Goal: Information Seeking & Learning: Learn about a topic

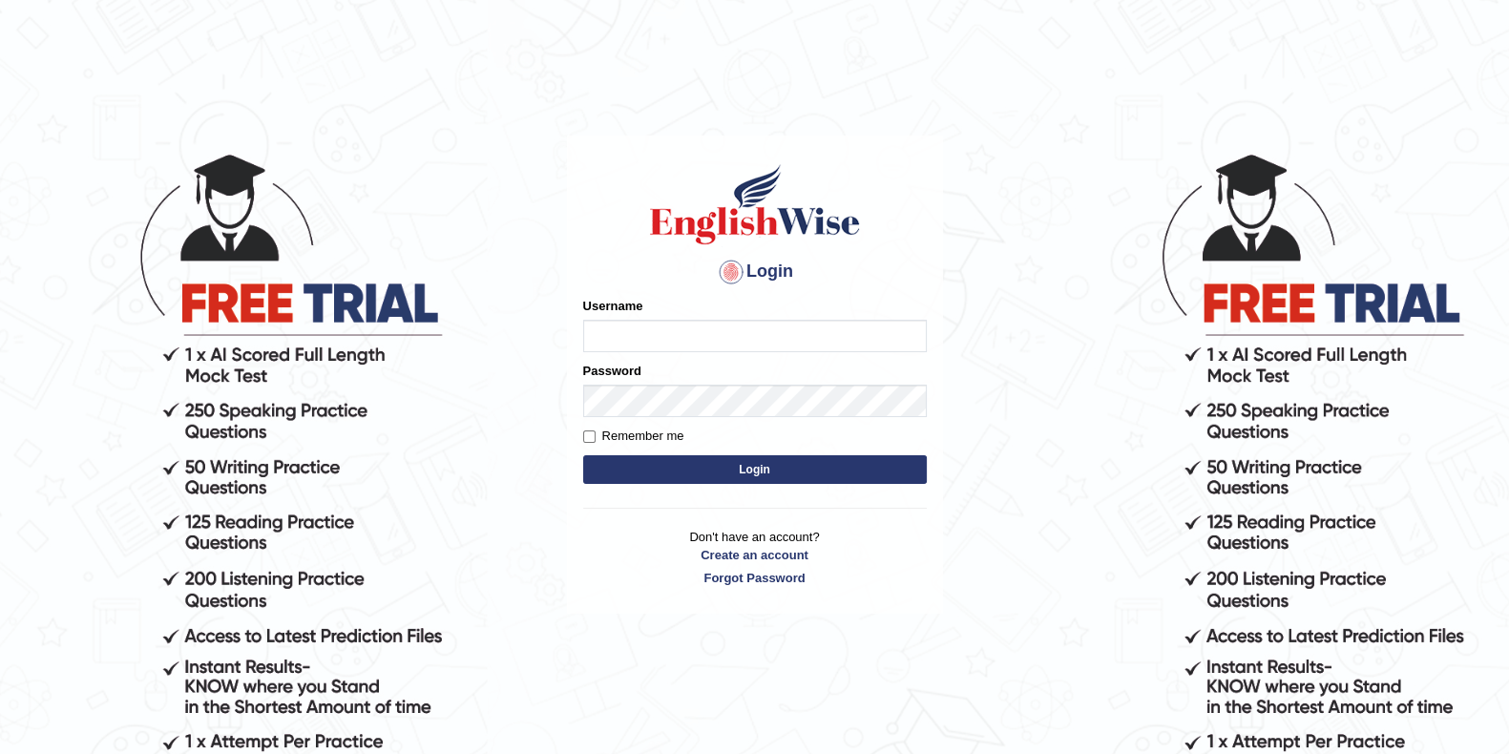
click at [645, 336] on input "Username" at bounding box center [754, 336] width 343 height 32
type input "Lanzas"
click at [658, 470] on button "Login" at bounding box center [754, 469] width 343 height 29
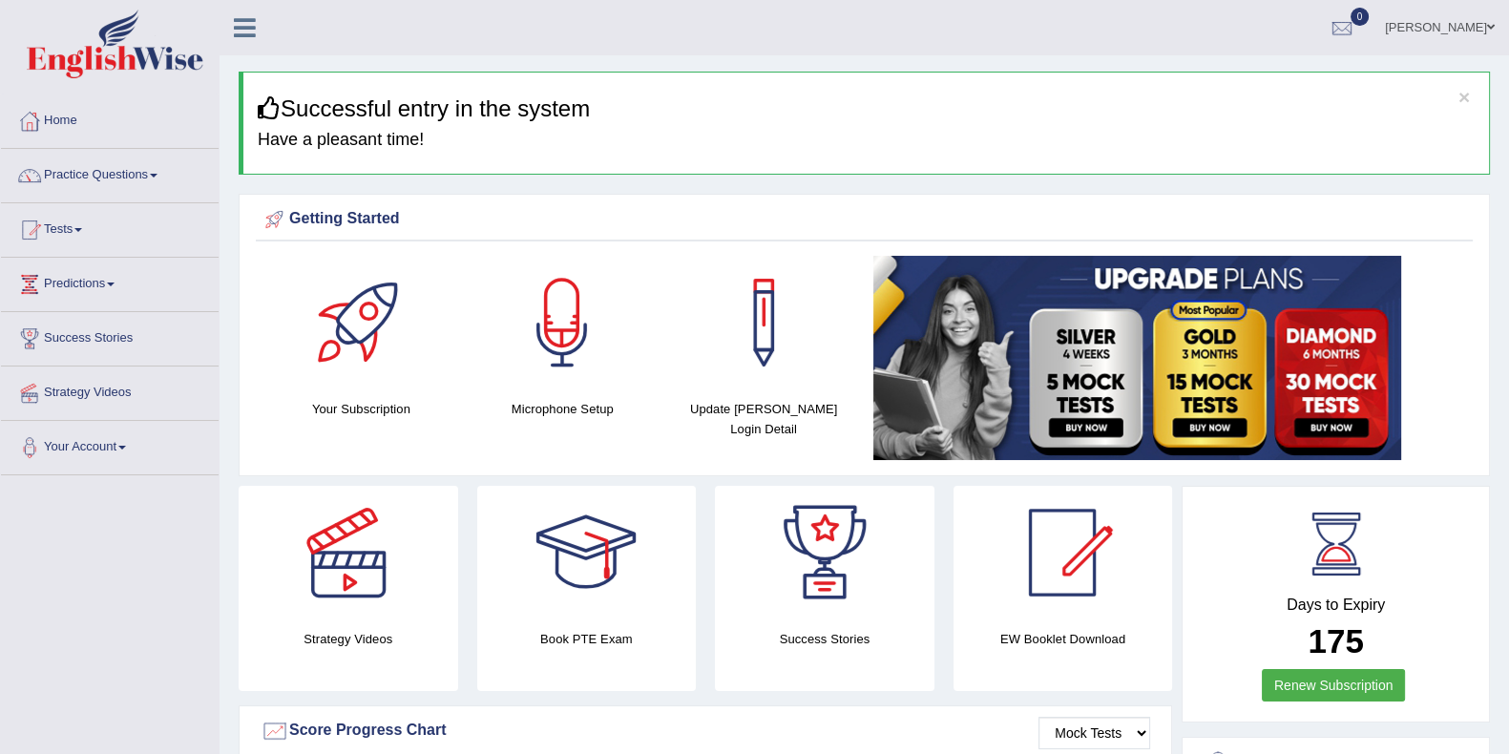
click at [79, 224] on link "Tests" at bounding box center [110, 227] width 218 height 48
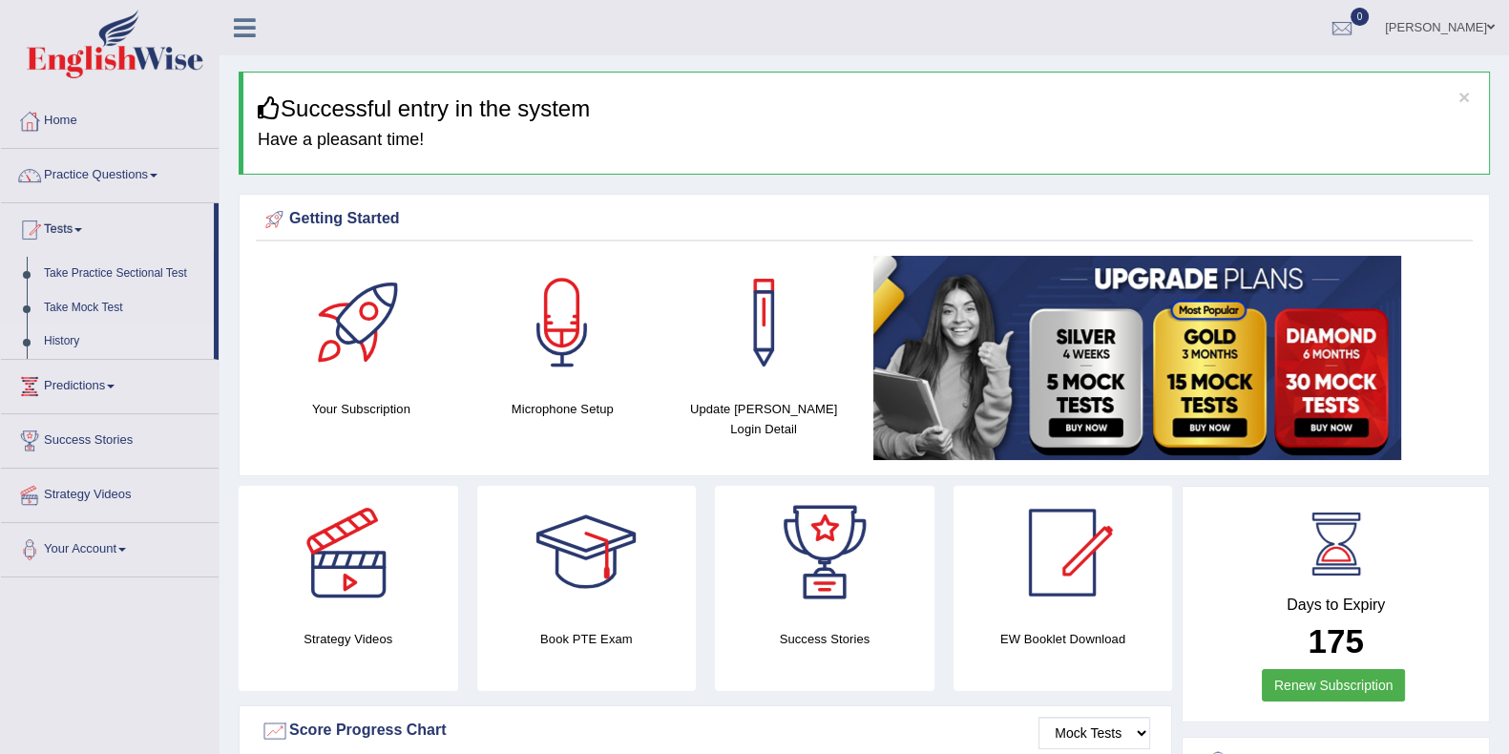
click at [73, 341] on link "History" at bounding box center [124, 341] width 178 height 34
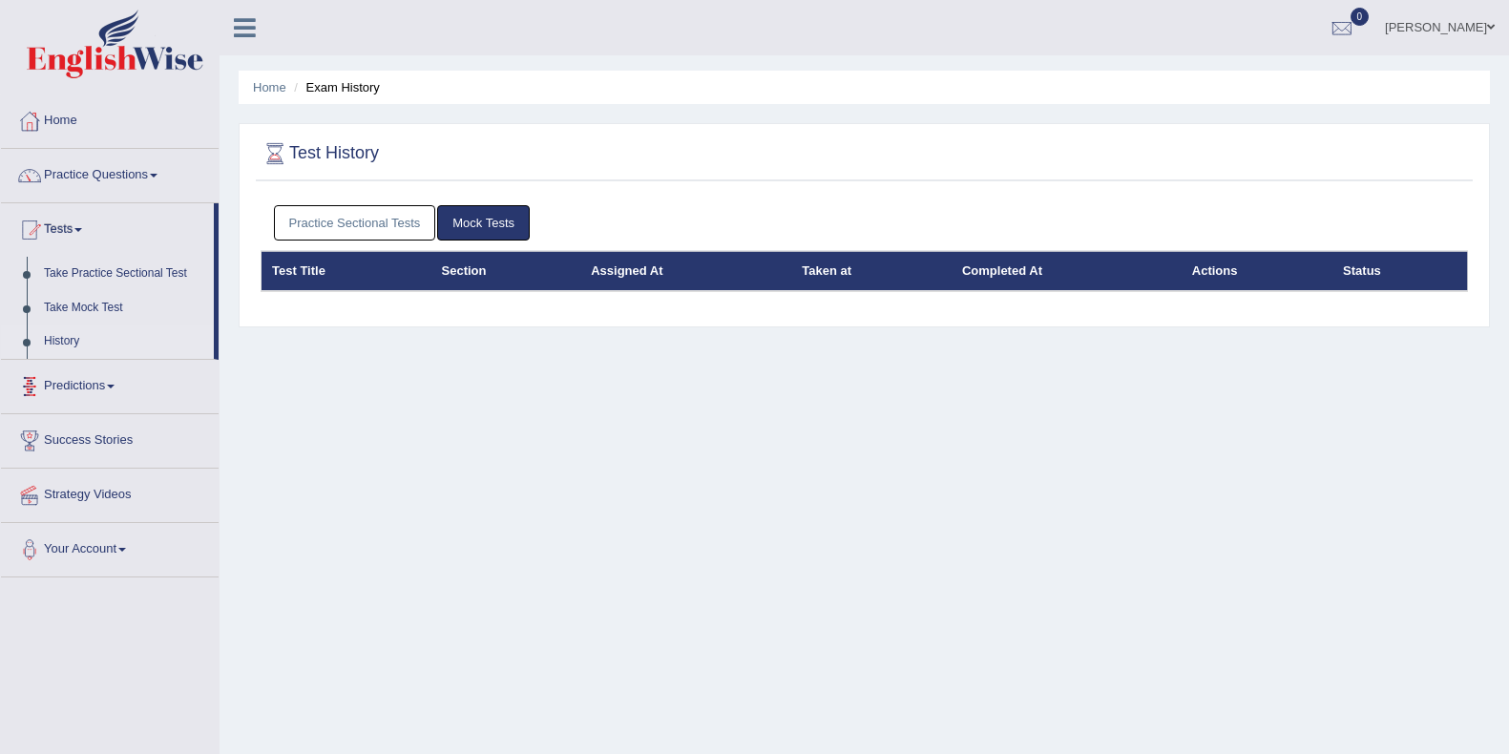
click at [320, 235] on link "Practice Sectional Tests" at bounding box center [355, 222] width 162 height 35
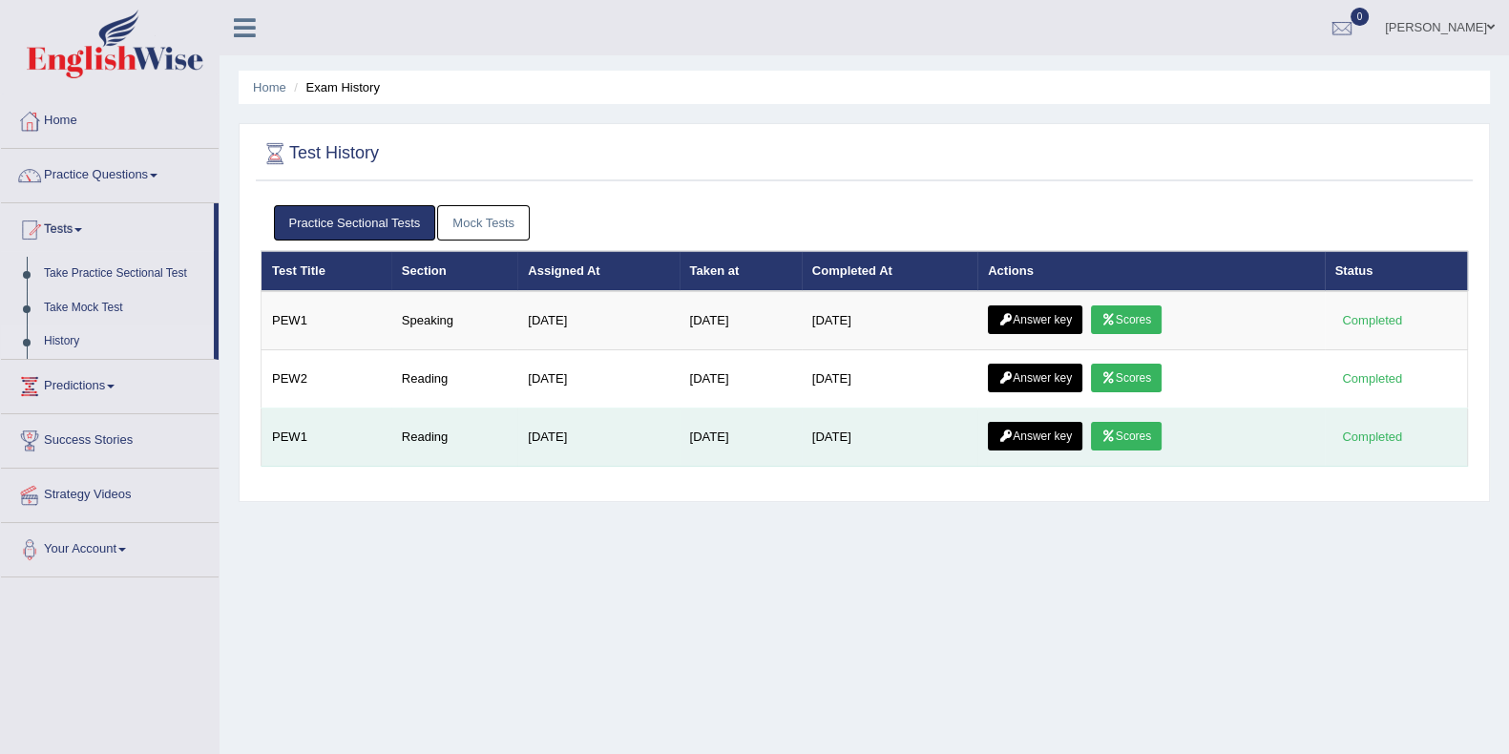
click at [1020, 435] on link "Answer key" at bounding box center [1035, 436] width 94 height 29
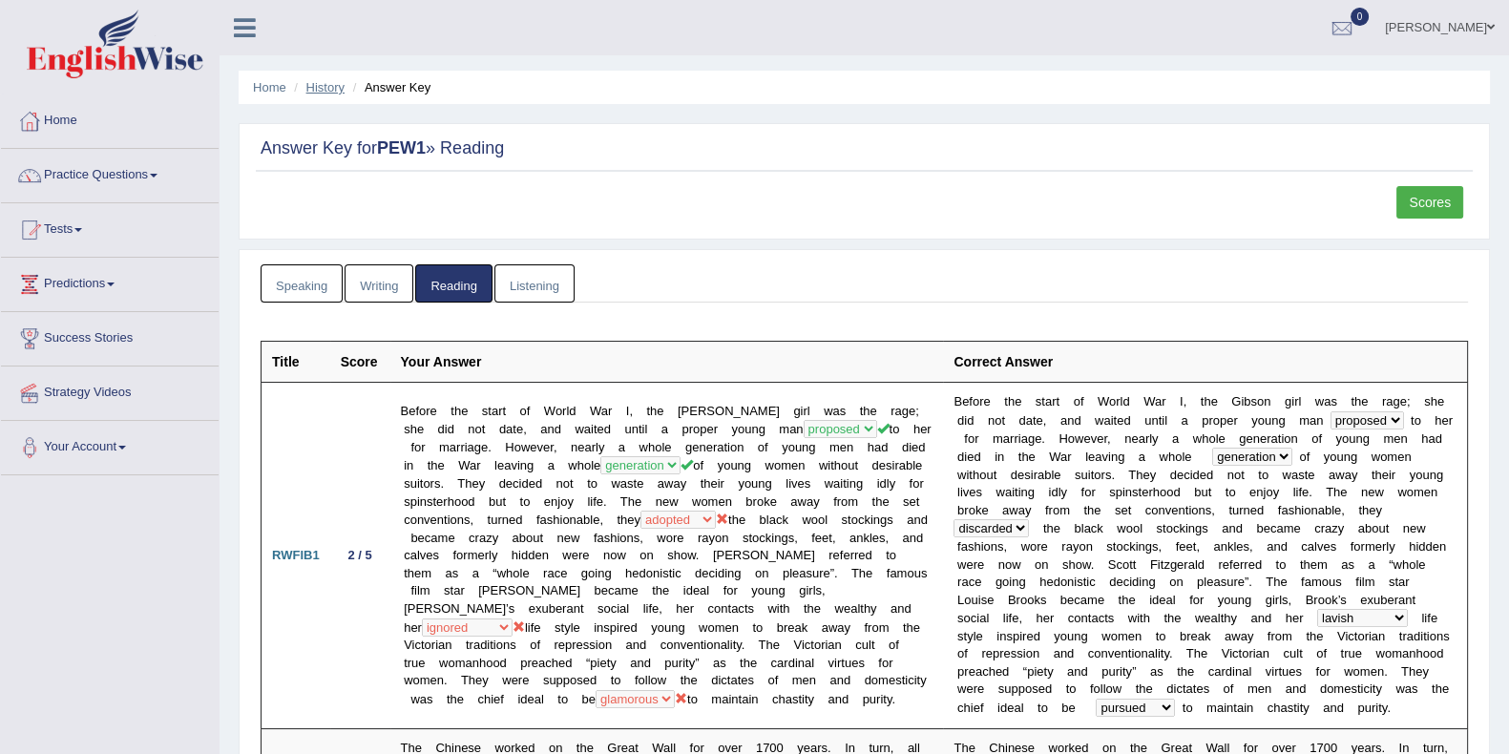
click at [326, 87] on link "History" at bounding box center [325, 87] width 38 height 14
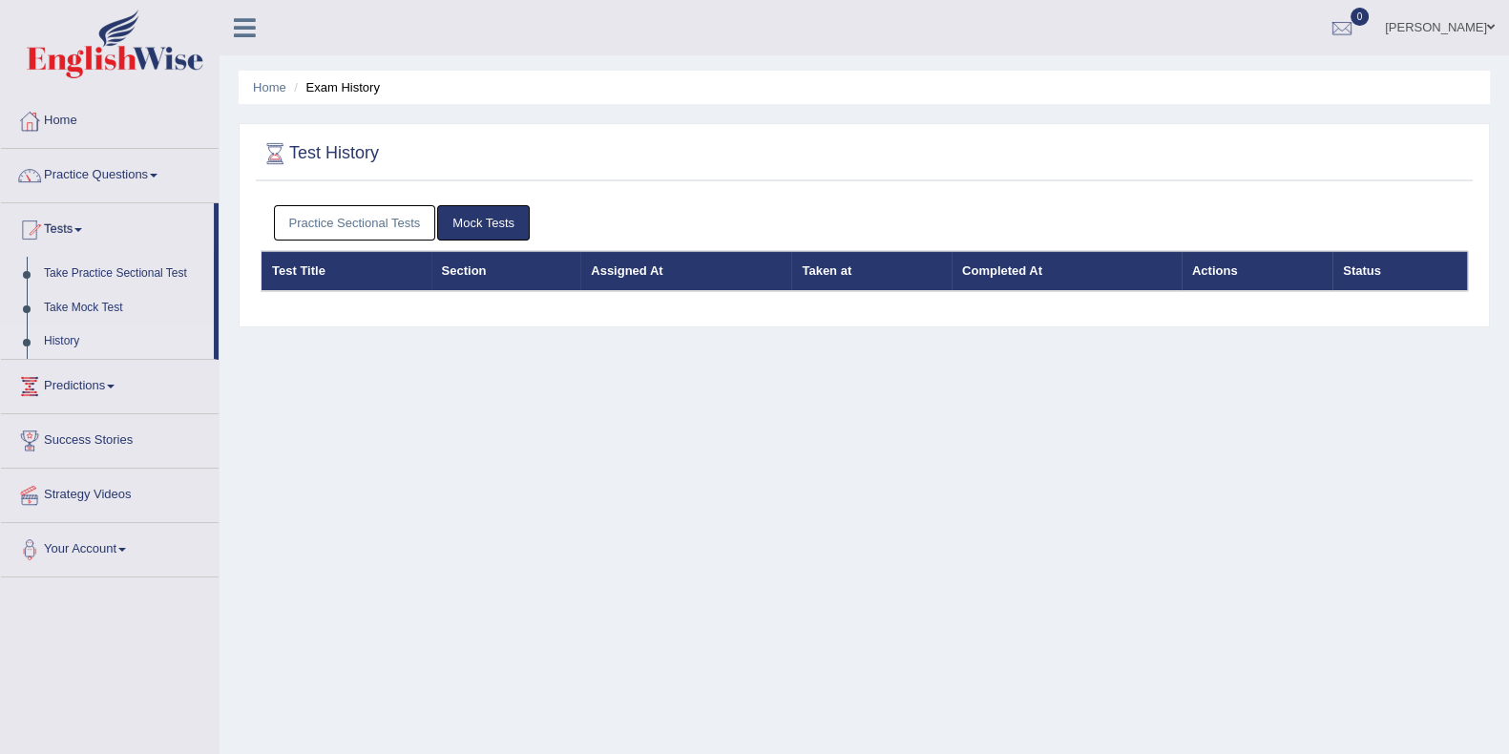
click at [389, 221] on link "Practice Sectional Tests" at bounding box center [355, 222] width 162 height 35
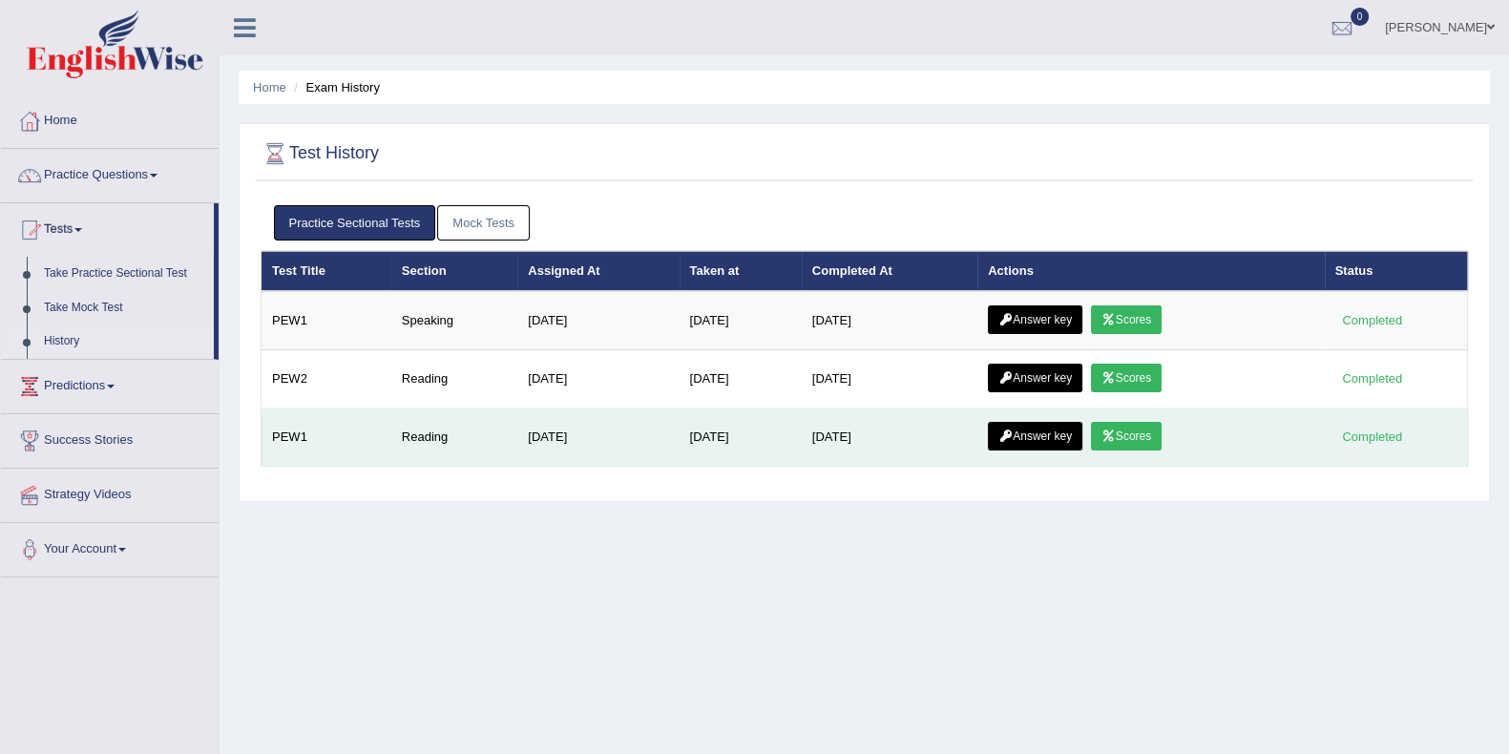
click at [1135, 430] on link "Scores" at bounding box center [1126, 436] width 71 height 29
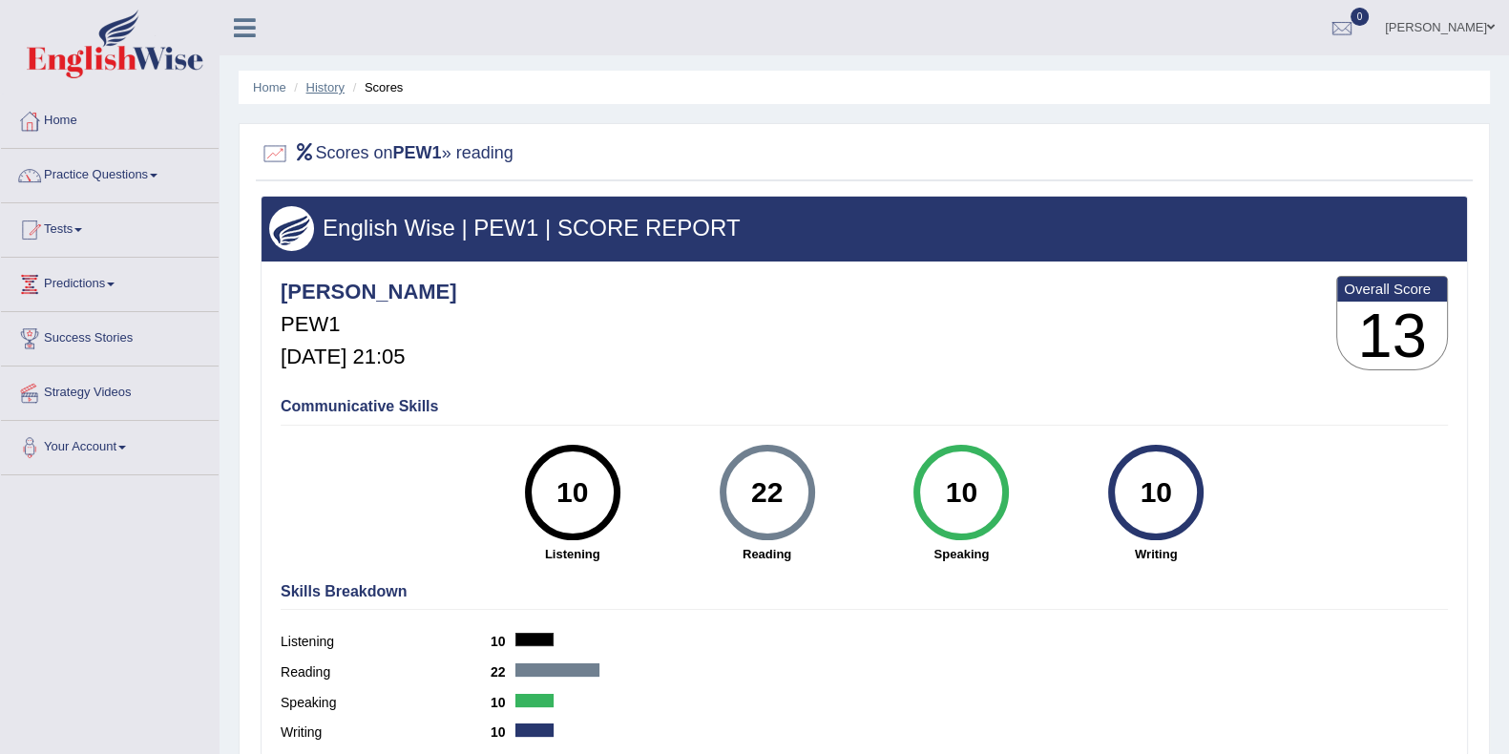
click at [324, 84] on link "History" at bounding box center [325, 87] width 38 height 14
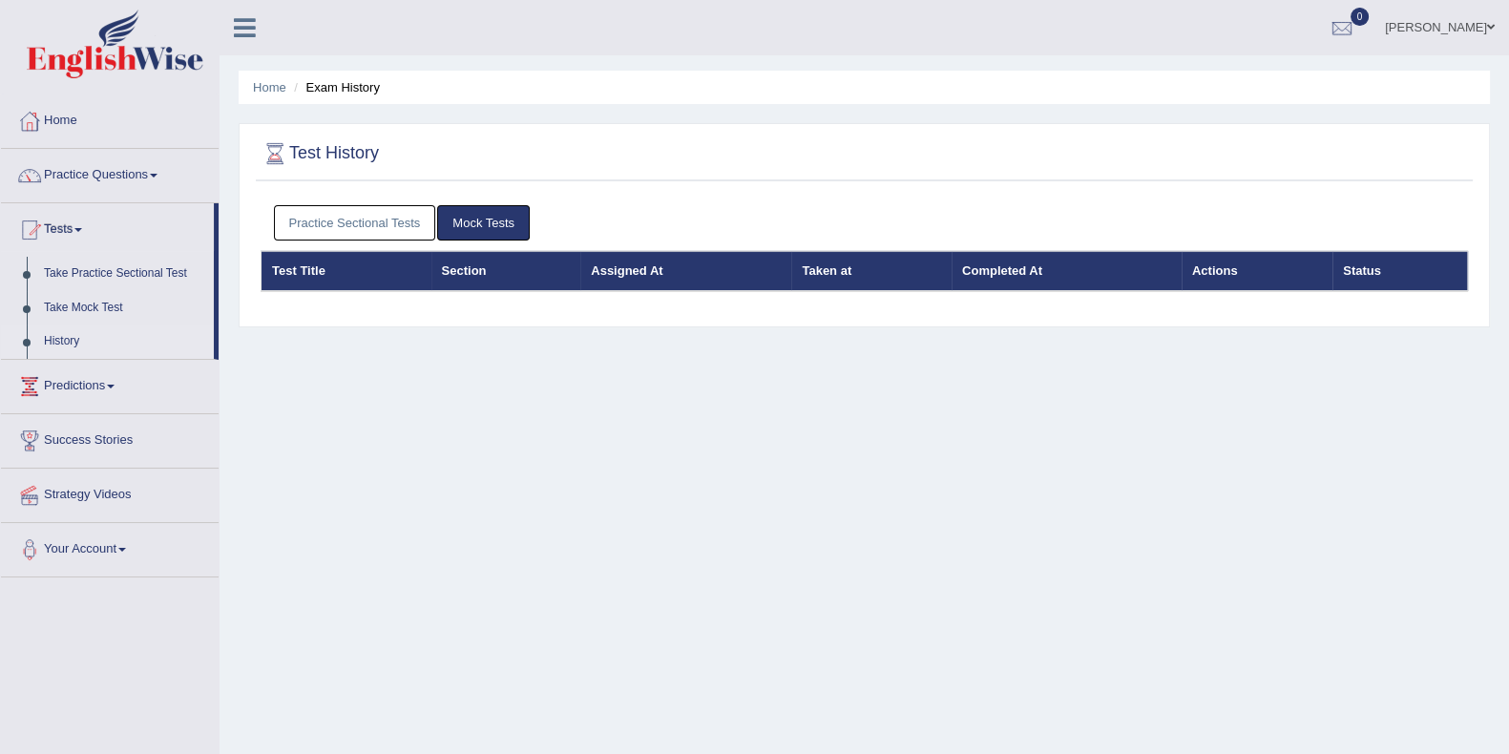
click at [389, 217] on link "Practice Sectional Tests" at bounding box center [355, 222] width 162 height 35
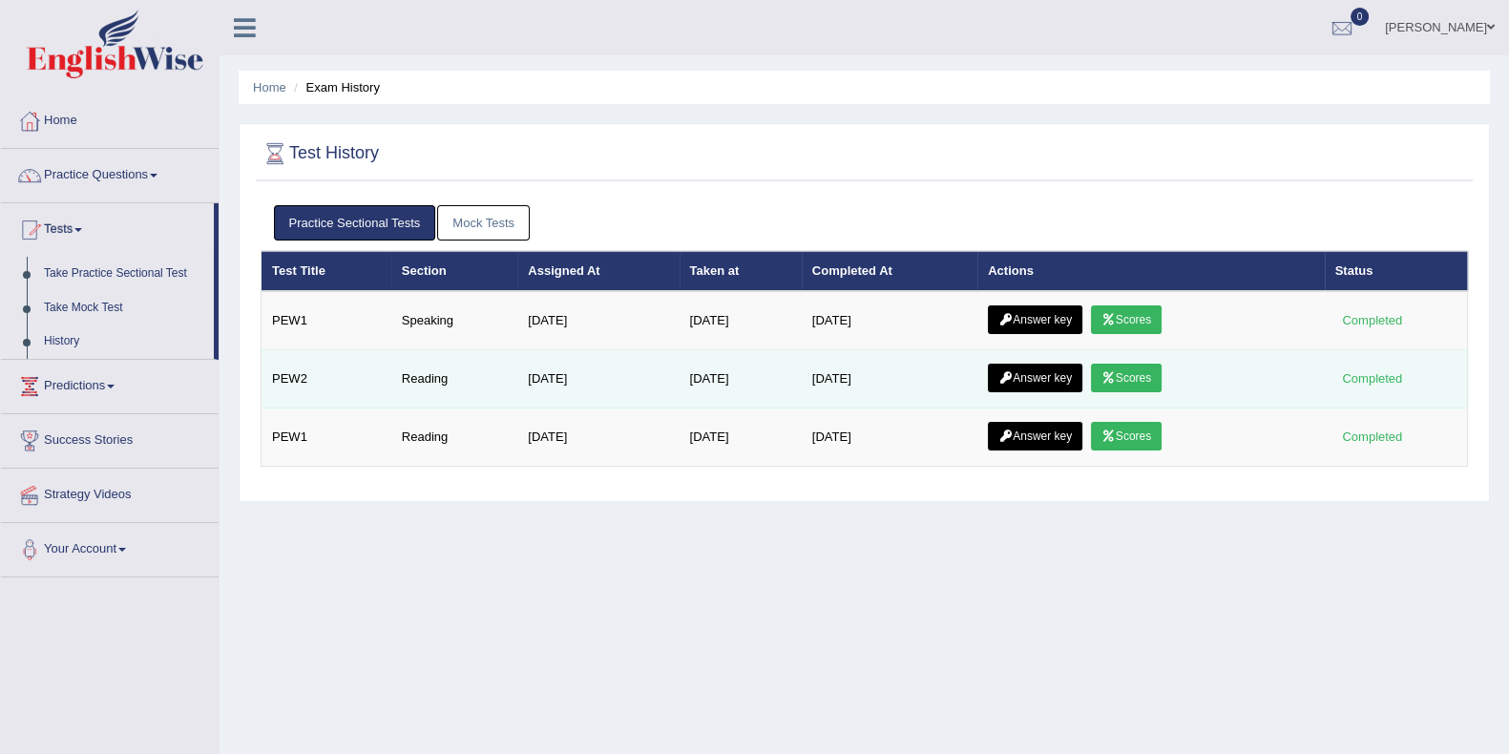
click at [1145, 379] on link "Scores" at bounding box center [1126, 378] width 71 height 29
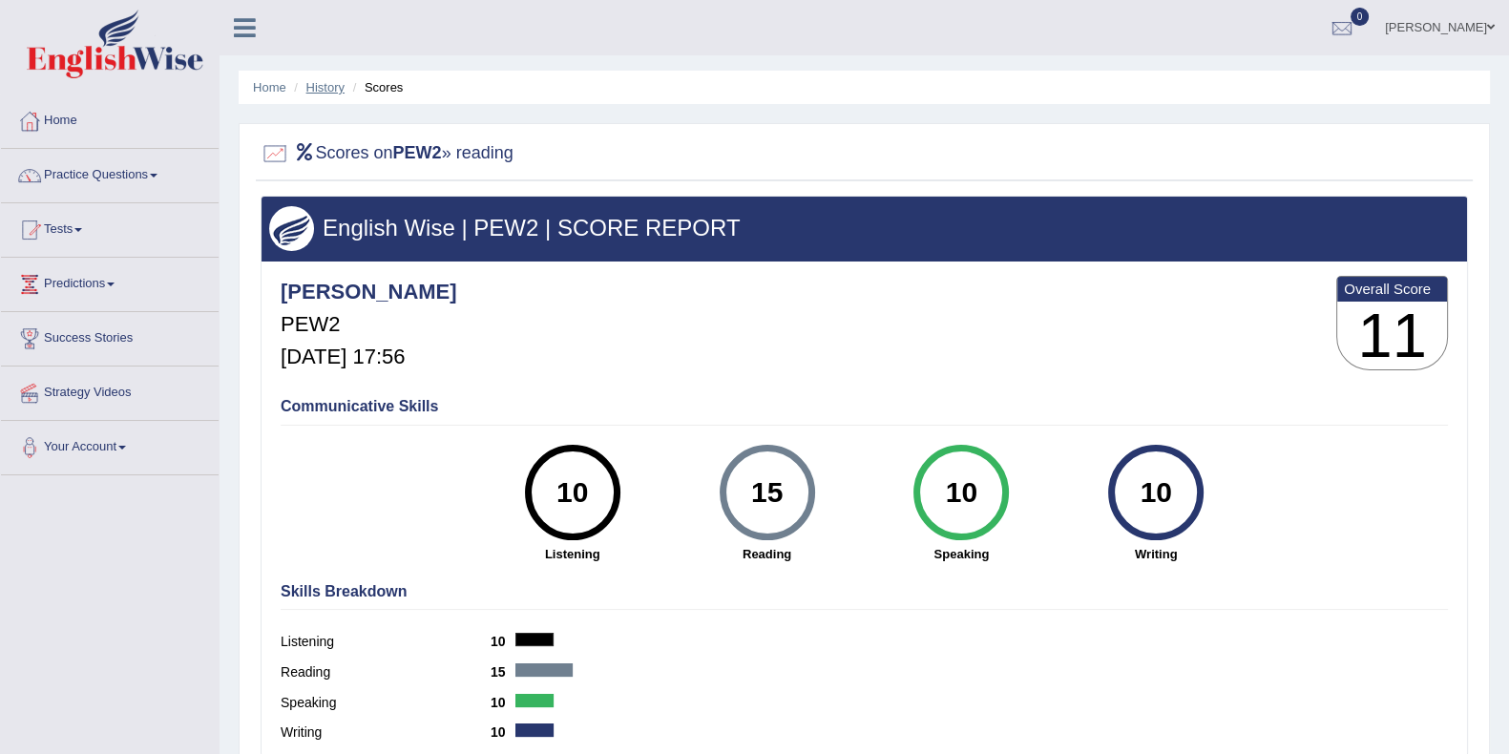
click at [330, 90] on link "History" at bounding box center [325, 87] width 38 height 14
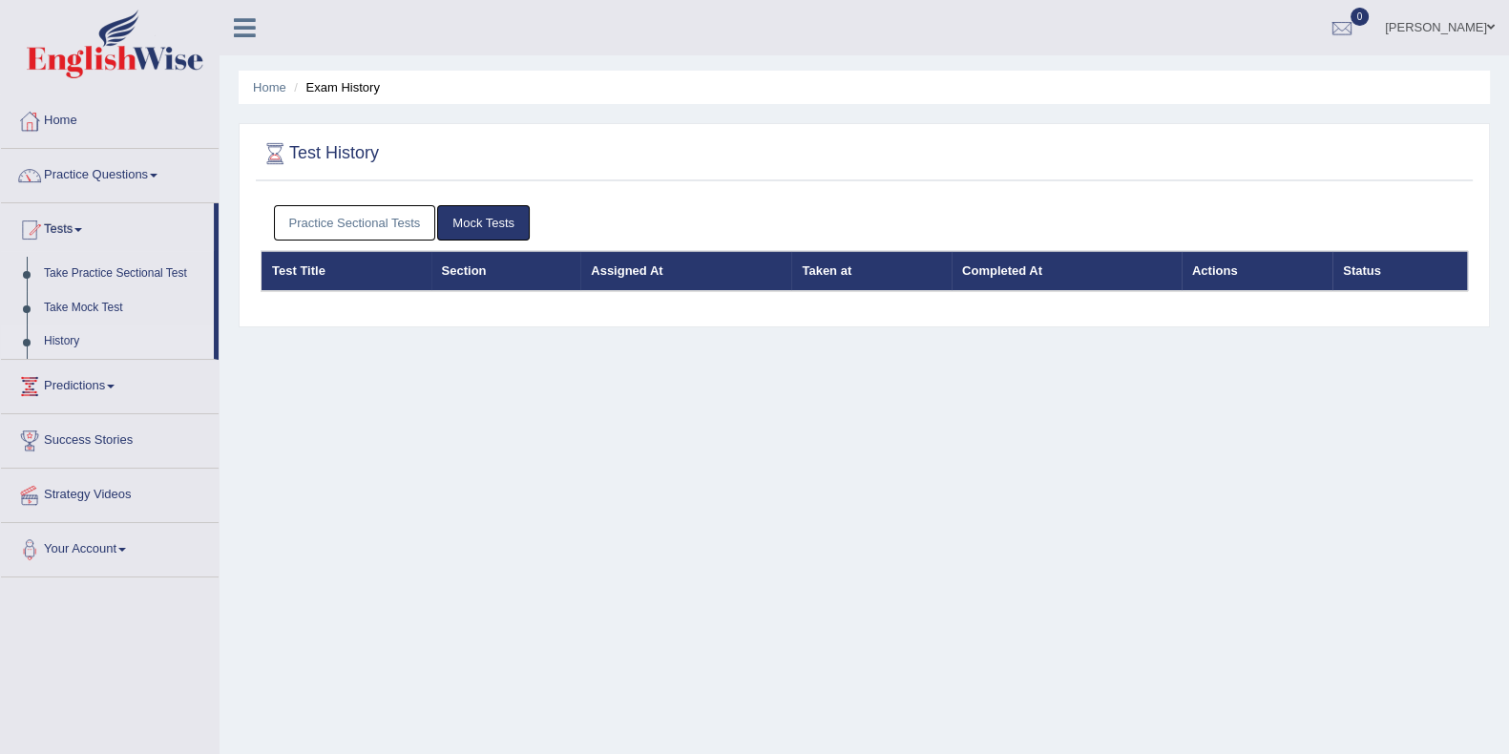
click at [401, 223] on link "Practice Sectional Tests" at bounding box center [355, 222] width 162 height 35
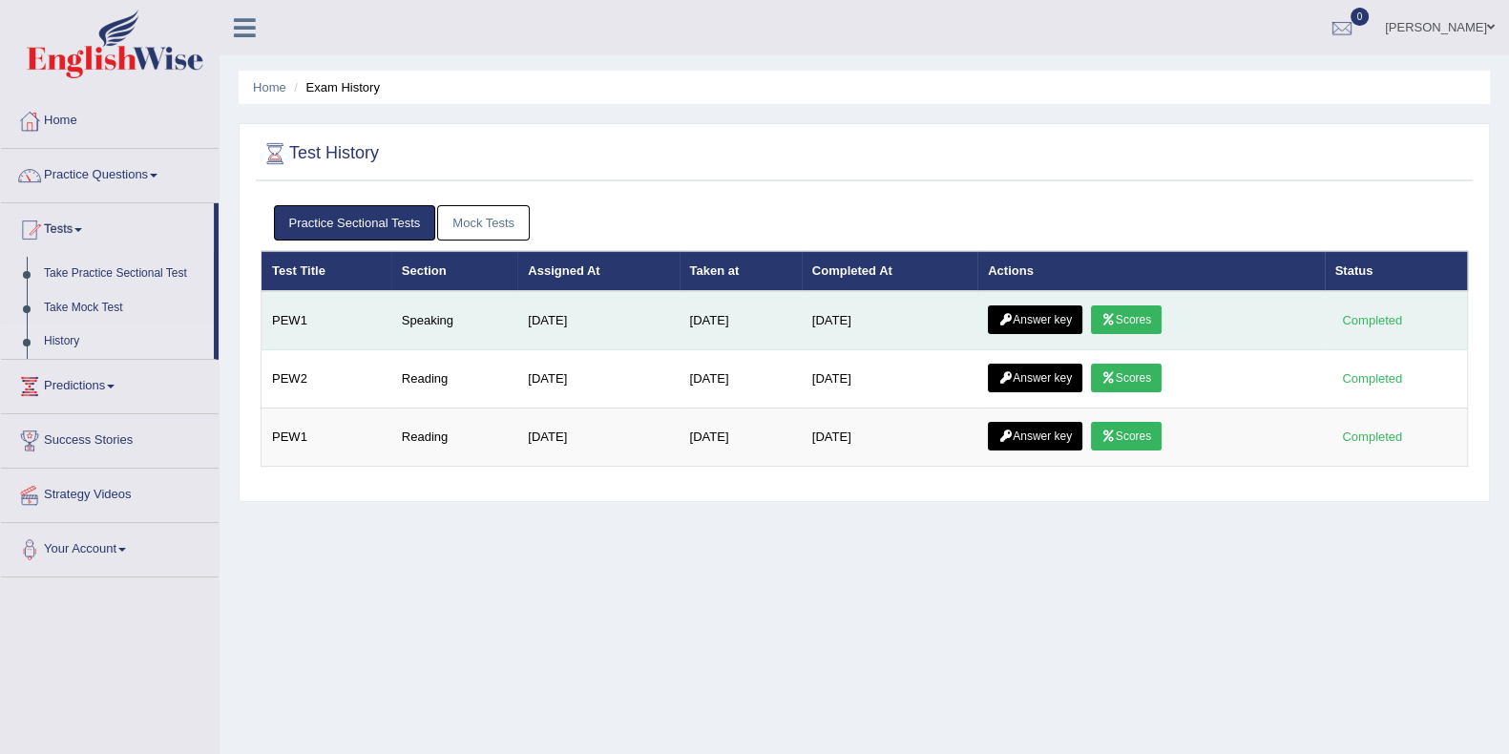
click at [1152, 322] on link "Scores" at bounding box center [1126, 319] width 71 height 29
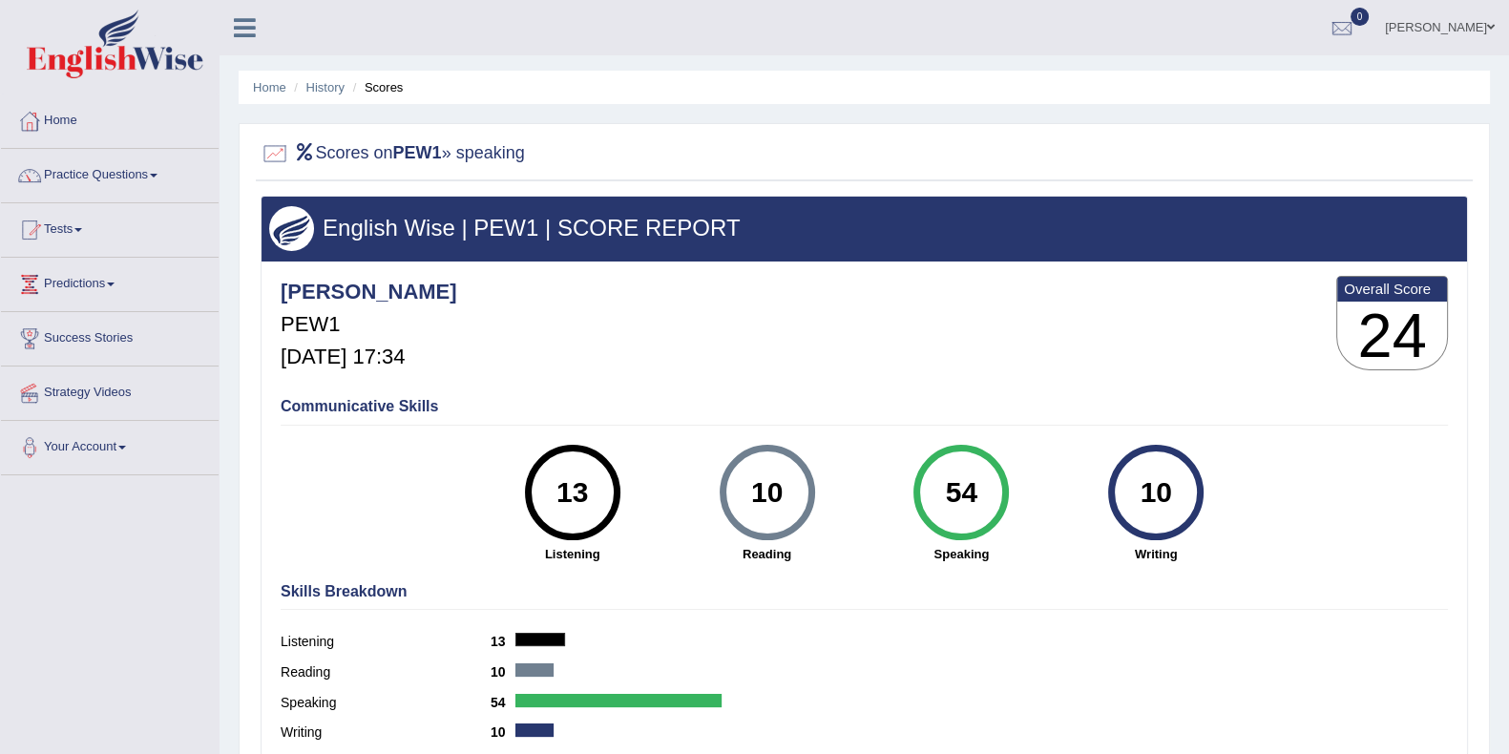
click at [1164, 31] on ul "Salvatore Lanza Toggle navigation Username: LanzaS Access Type: Online Subscrip…" at bounding box center [1057, 27] width 903 height 54
click at [62, 119] on link "Home" at bounding box center [110, 118] width 218 height 48
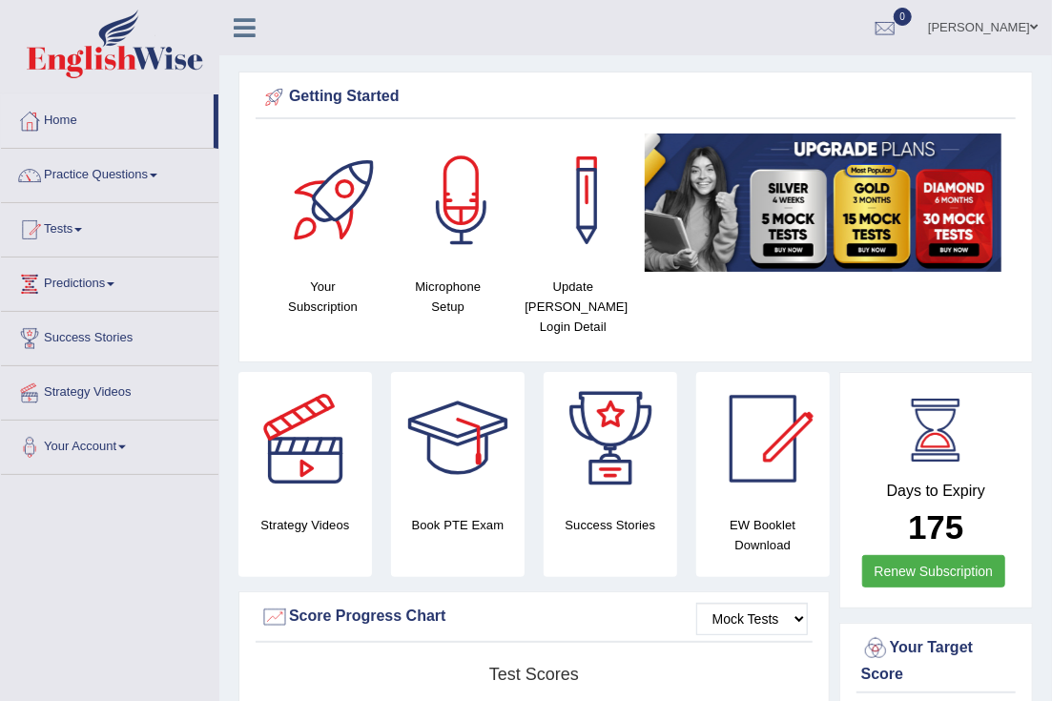
click at [114, 171] on link "Practice Questions" at bounding box center [110, 173] width 218 height 48
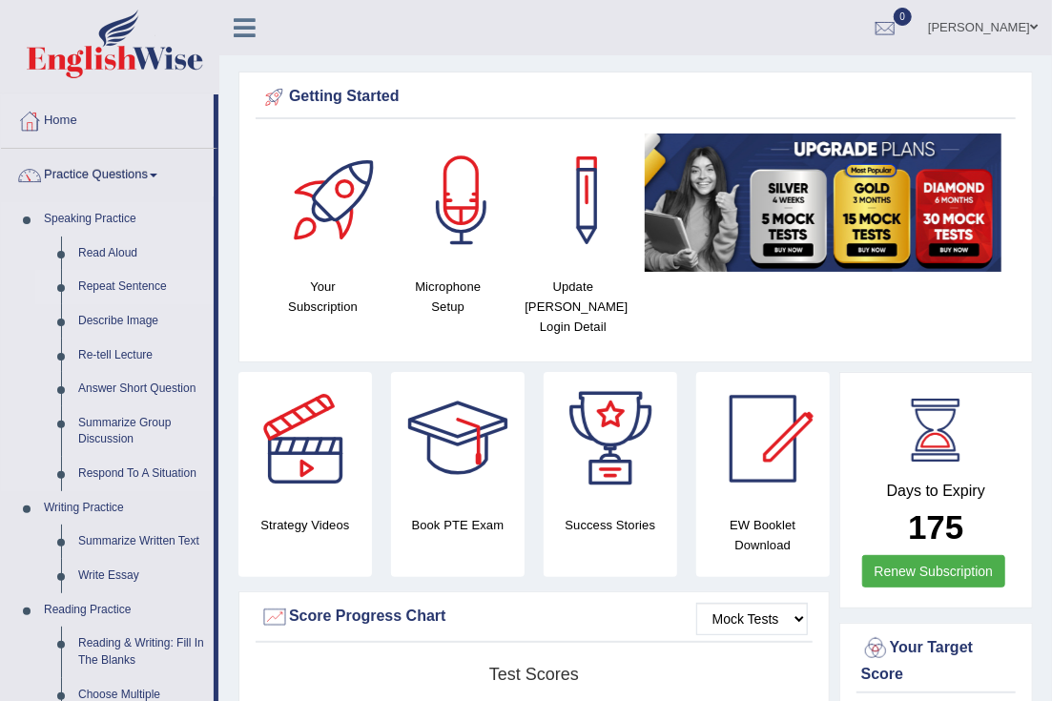
click at [124, 283] on link "Repeat Sentence" at bounding box center [142, 287] width 144 height 34
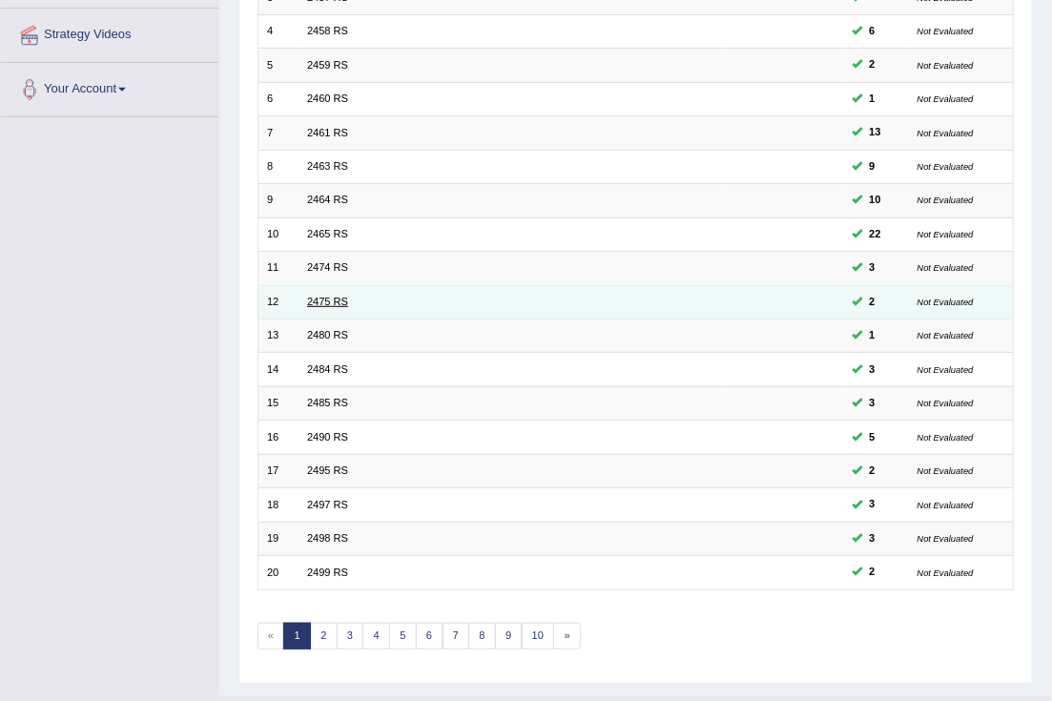
scroll to position [358, 0]
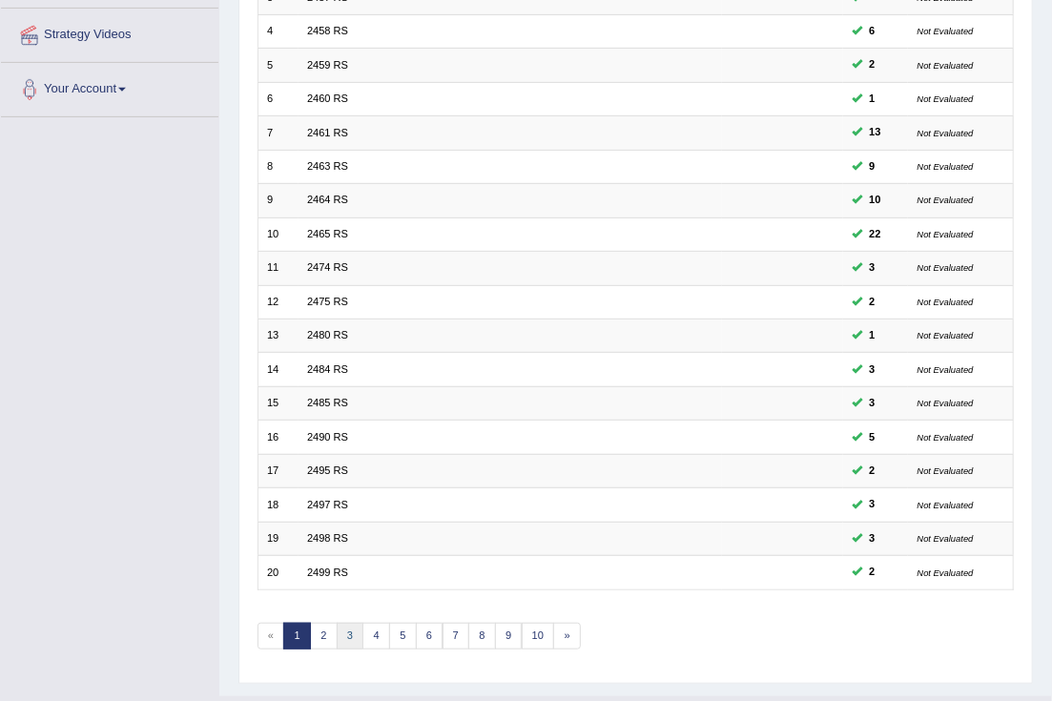
click at [345, 635] on link "3" at bounding box center [351, 636] width 28 height 27
click at [374, 635] on link "4" at bounding box center [377, 636] width 28 height 27
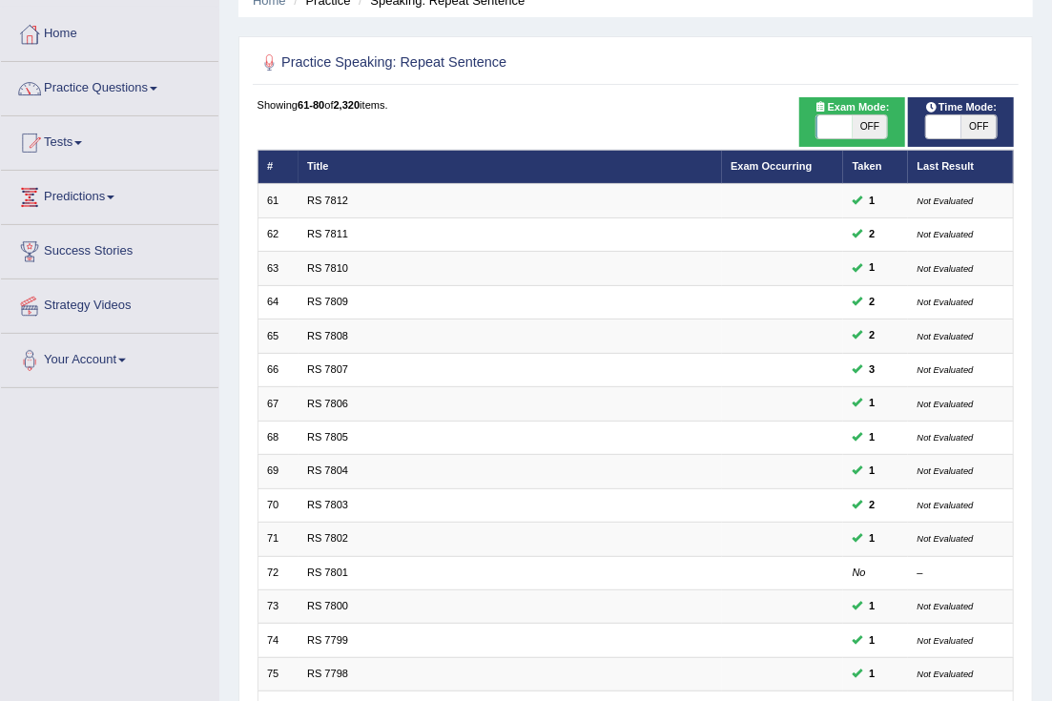
scroll to position [118, 0]
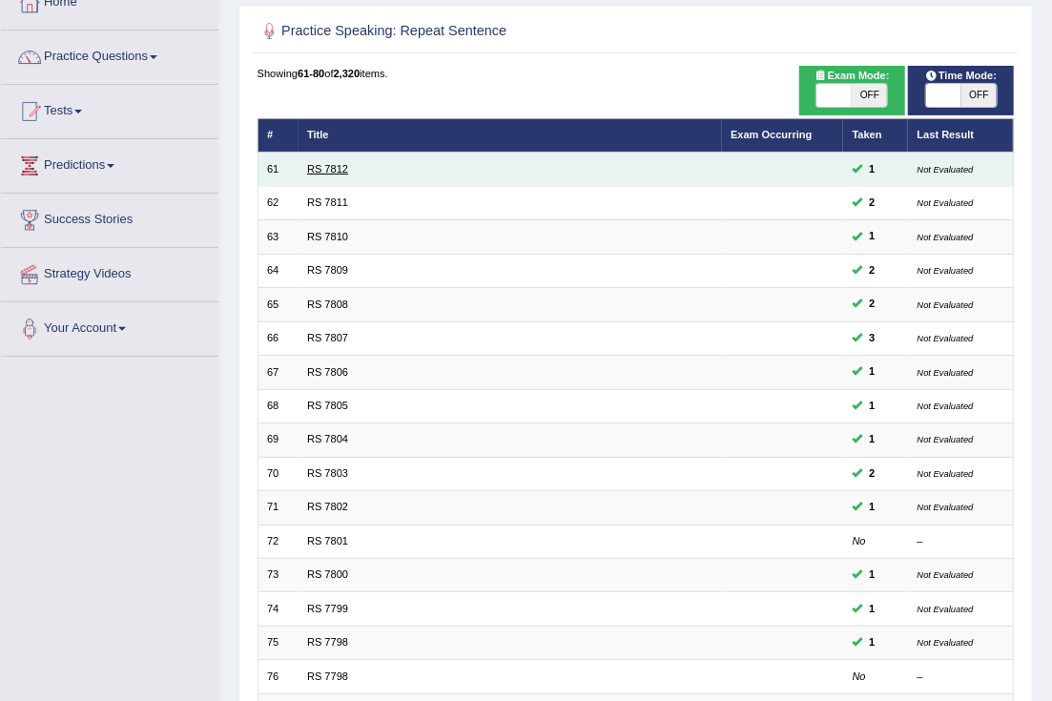
click at [329, 164] on link "RS 7812" at bounding box center [327, 168] width 41 height 11
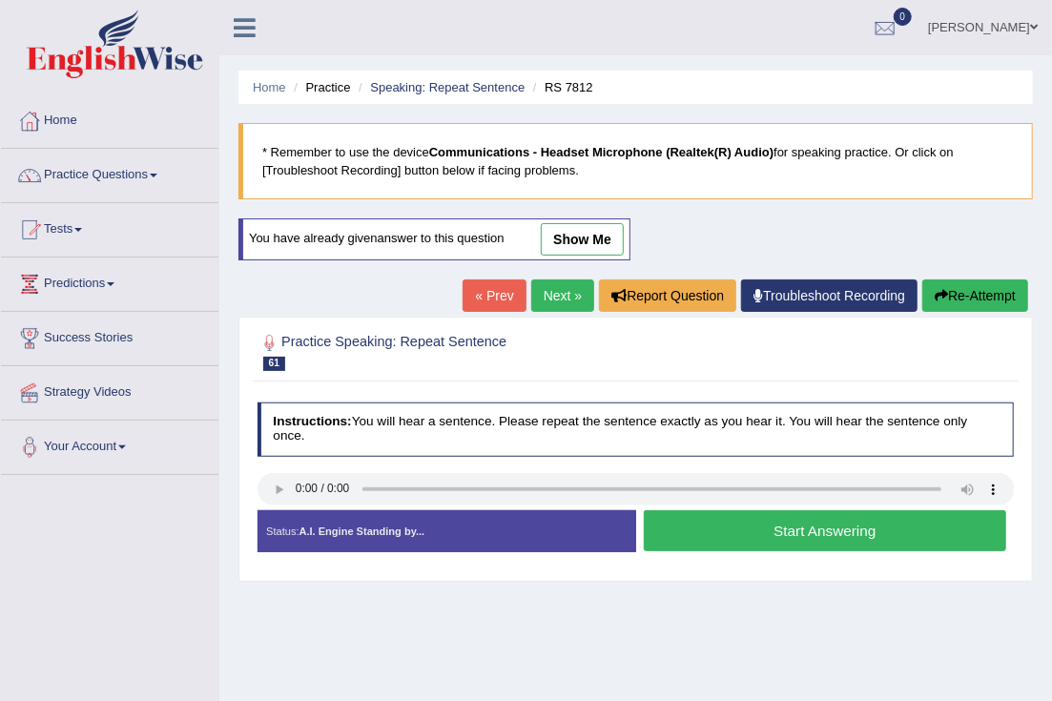
click at [698, 531] on button "Start Answering" at bounding box center [825, 530] width 363 height 41
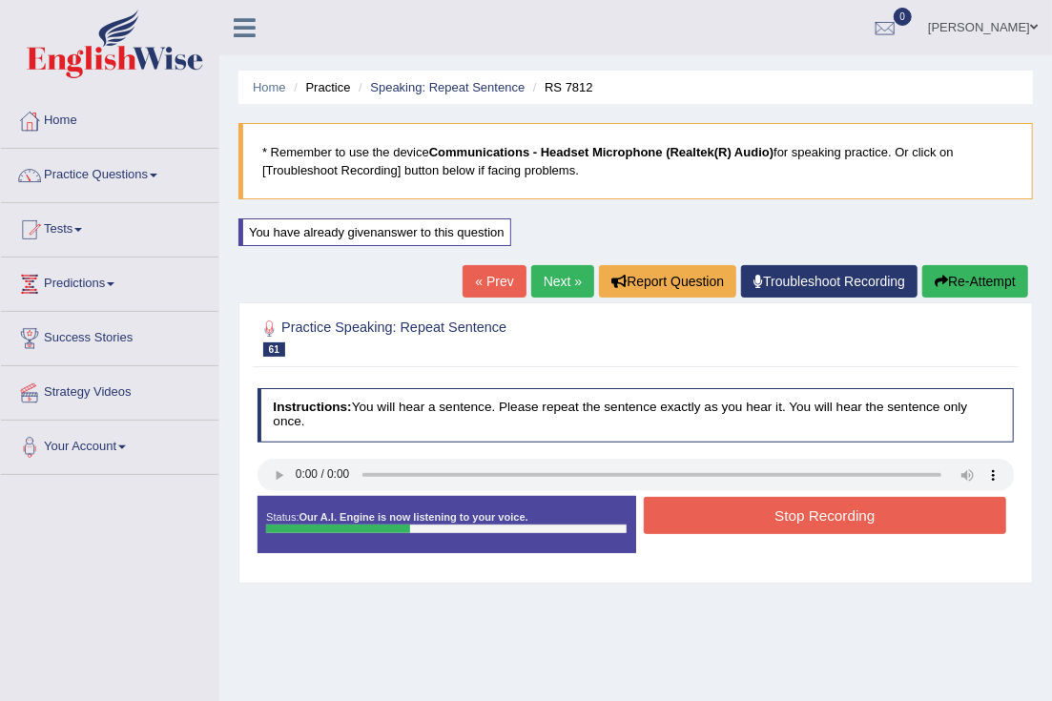
click at [718, 524] on button "Stop Recording" at bounding box center [825, 515] width 363 height 37
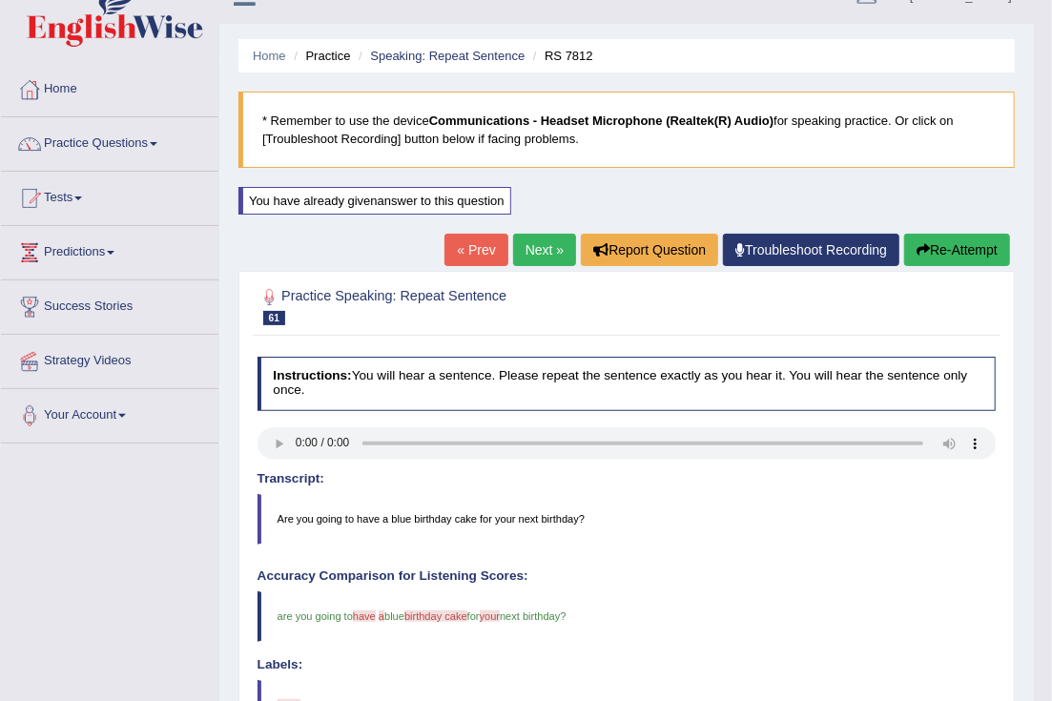
scroll to position [118, 0]
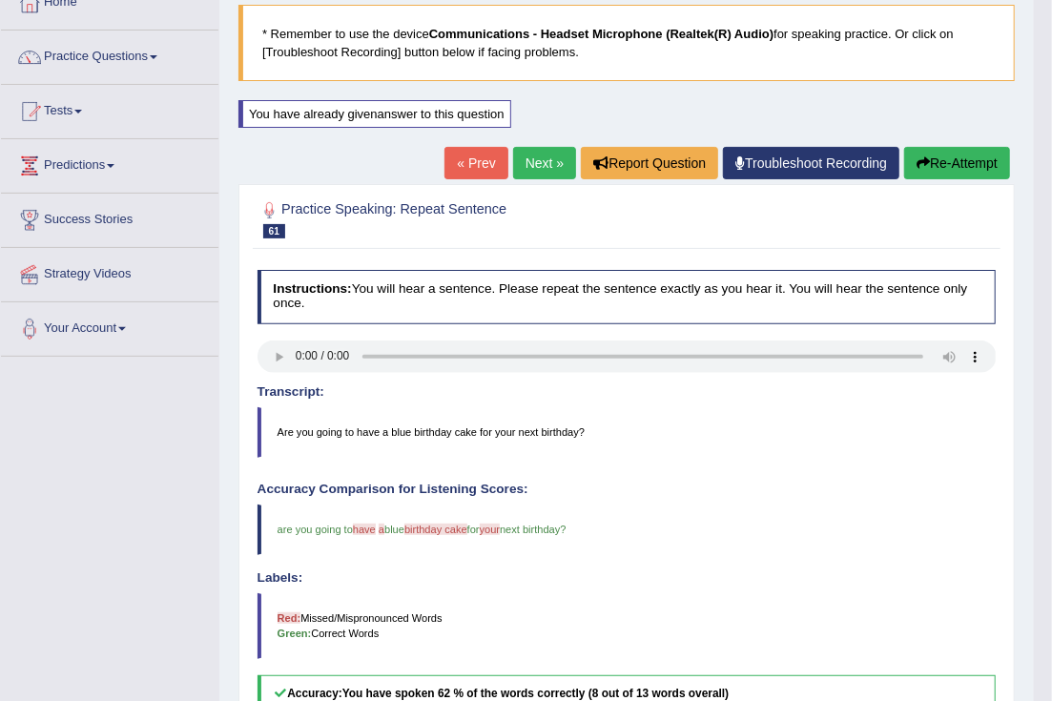
click at [926, 171] on button "Re-Attempt" at bounding box center [958, 163] width 106 height 32
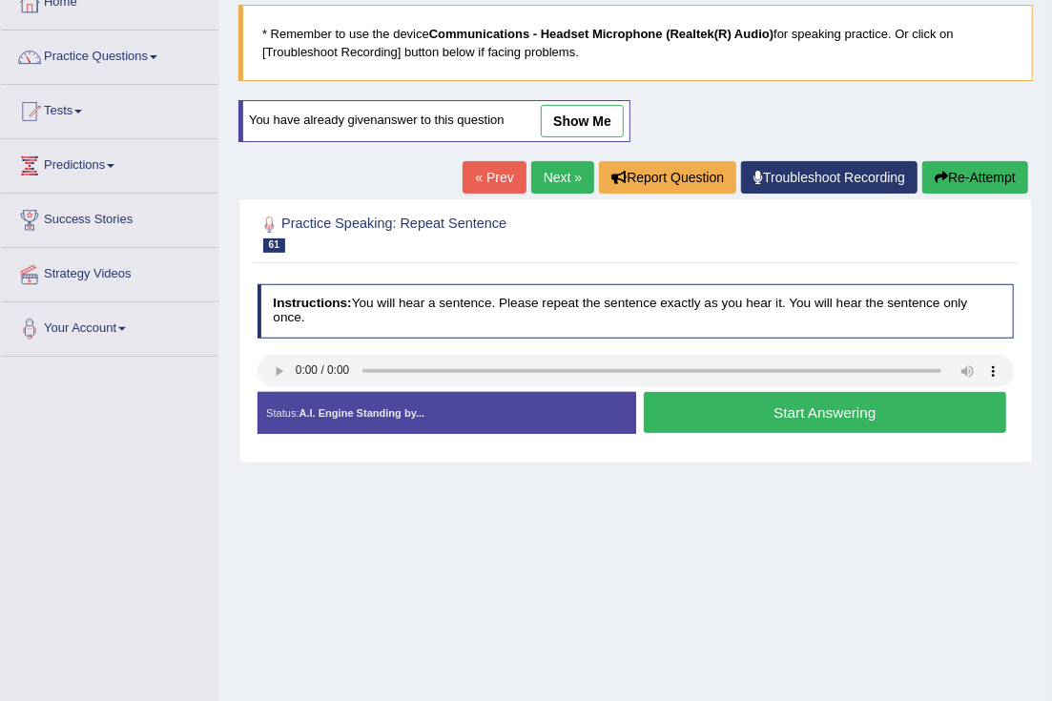
click at [710, 412] on button "Start Answering" at bounding box center [825, 412] width 363 height 41
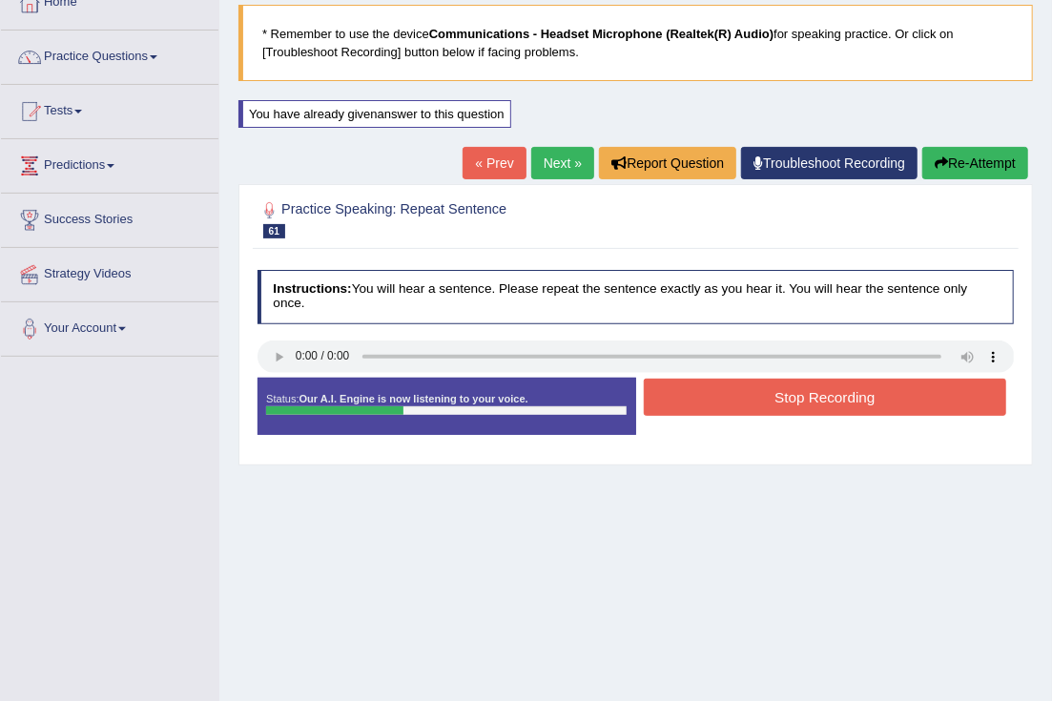
click at [711, 402] on button "Stop Recording" at bounding box center [825, 397] width 363 height 37
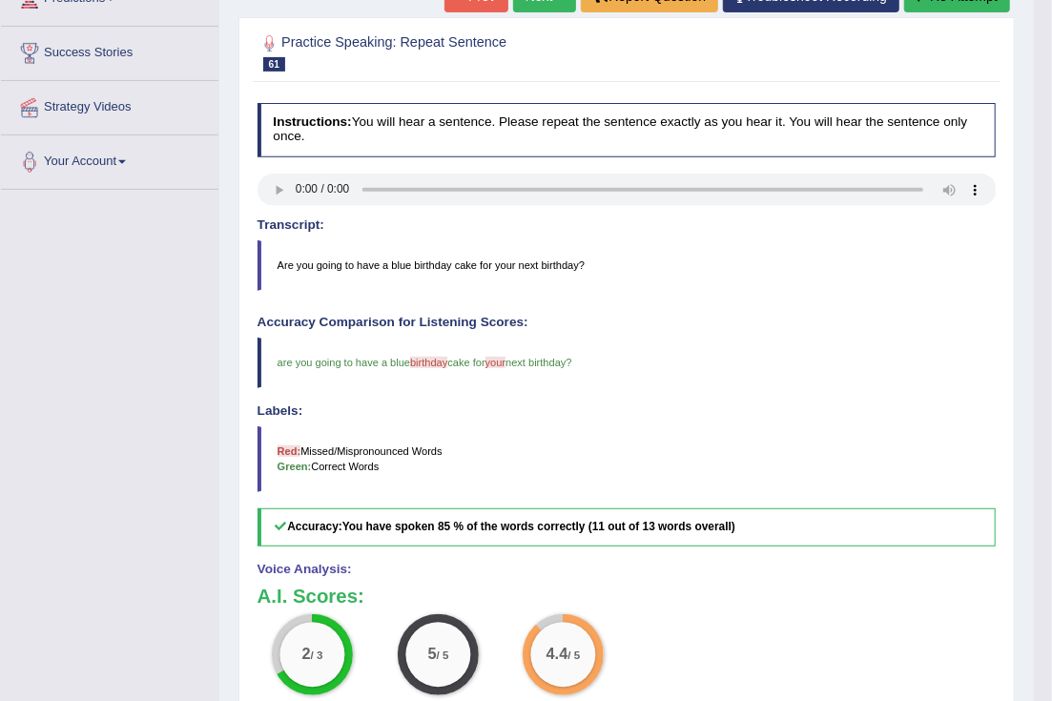
scroll to position [118, 0]
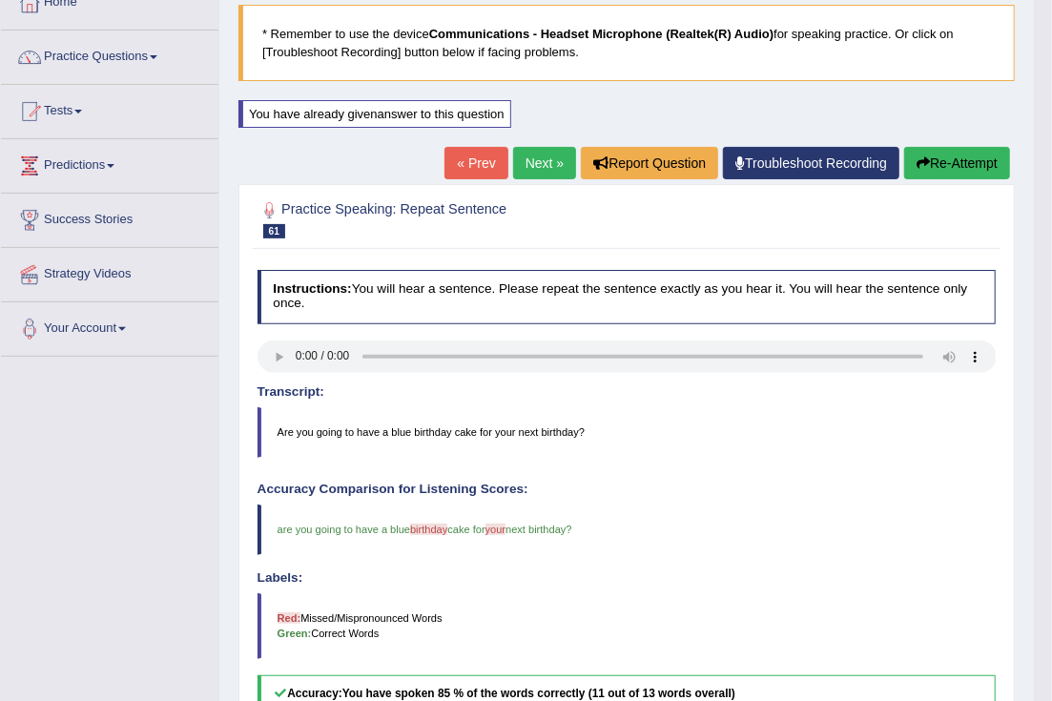
click at [530, 174] on link "Next »" at bounding box center [544, 163] width 63 height 32
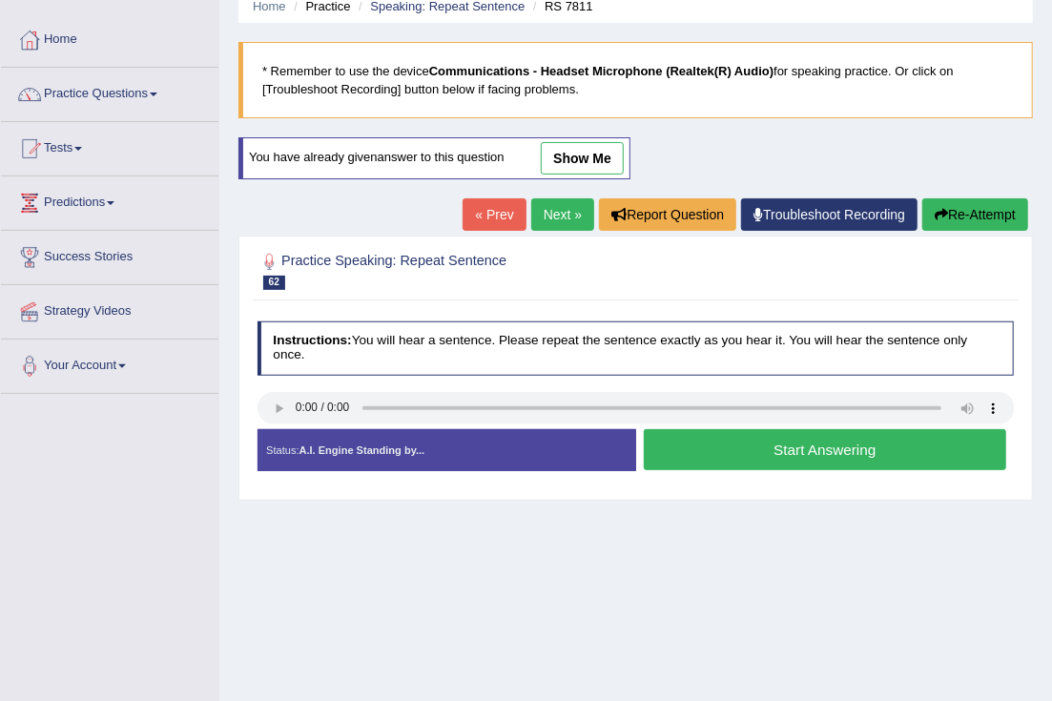
scroll to position [118, 0]
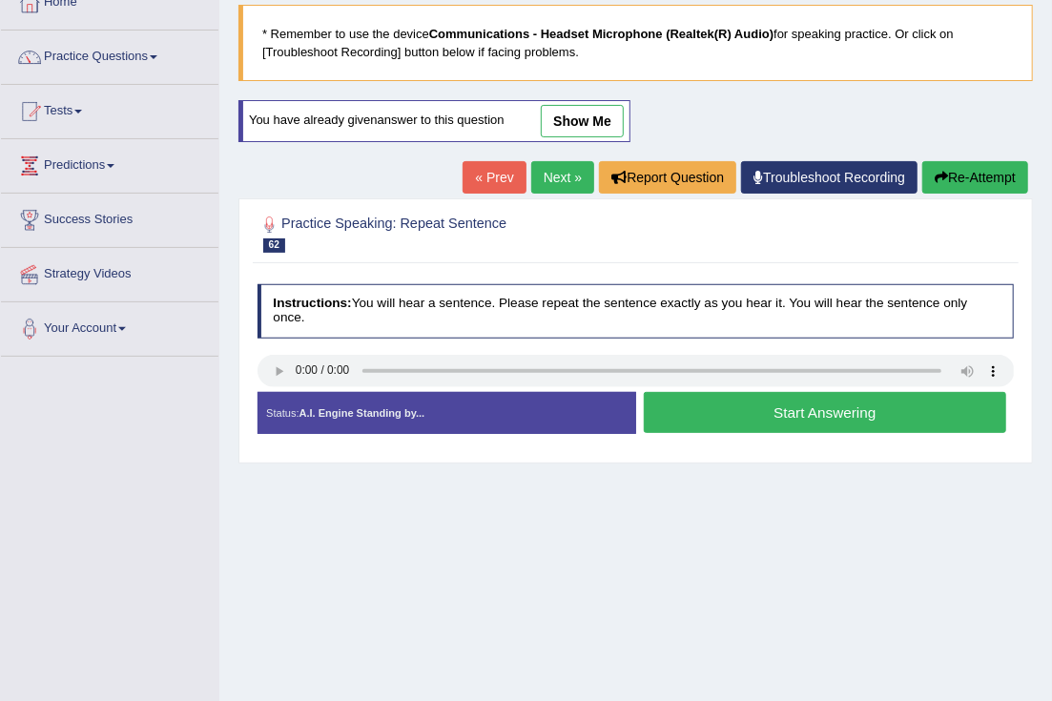
click at [778, 417] on button "Start Answering" at bounding box center [825, 412] width 363 height 41
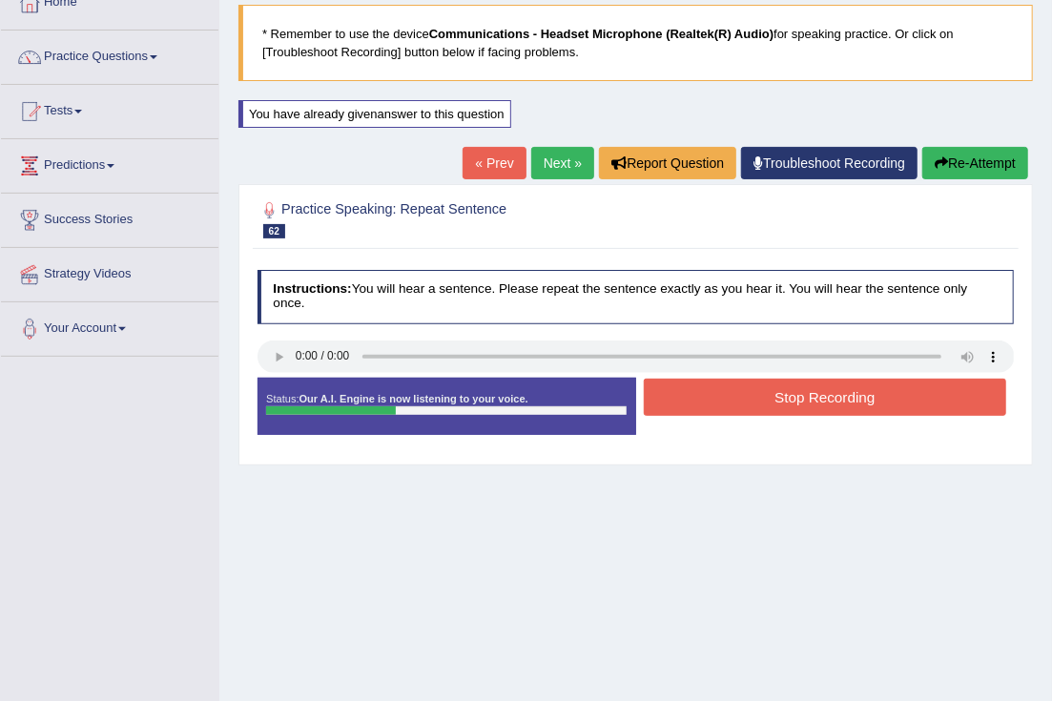
click at [760, 396] on button "Stop Recording" at bounding box center [825, 397] width 363 height 37
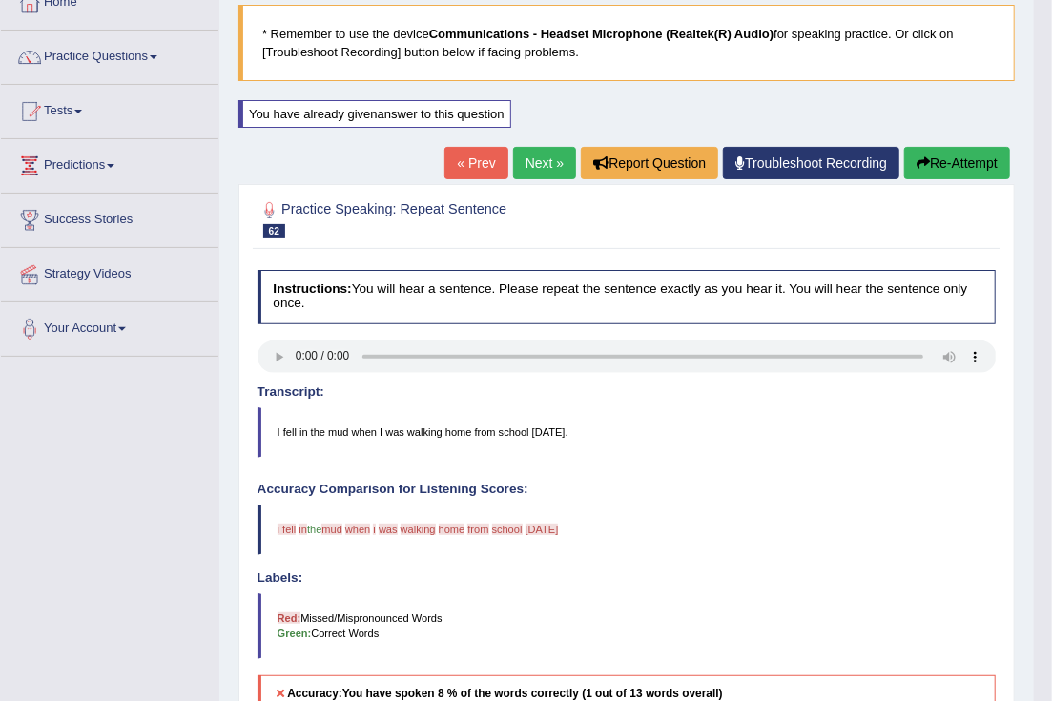
click at [921, 165] on icon "button" at bounding box center [923, 162] width 13 height 13
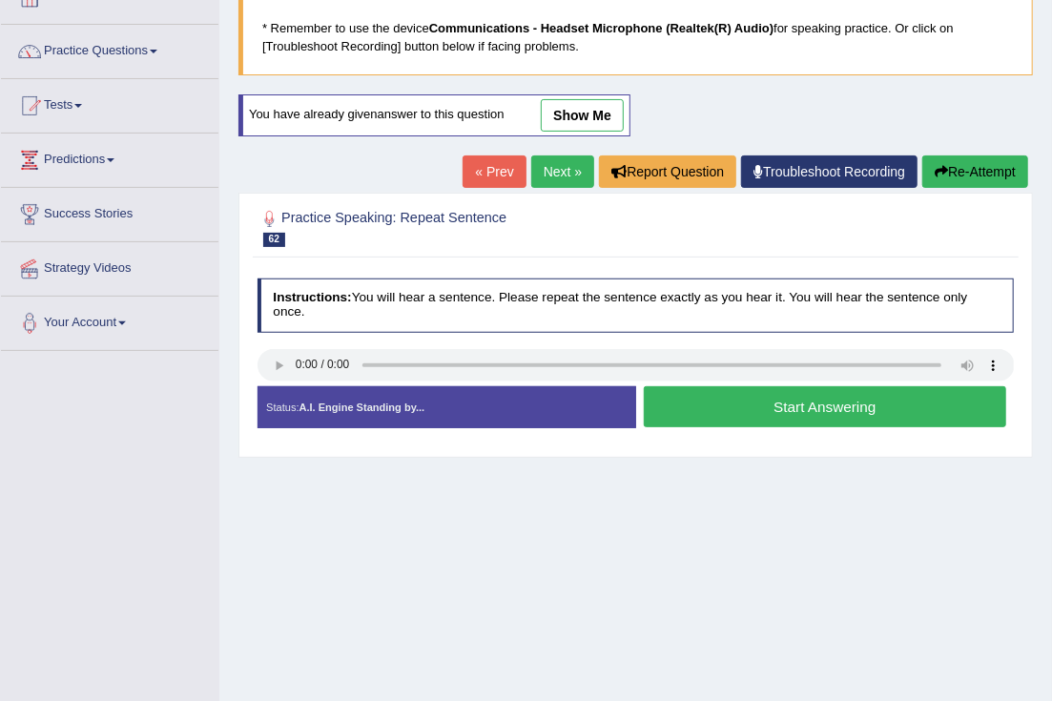
scroll to position [118, 0]
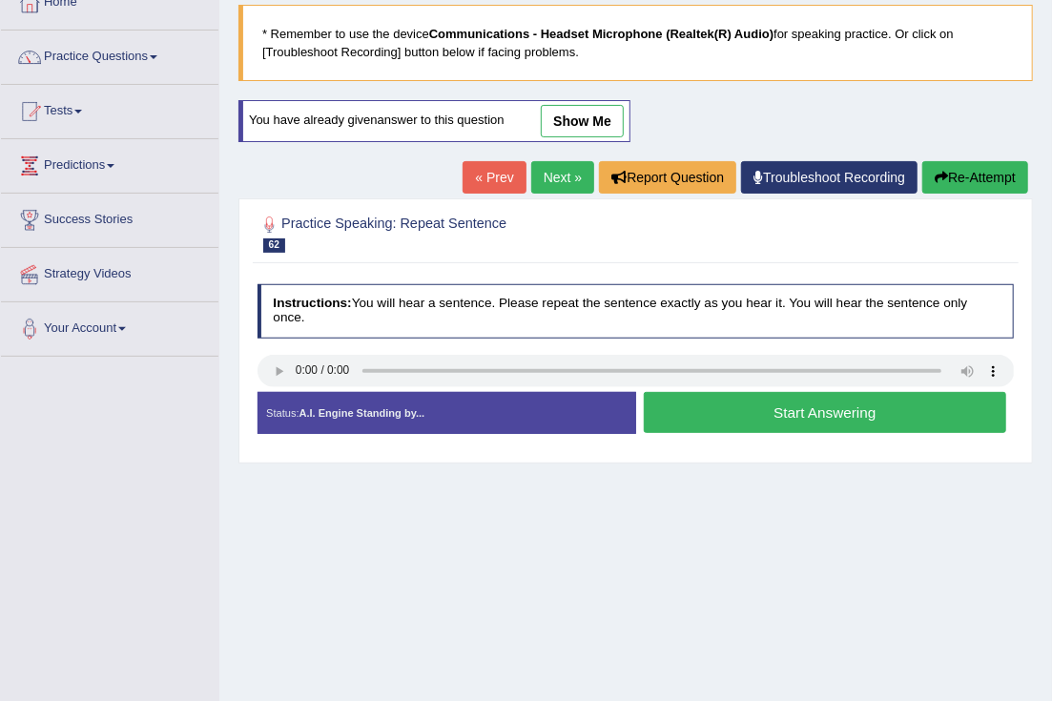
click at [713, 425] on button "Start Answering" at bounding box center [825, 412] width 363 height 41
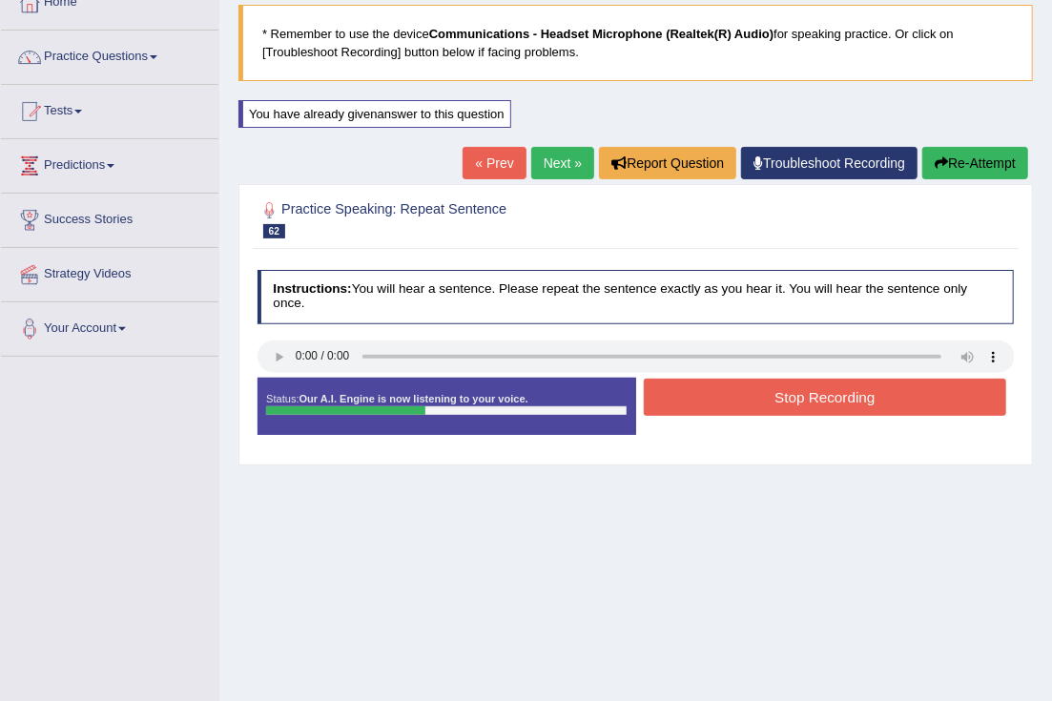
click at [733, 395] on button "Stop Recording" at bounding box center [825, 397] width 363 height 37
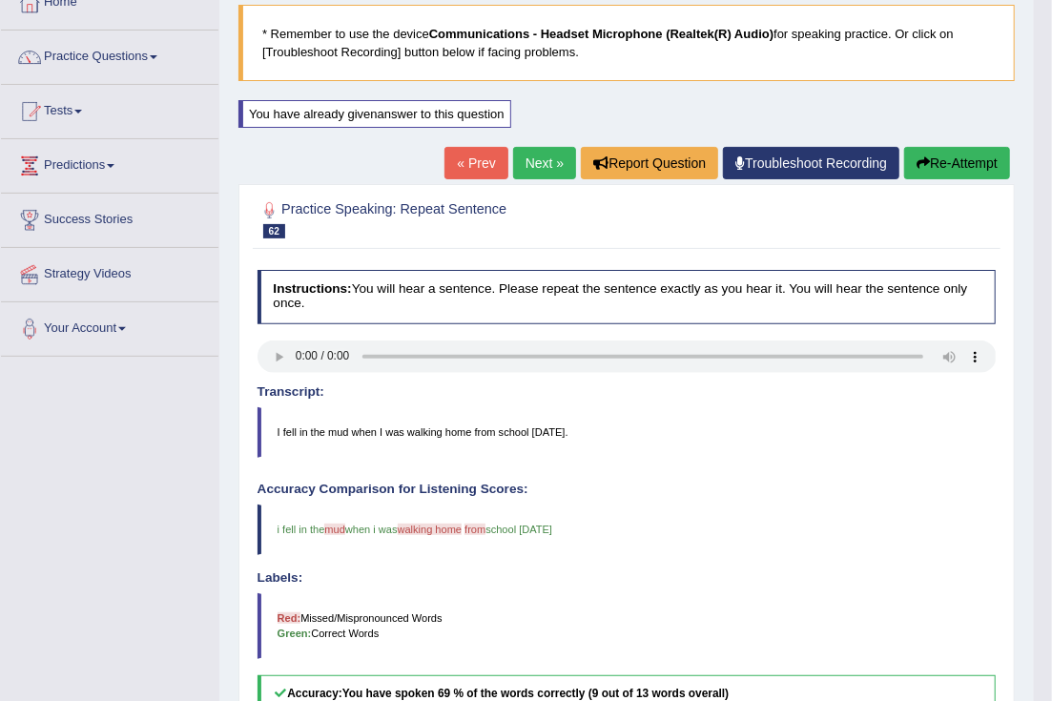
click at [552, 156] on link "Next »" at bounding box center [544, 163] width 63 height 32
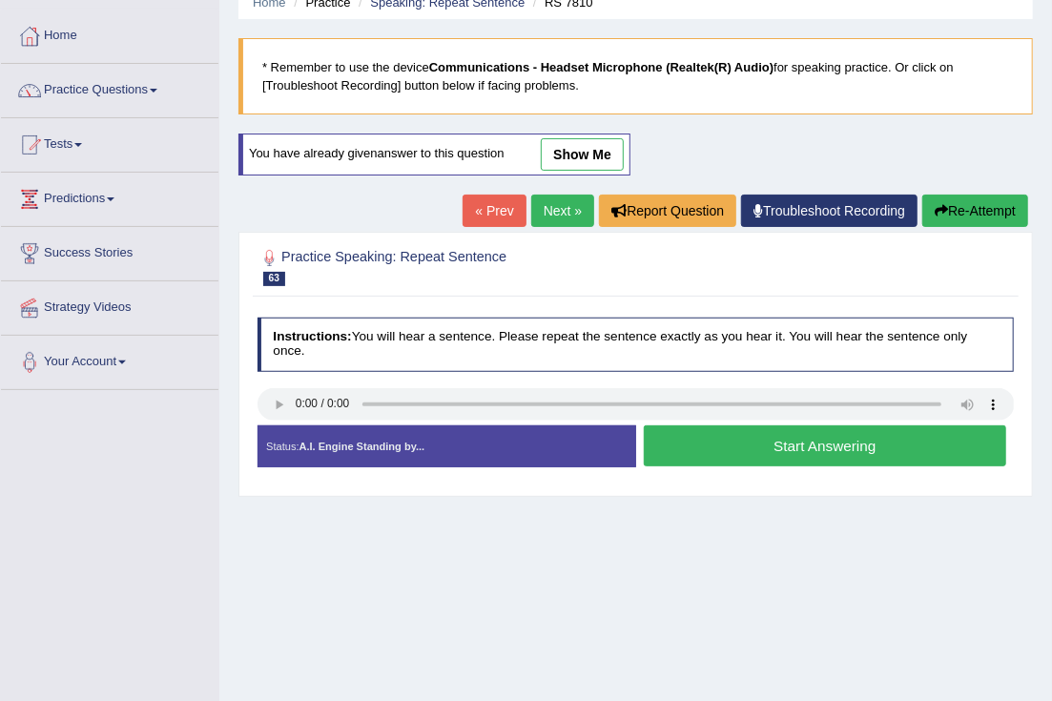
scroll to position [118, 0]
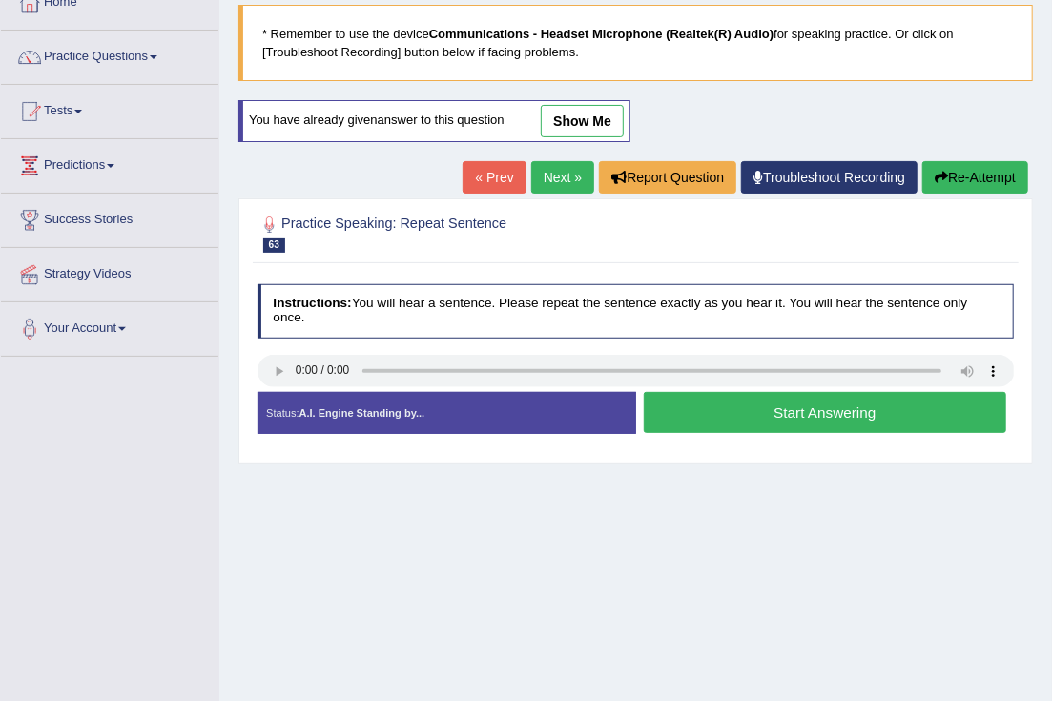
click at [777, 421] on button "Start Answering" at bounding box center [825, 412] width 363 height 41
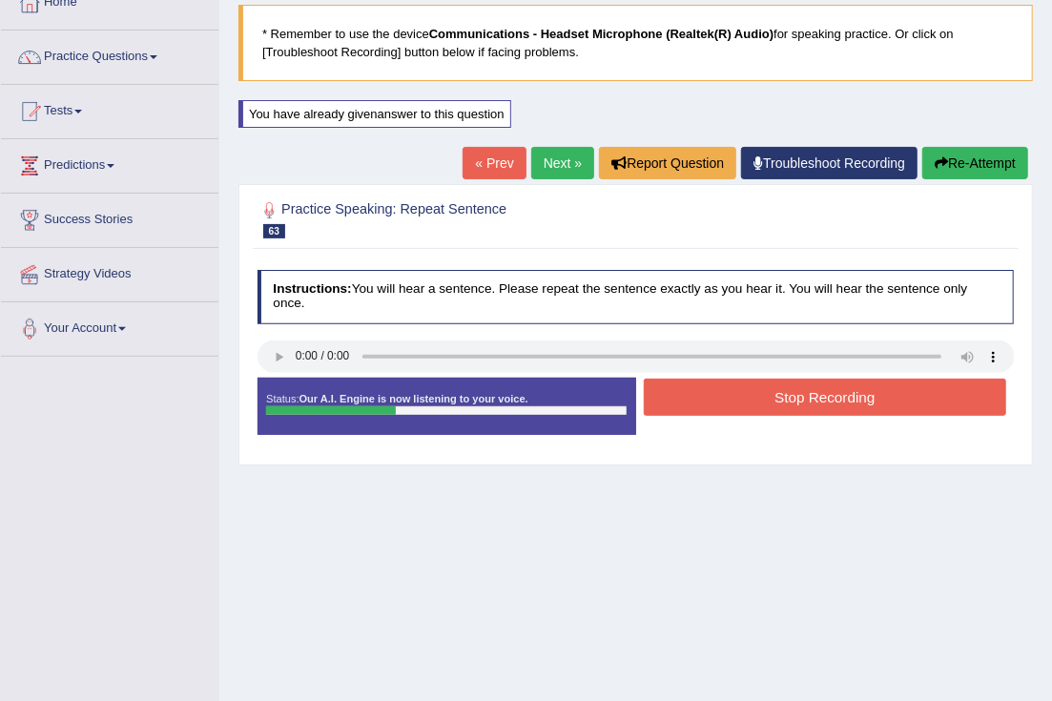
click at [777, 395] on button "Stop Recording" at bounding box center [825, 397] width 363 height 37
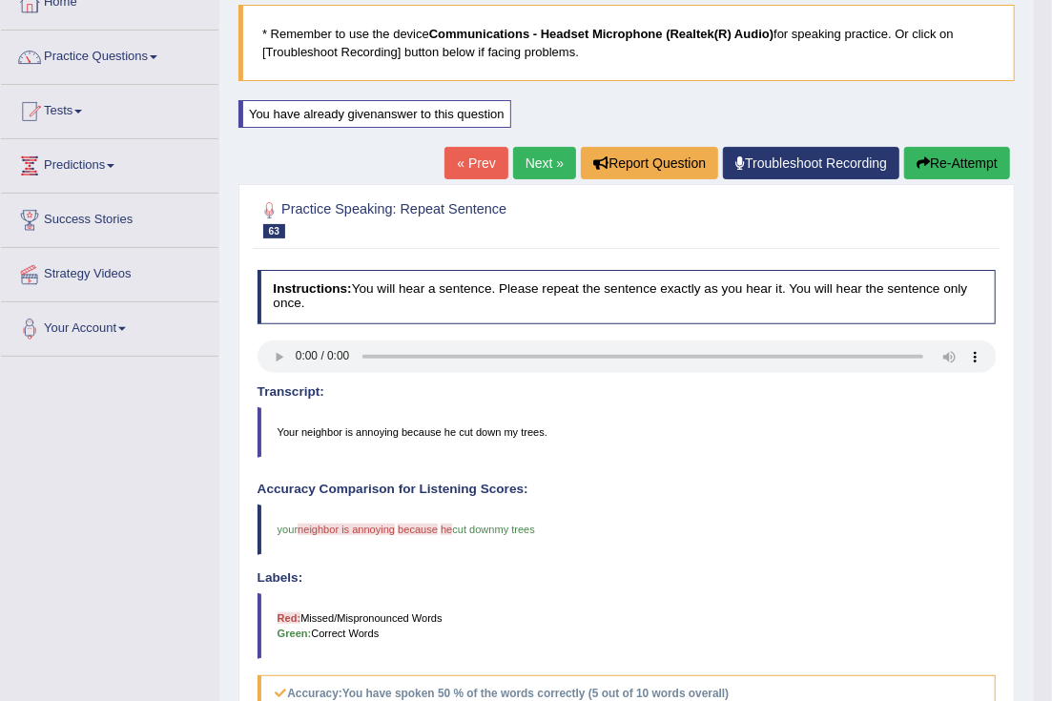
click at [534, 164] on link "Next »" at bounding box center [544, 163] width 63 height 32
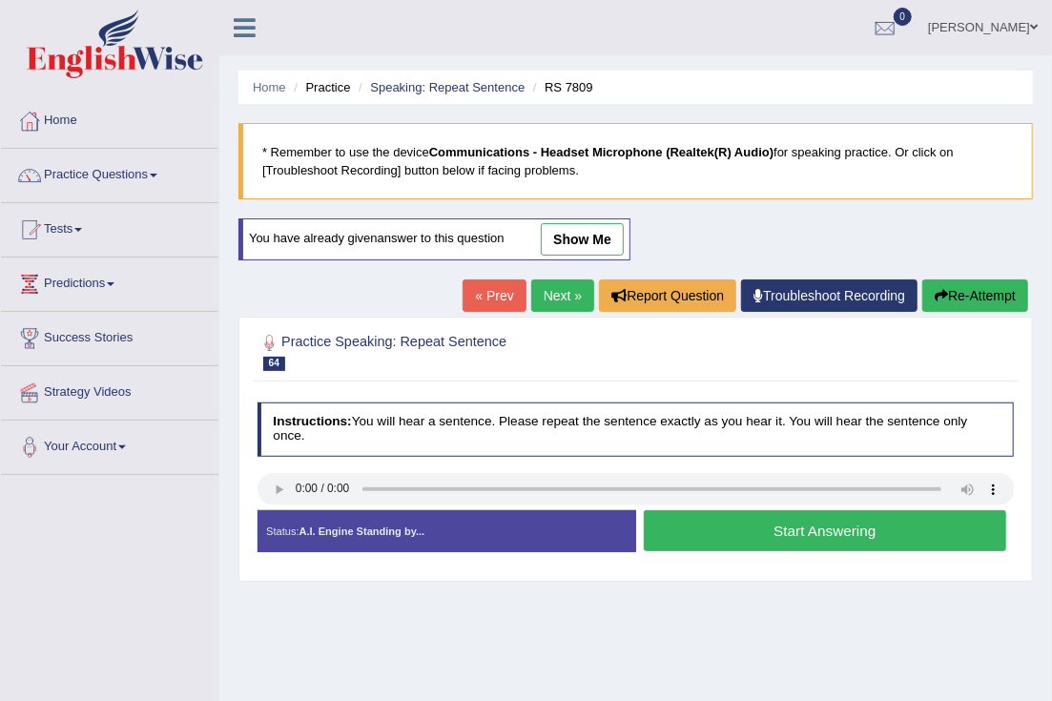
click at [704, 534] on button "Start Answering" at bounding box center [825, 530] width 363 height 41
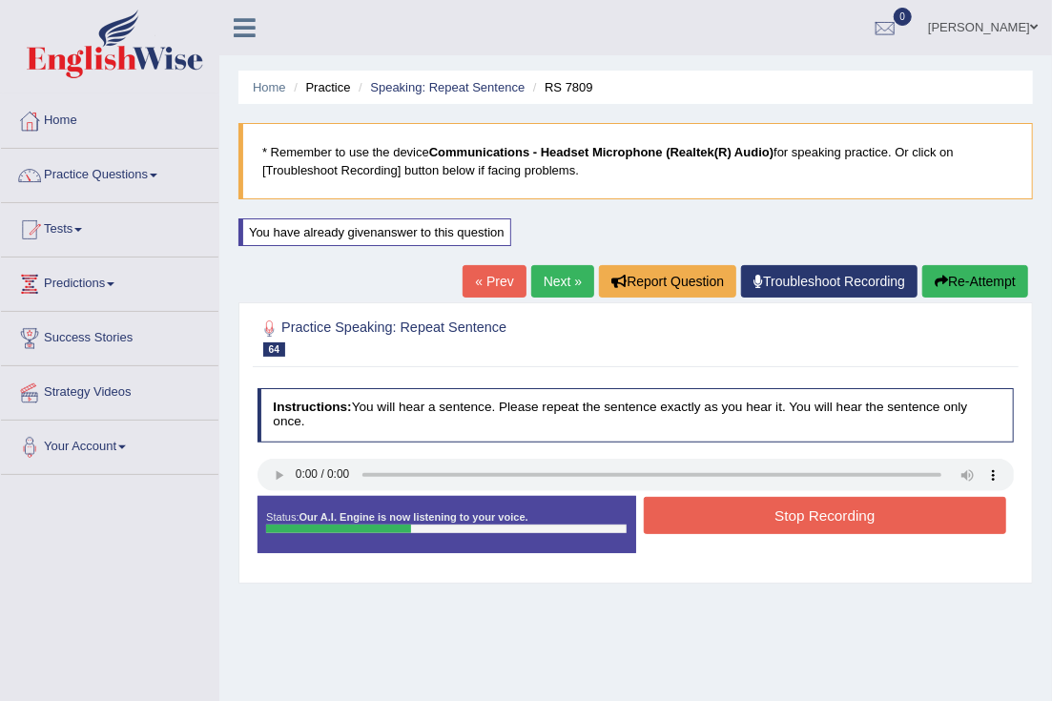
click at [727, 515] on button "Stop Recording" at bounding box center [825, 515] width 363 height 37
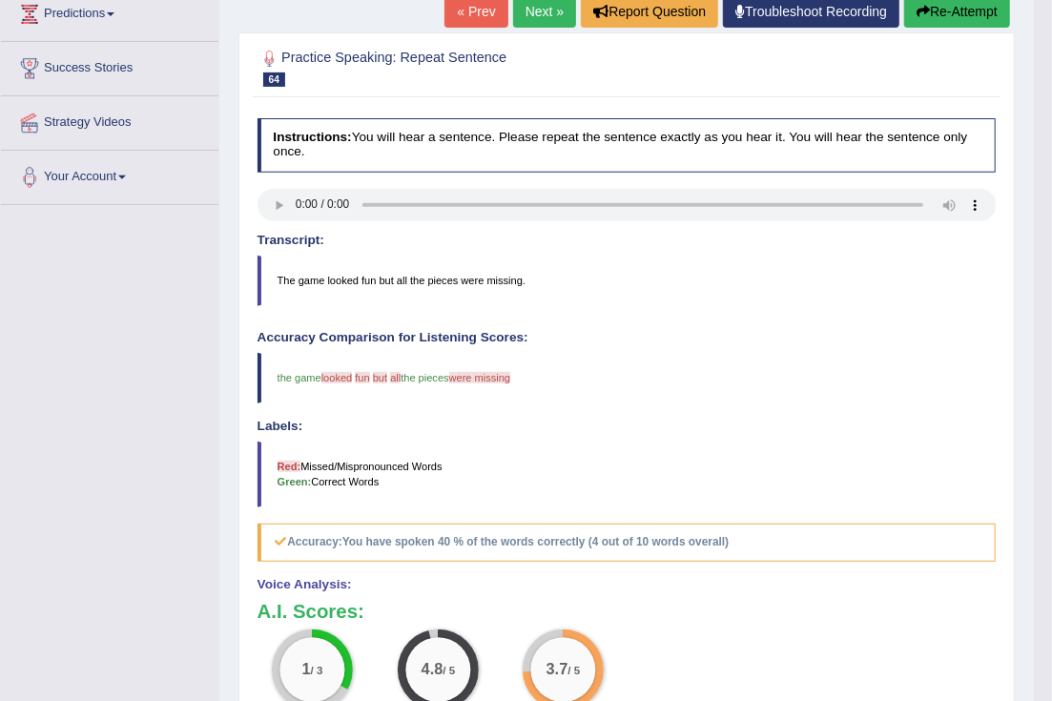
scroll to position [238, 0]
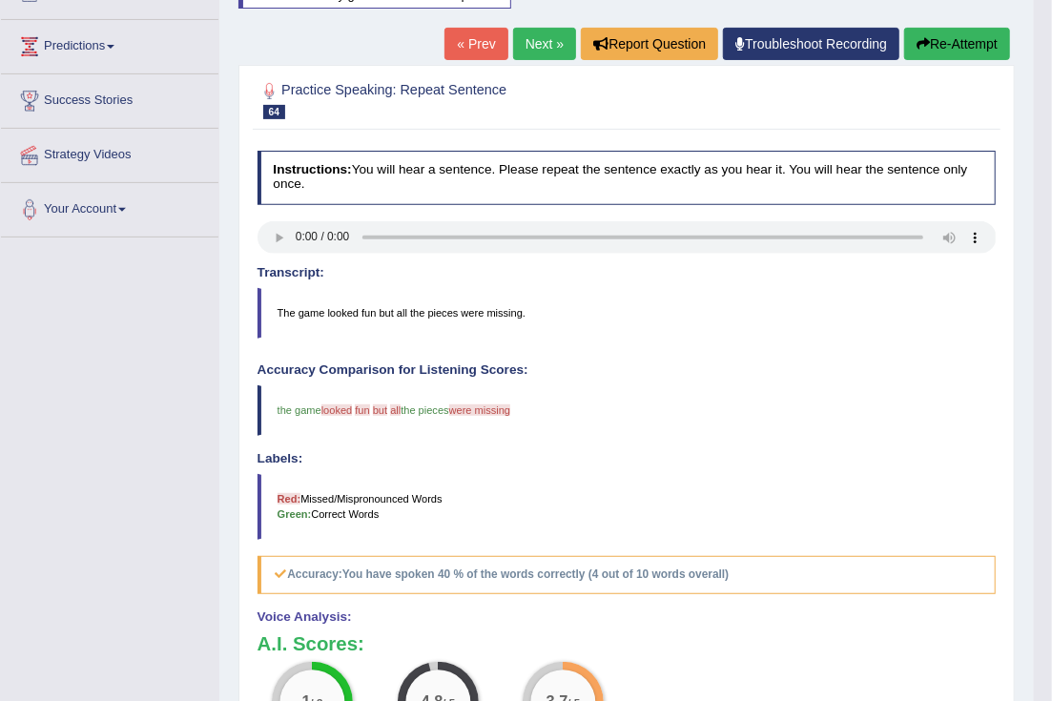
click at [939, 38] on button "Re-Attempt" at bounding box center [958, 44] width 106 height 32
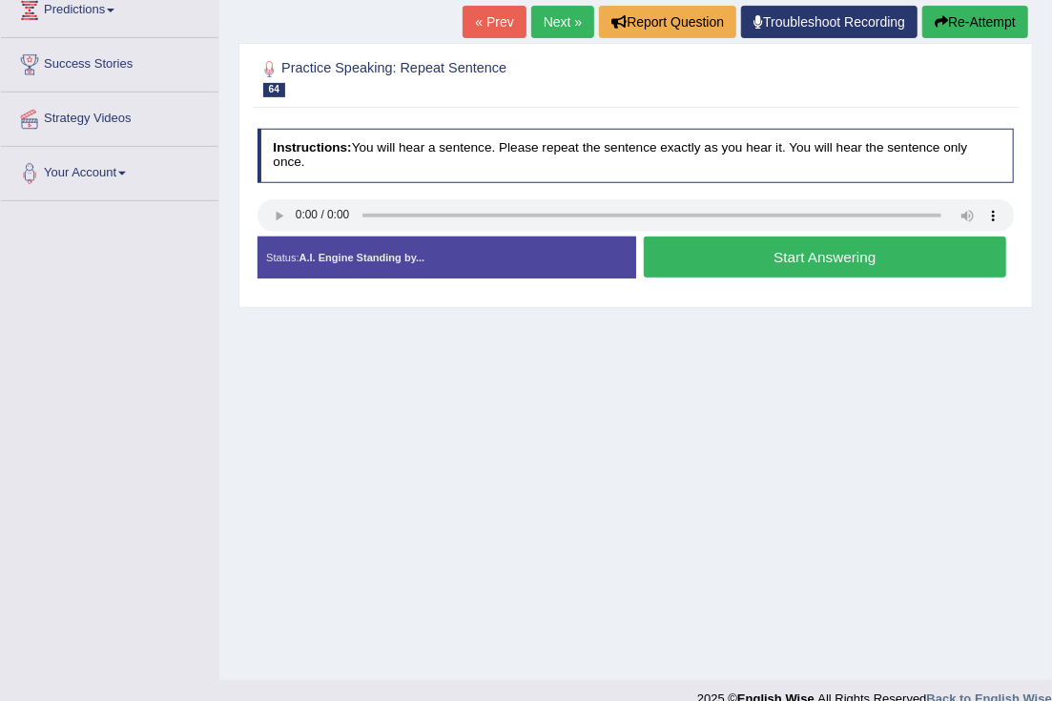
scroll to position [238, 0]
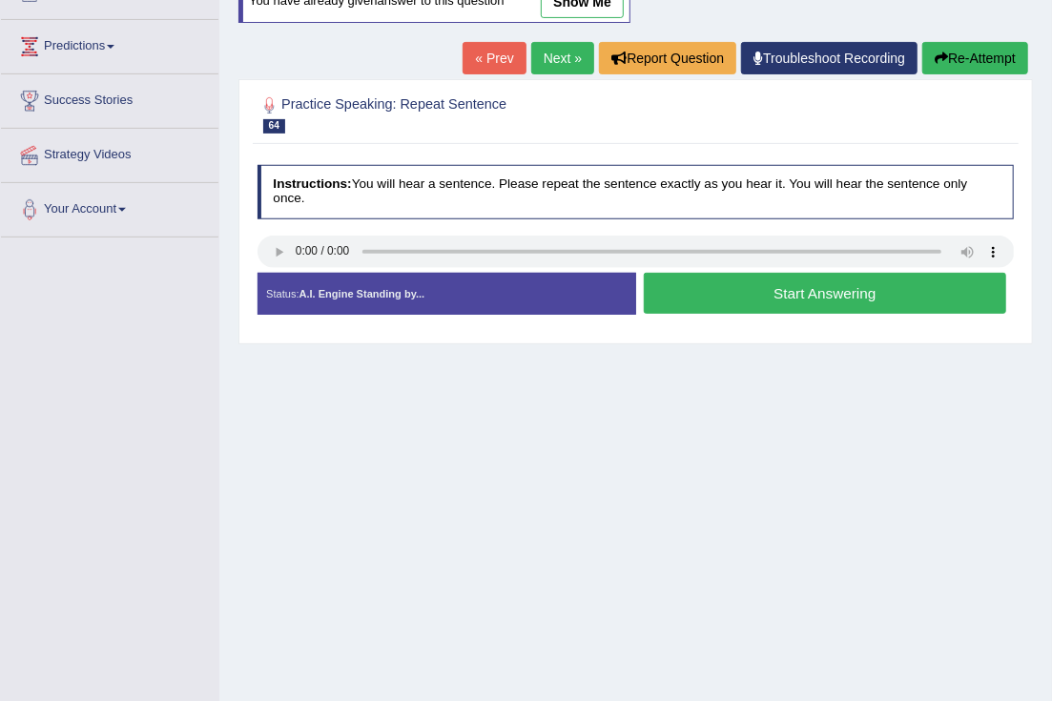
click at [710, 302] on button "Start Answering" at bounding box center [825, 293] width 363 height 41
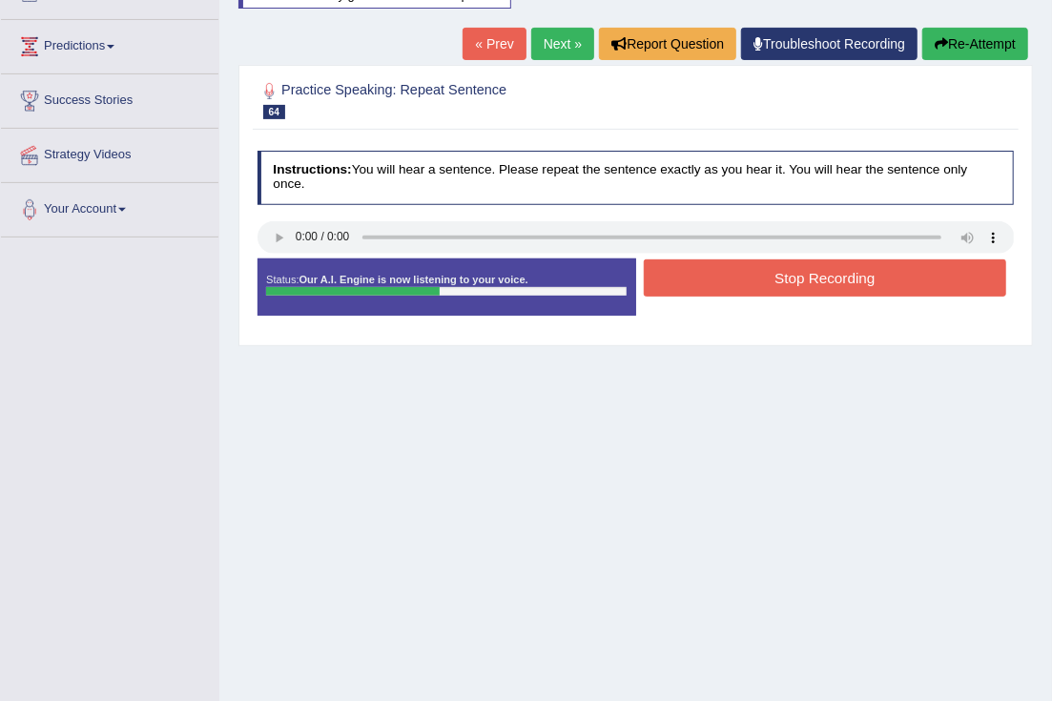
click at [792, 286] on button "Stop Recording" at bounding box center [825, 278] width 363 height 37
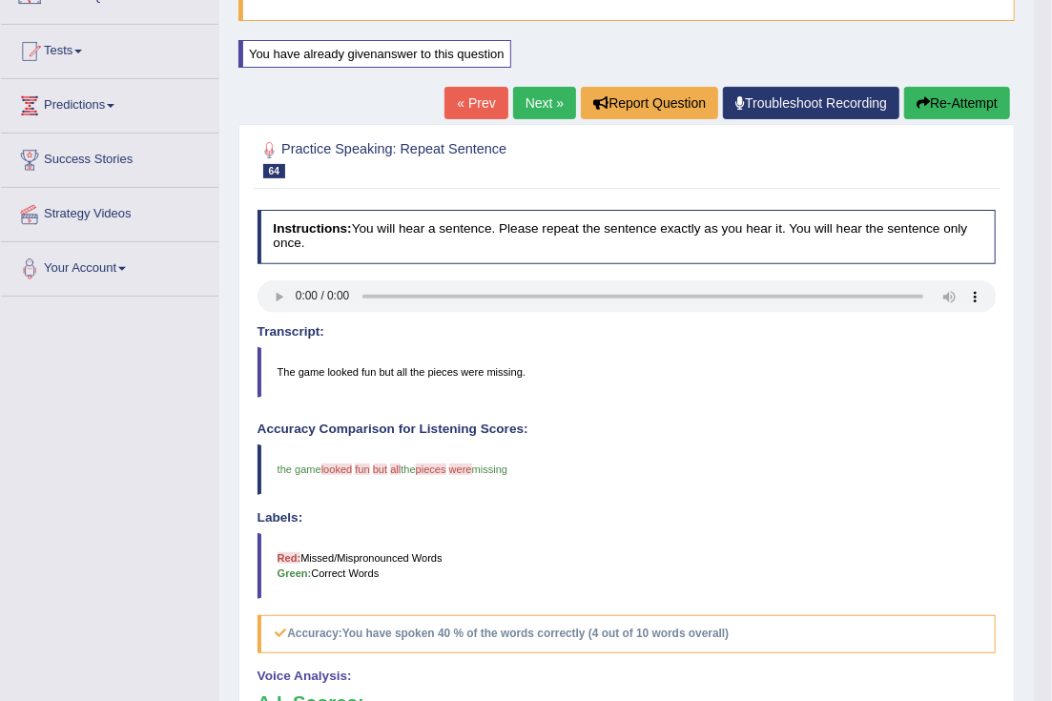
scroll to position [118, 0]
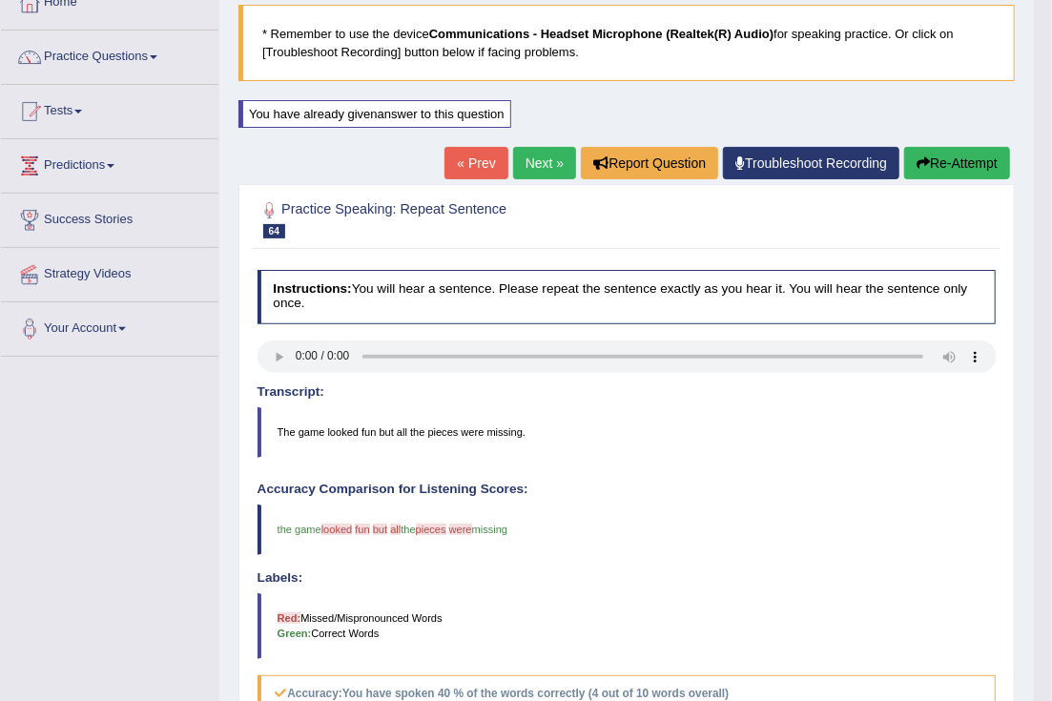
click at [947, 164] on button "Re-Attempt" at bounding box center [958, 163] width 106 height 32
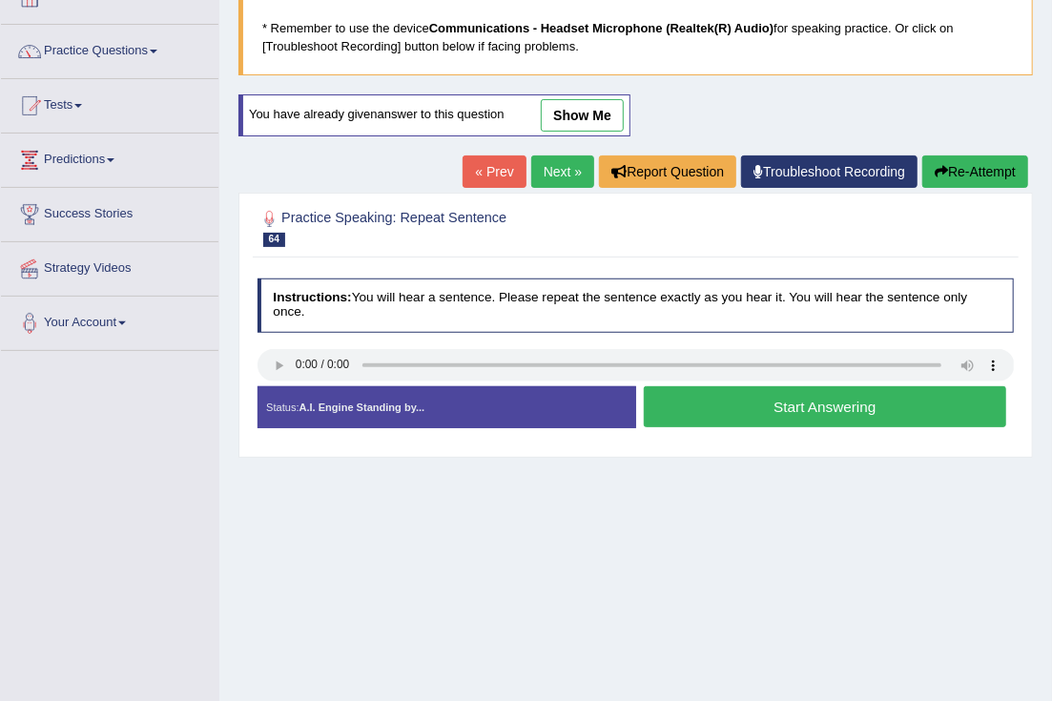
scroll to position [118, 0]
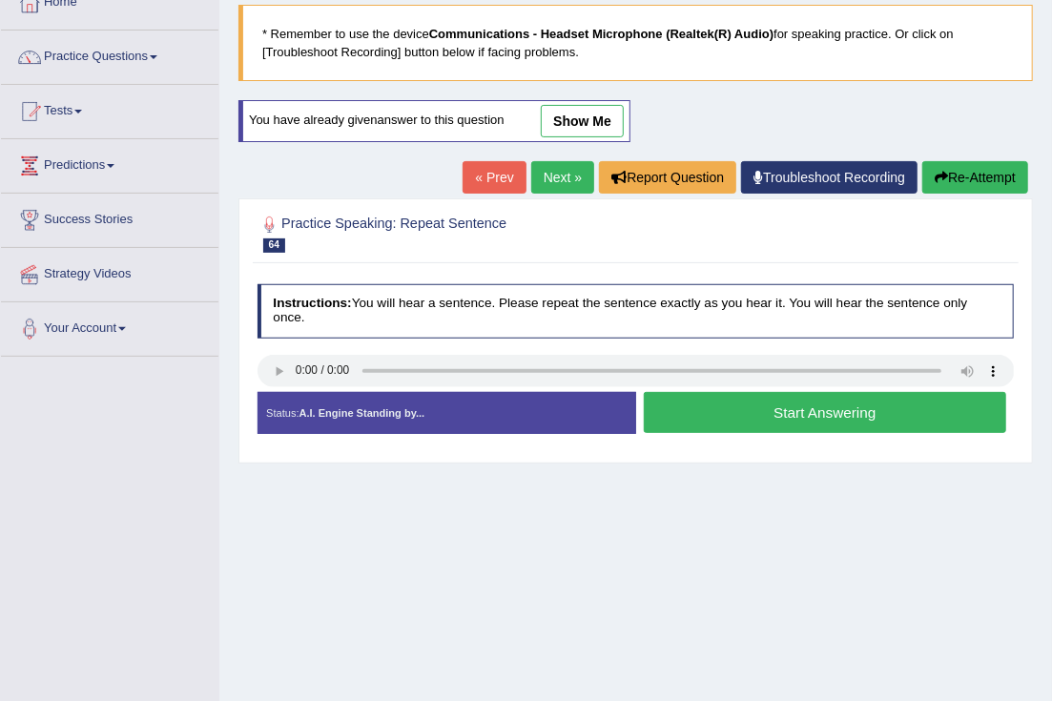
click at [677, 421] on button "Start Answering" at bounding box center [825, 412] width 363 height 41
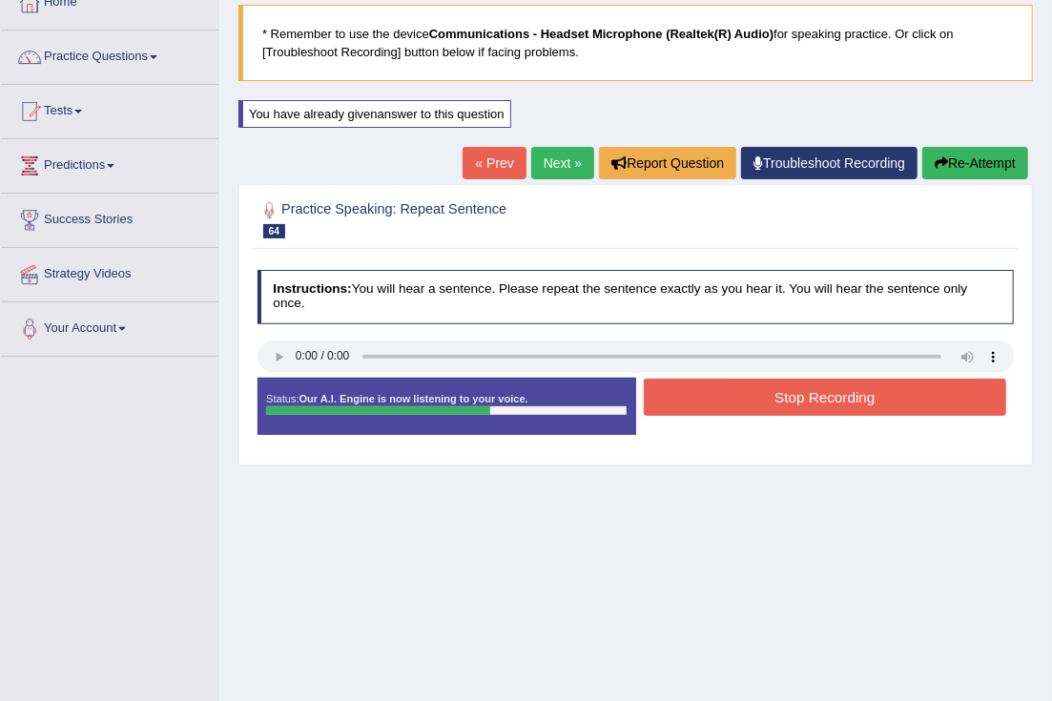
click at [992, 159] on button "Re-Attempt" at bounding box center [976, 163] width 106 height 32
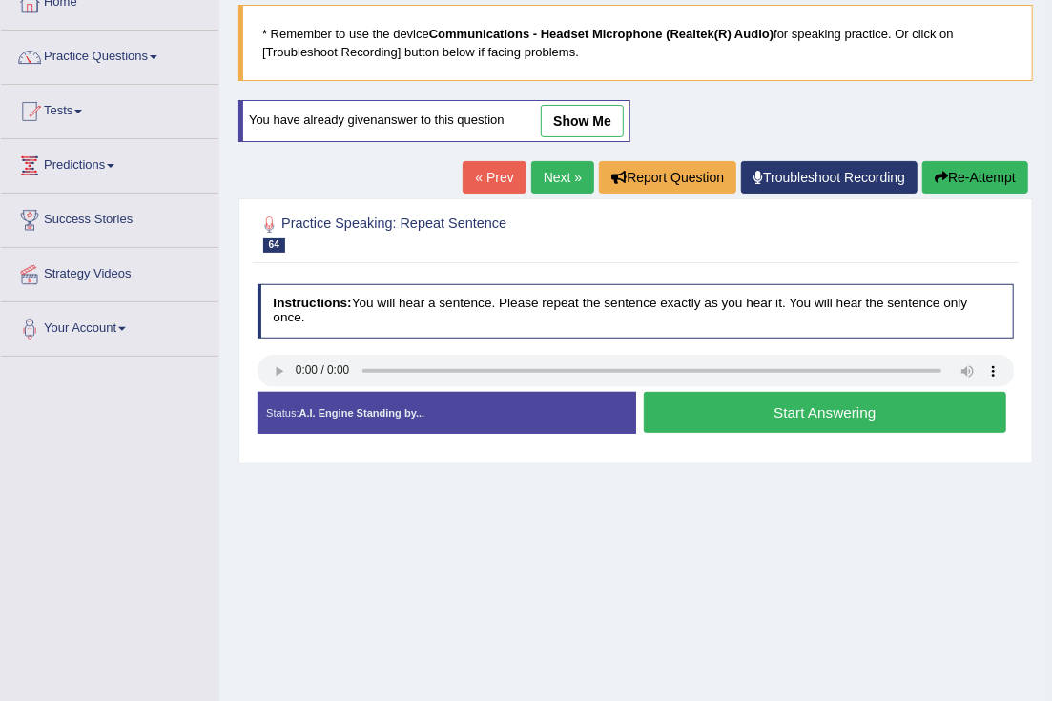
click at [668, 414] on button "Start Answering" at bounding box center [825, 412] width 363 height 41
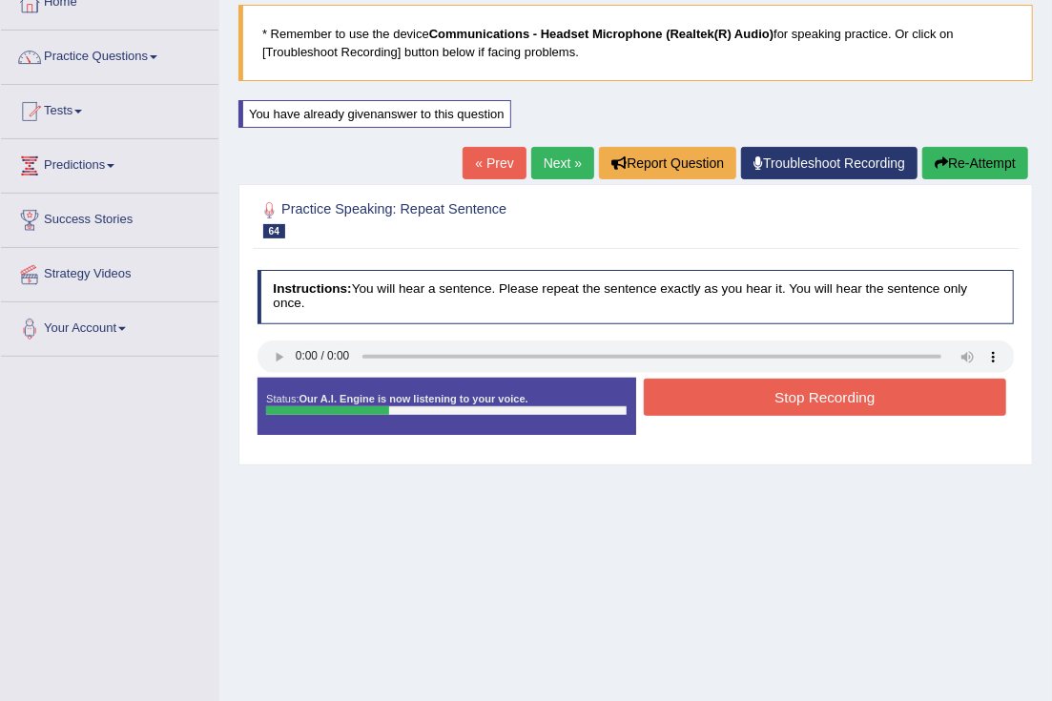
click at [964, 160] on button "Re-Attempt" at bounding box center [976, 163] width 106 height 32
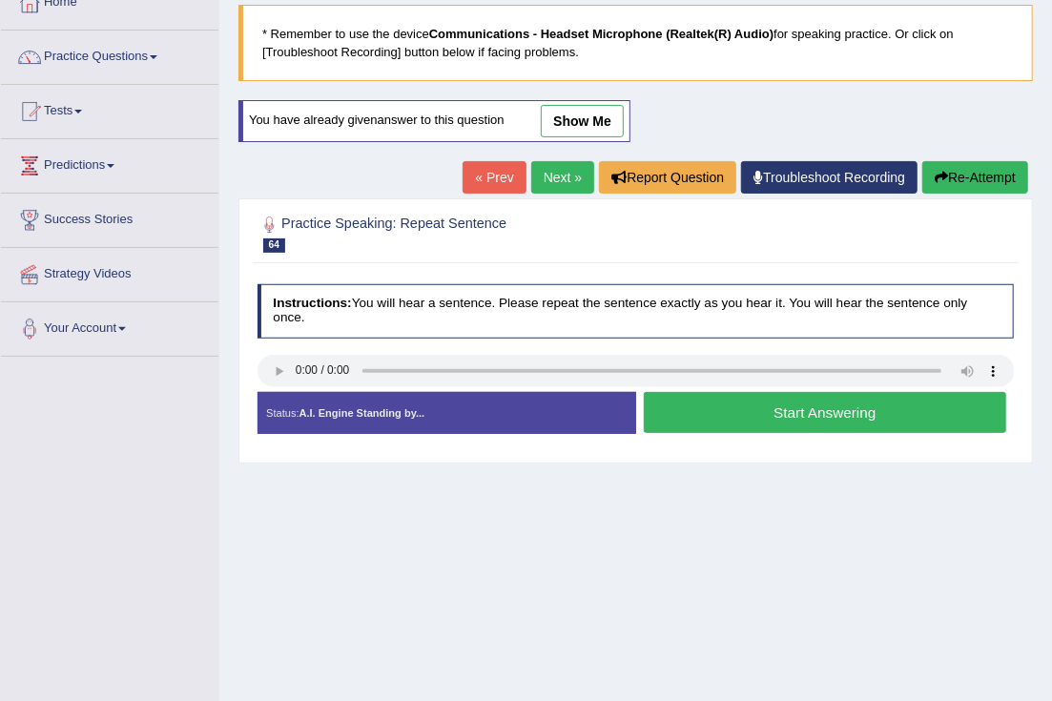
click at [761, 422] on button "Start Answering" at bounding box center [825, 412] width 363 height 41
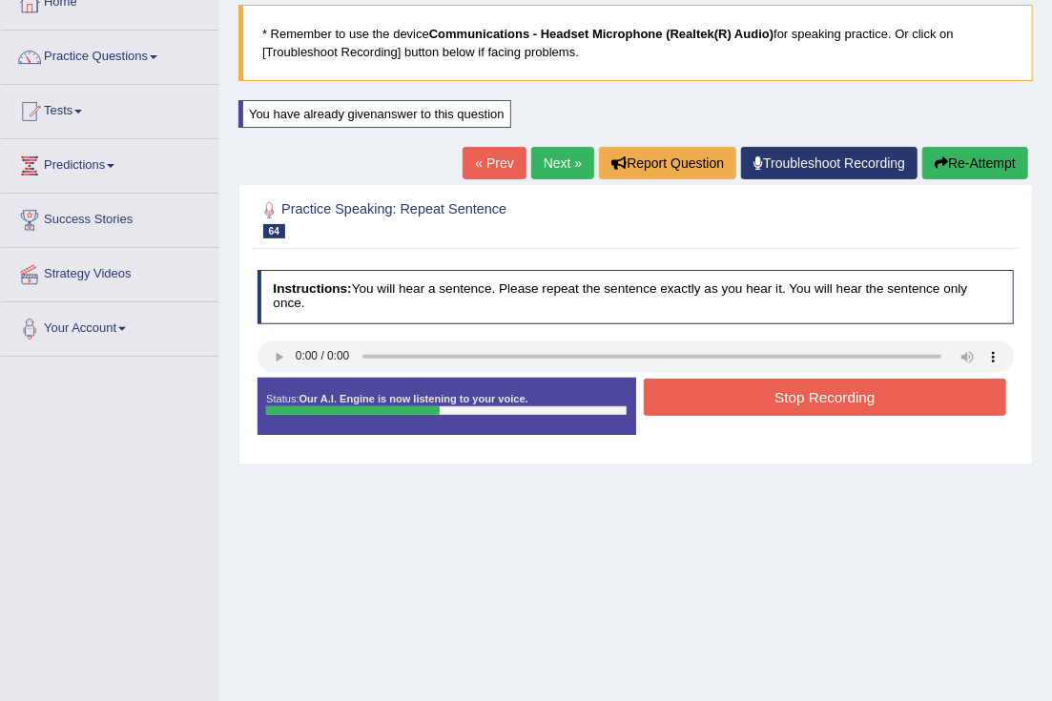
click at [716, 395] on button "Stop Recording" at bounding box center [825, 397] width 363 height 37
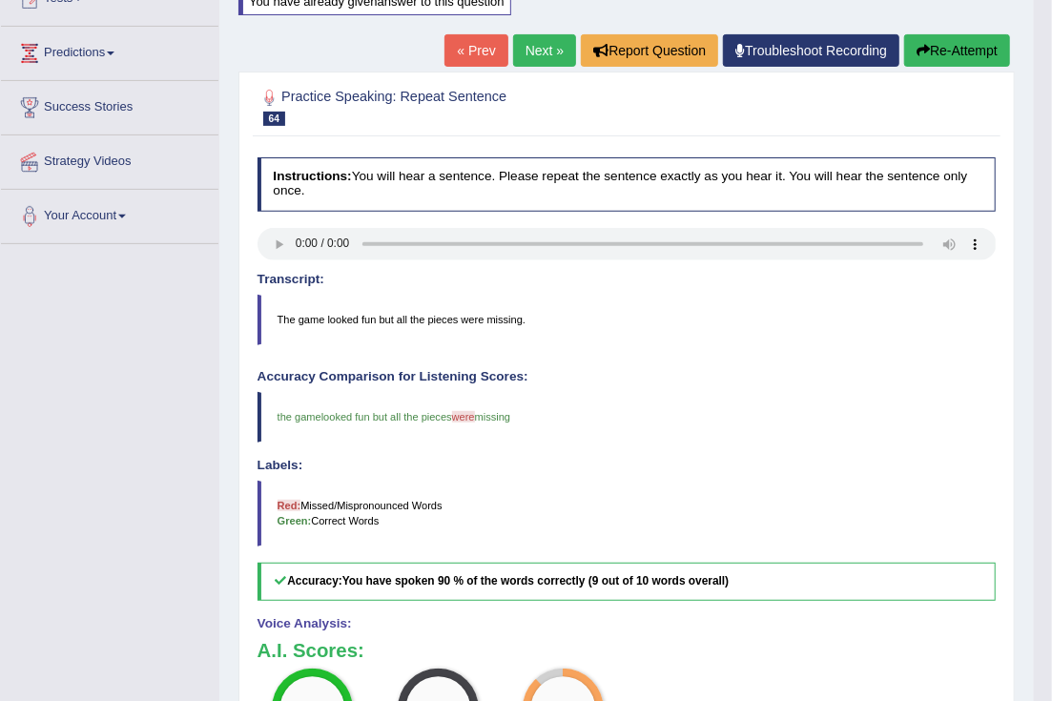
scroll to position [118, 0]
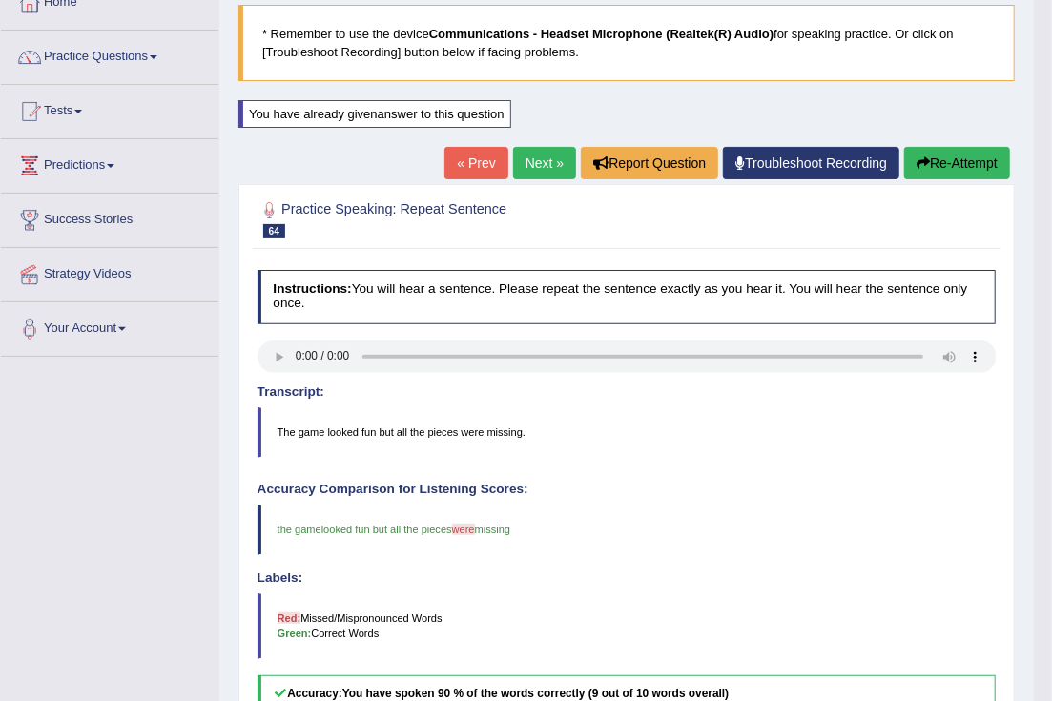
click at [520, 167] on link "Next »" at bounding box center [544, 163] width 63 height 32
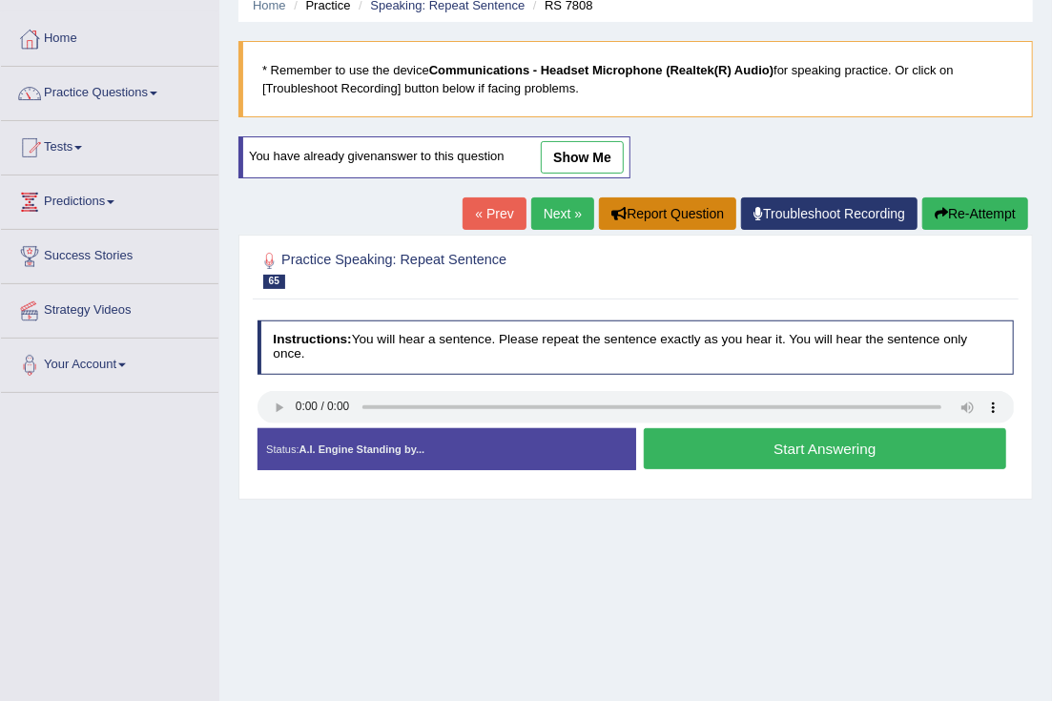
scroll to position [118, 0]
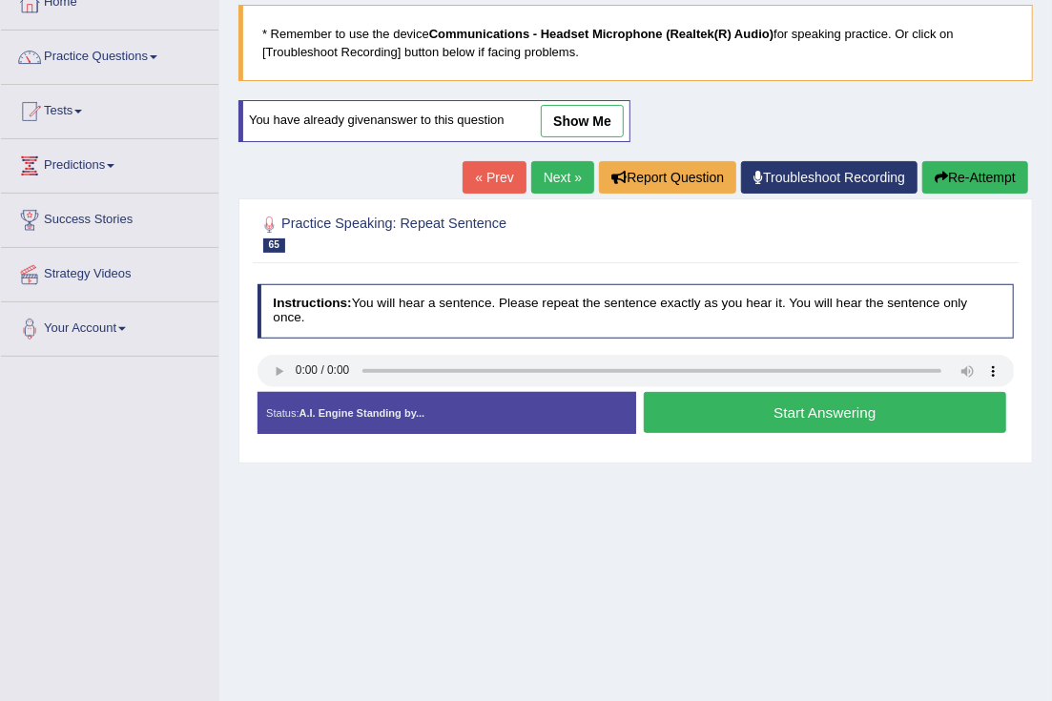
click at [698, 419] on button "Start Answering" at bounding box center [825, 412] width 363 height 41
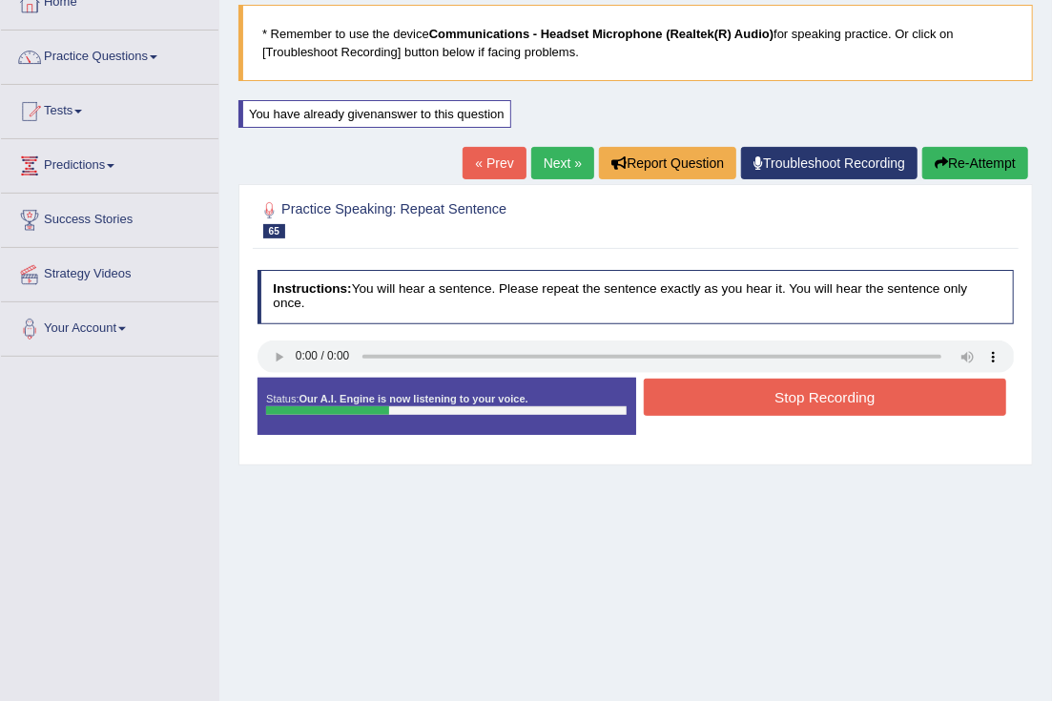
click at [699, 403] on button "Stop Recording" at bounding box center [825, 397] width 363 height 37
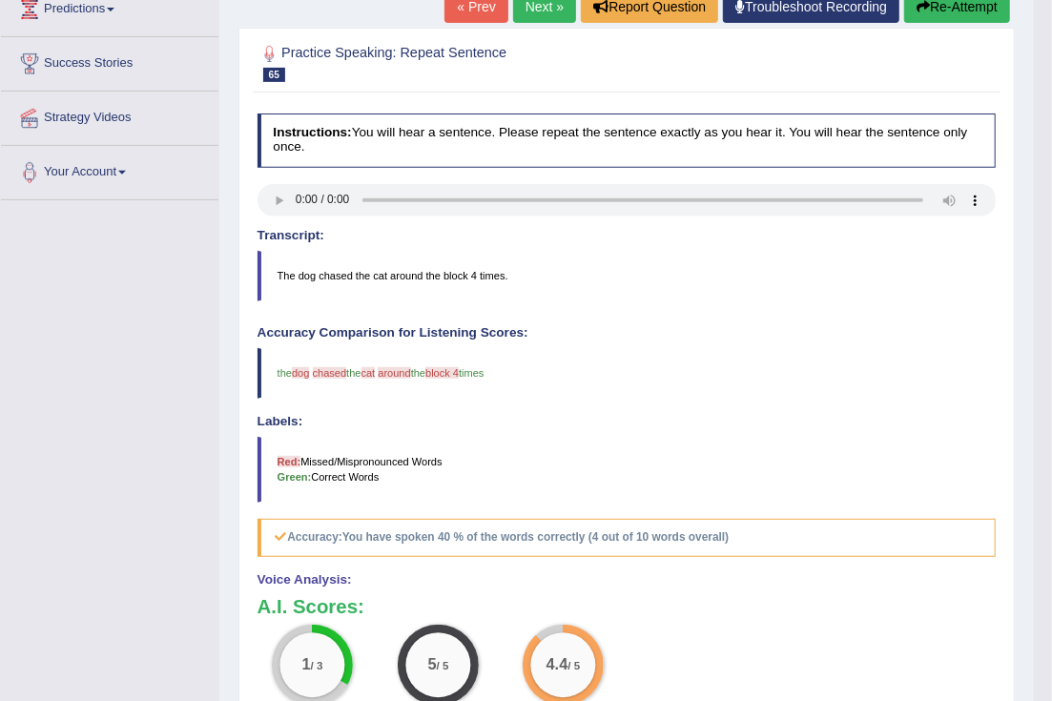
scroll to position [238, 0]
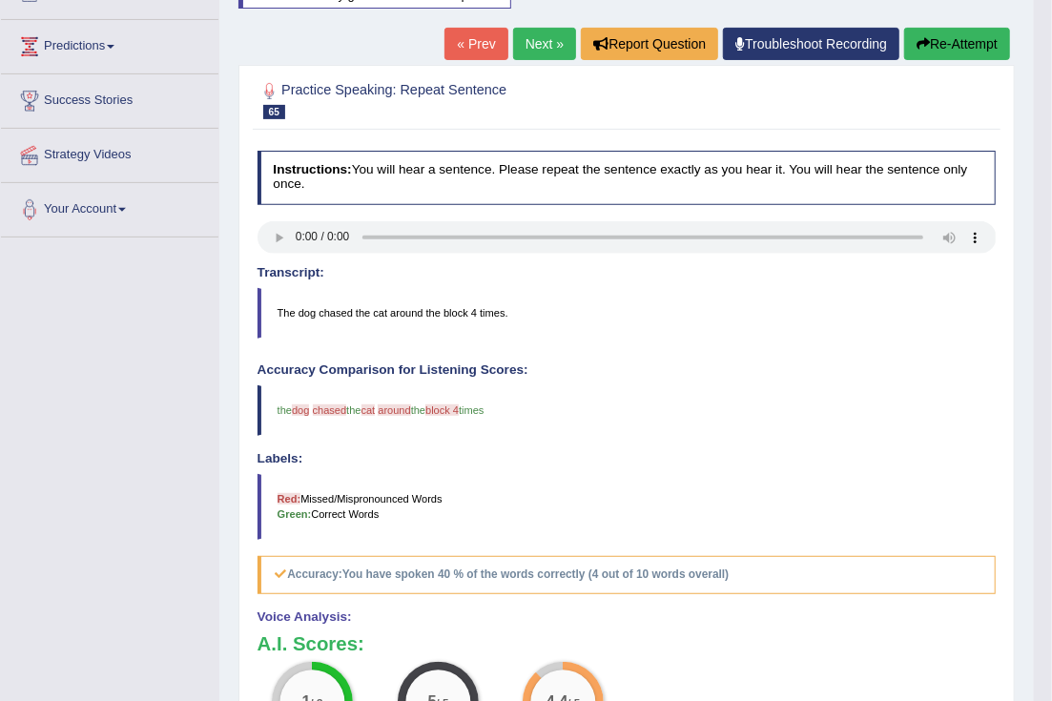
drag, startPoint x: 351, startPoint y: 404, endPoint x: 337, endPoint y: 406, distance: 14.4
click at [349, 405] on span "the" at bounding box center [353, 410] width 14 height 11
click at [337, 406] on span "chased" at bounding box center [330, 410] width 34 height 11
click at [925, 50] on button "Re-Attempt" at bounding box center [958, 44] width 106 height 32
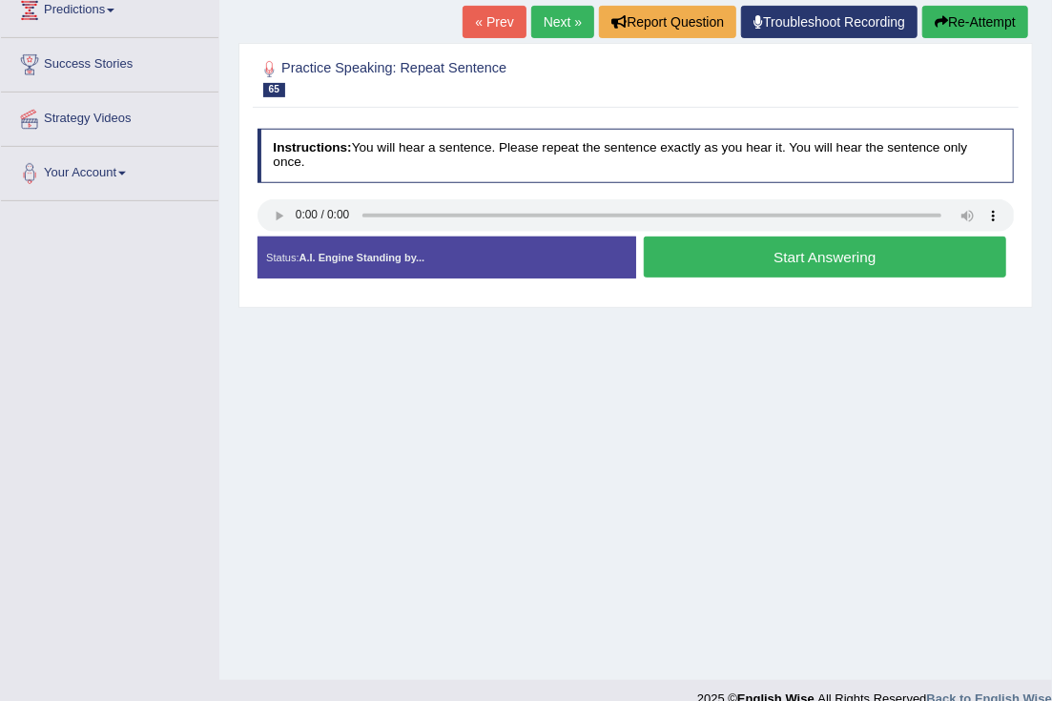
scroll to position [238, 0]
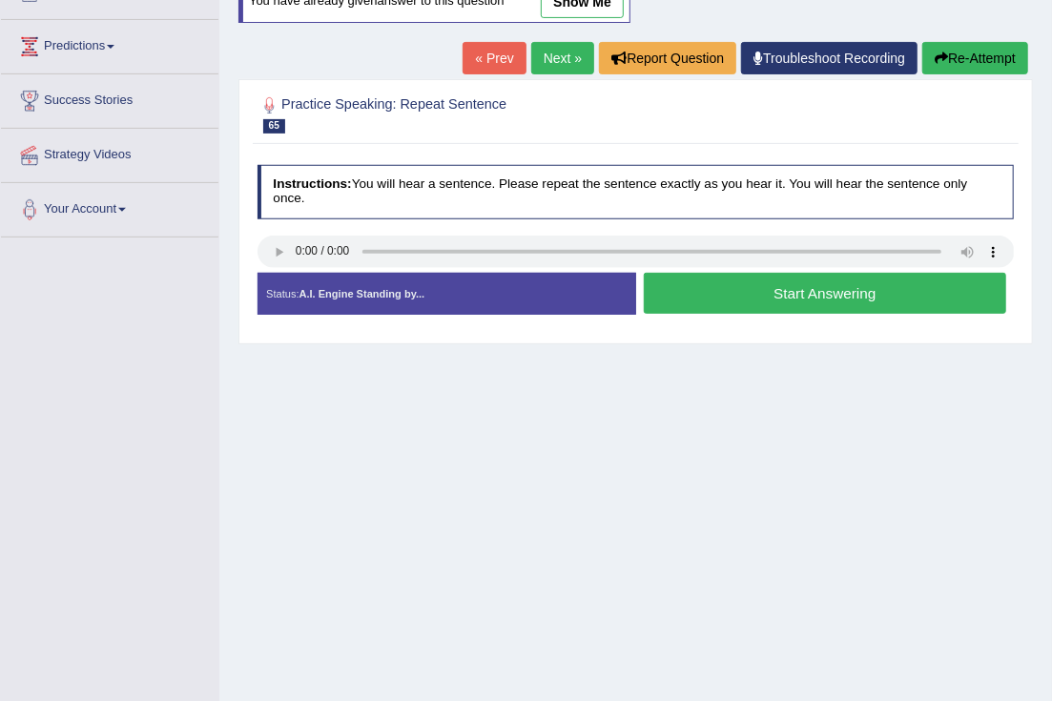
click at [807, 296] on button "Start Answering" at bounding box center [825, 293] width 363 height 41
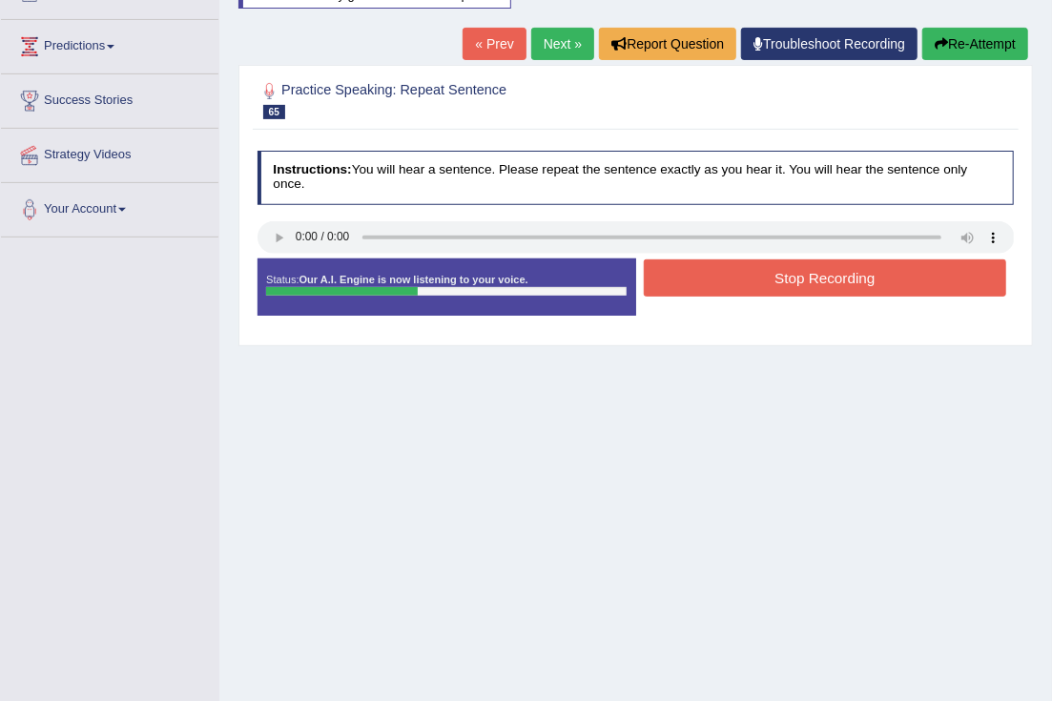
click at [723, 285] on button "Stop Recording" at bounding box center [825, 278] width 363 height 37
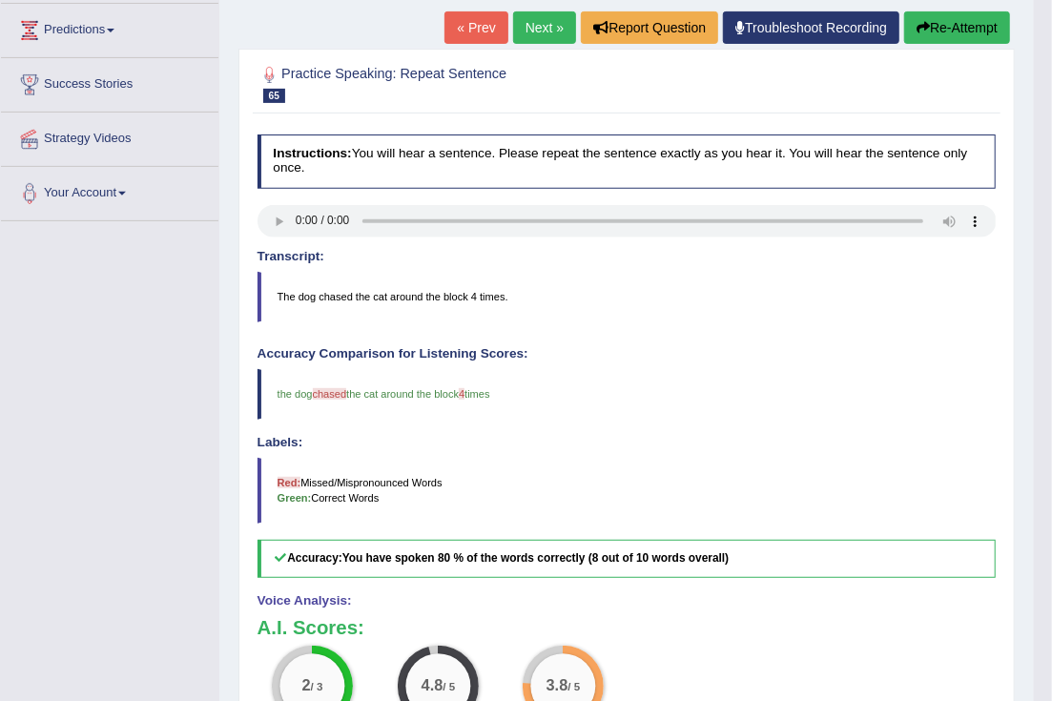
scroll to position [118, 0]
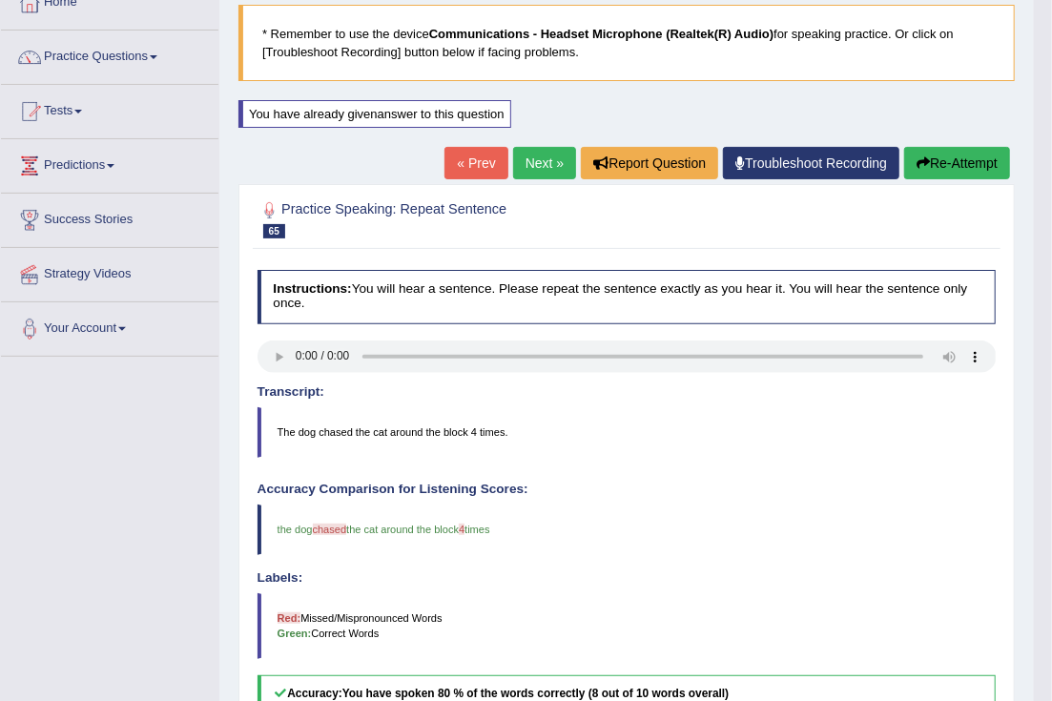
click at [945, 156] on button "Re-Attempt" at bounding box center [958, 163] width 106 height 32
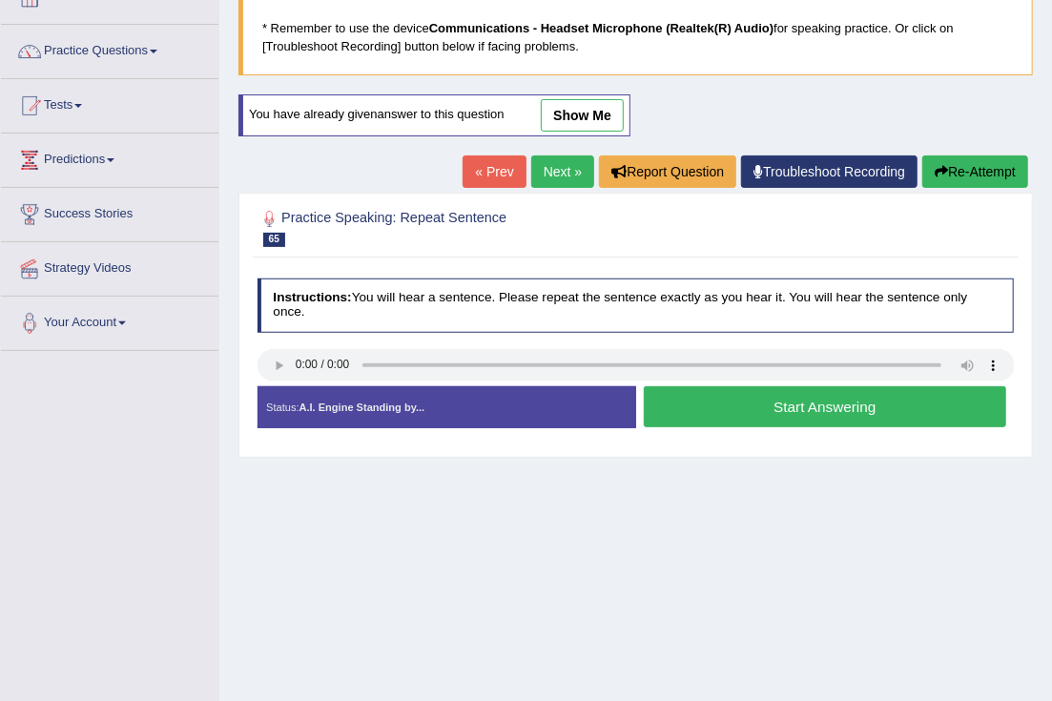
scroll to position [118, 0]
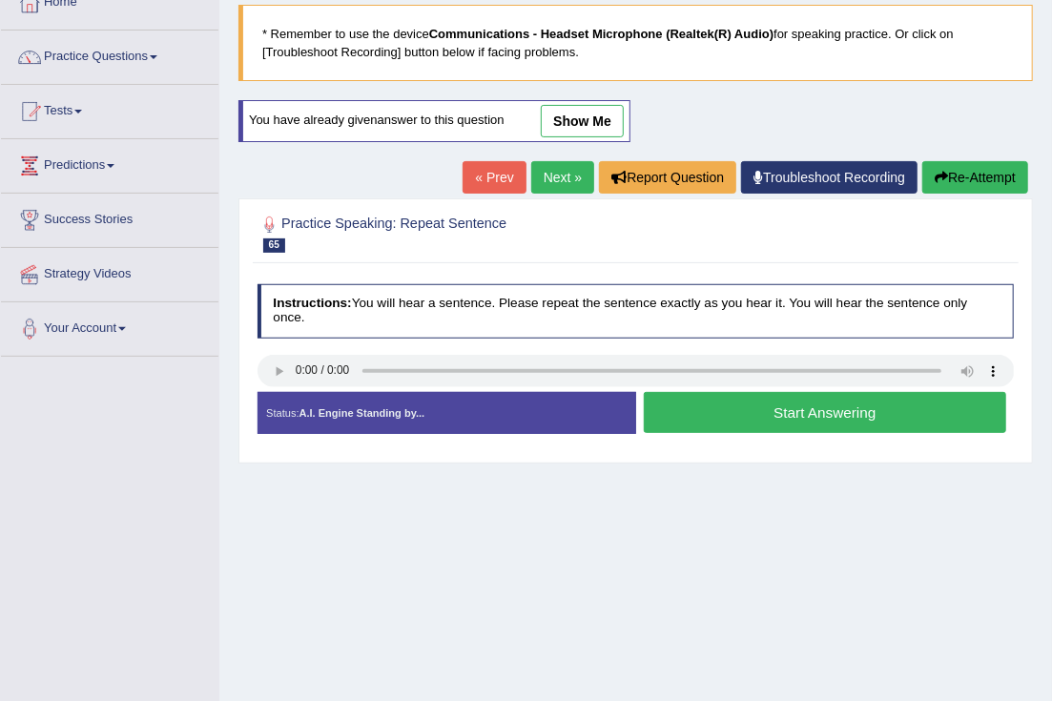
click at [719, 411] on button "Start Answering" at bounding box center [825, 412] width 363 height 41
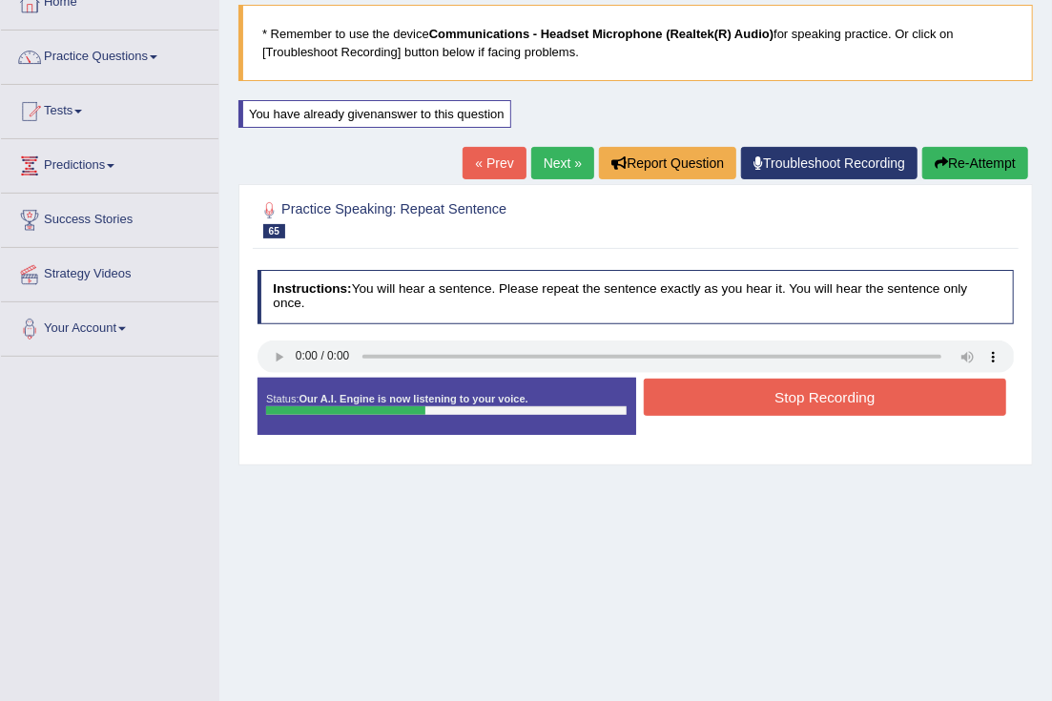
click at [699, 398] on button "Stop Recording" at bounding box center [825, 397] width 363 height 37
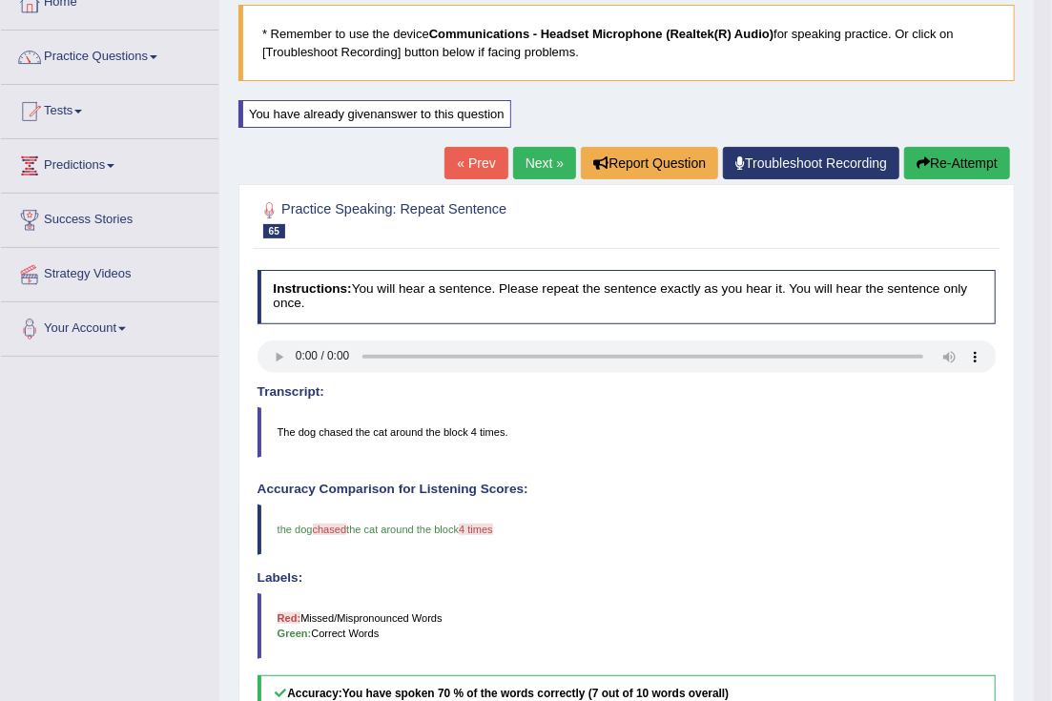
click at [933, 167] on button "Re-Attempt" at bounding box center [958, 163] width 106 height 32
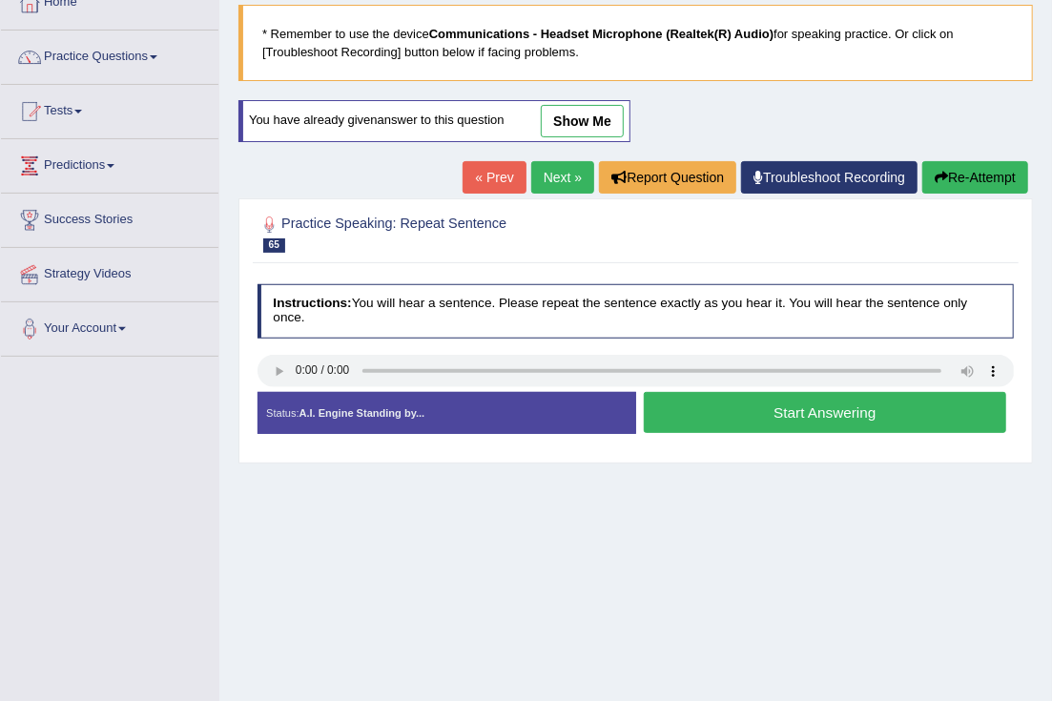
click at [703, 423] on button "Start Answering" at bounding box center [825, 412] width 363 height 41
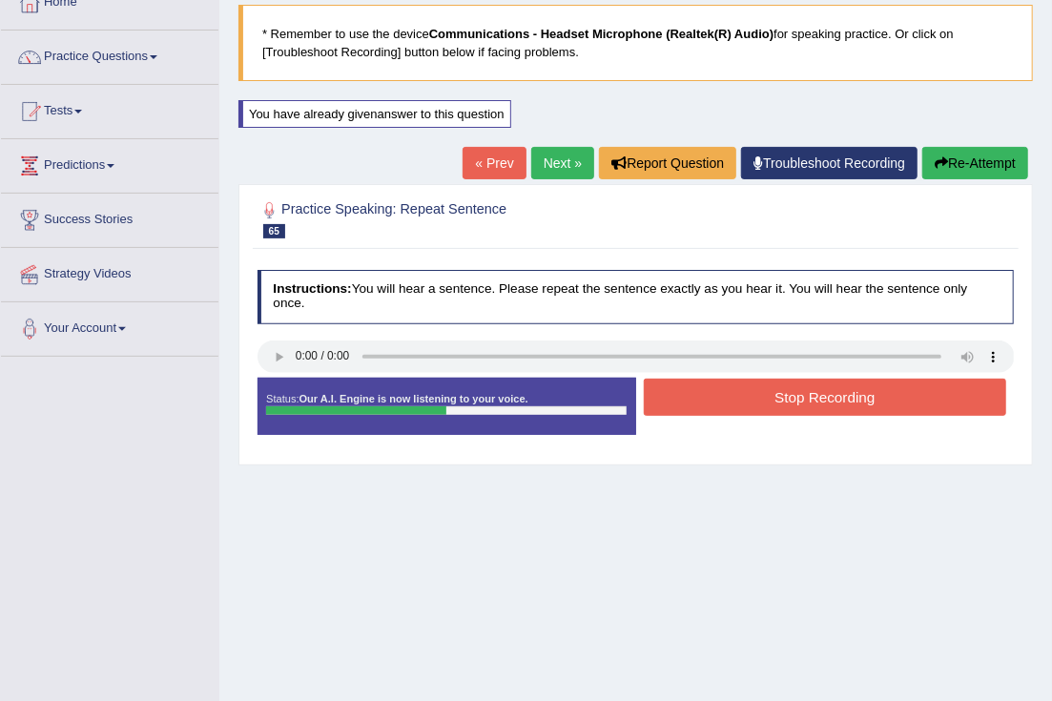
click at [957, 153] on button "Re-Attempt" at bounding box center [976, 163] width 106 height 32
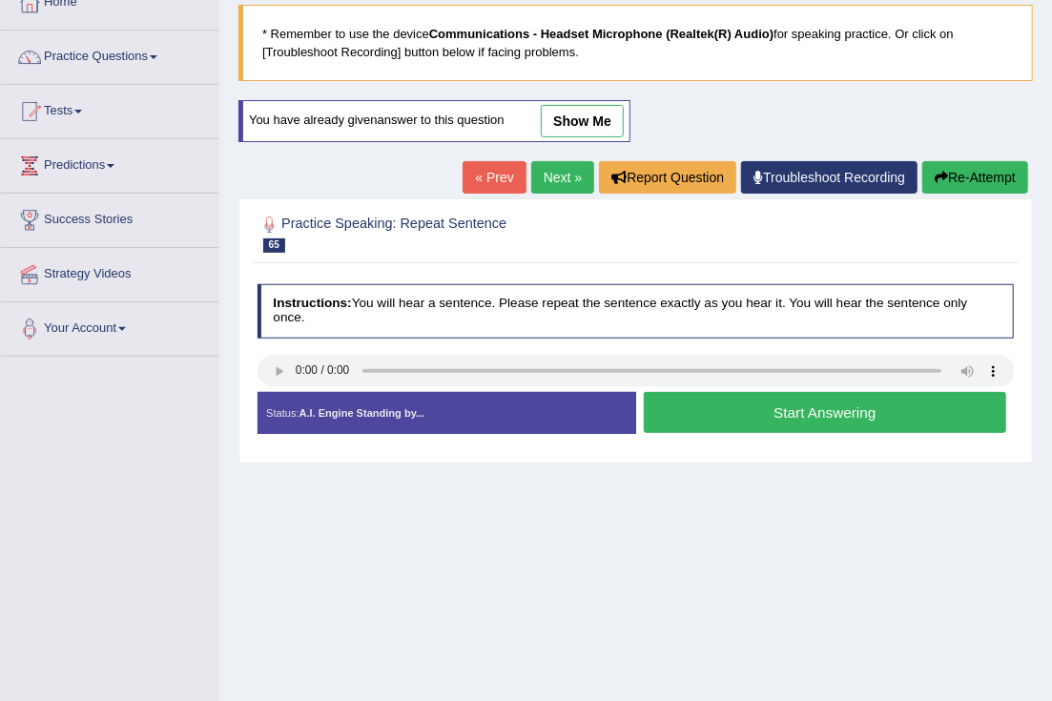
click at [692, 416] on button "Start Answering" at bounding box center [825, 412] width 363 height 41
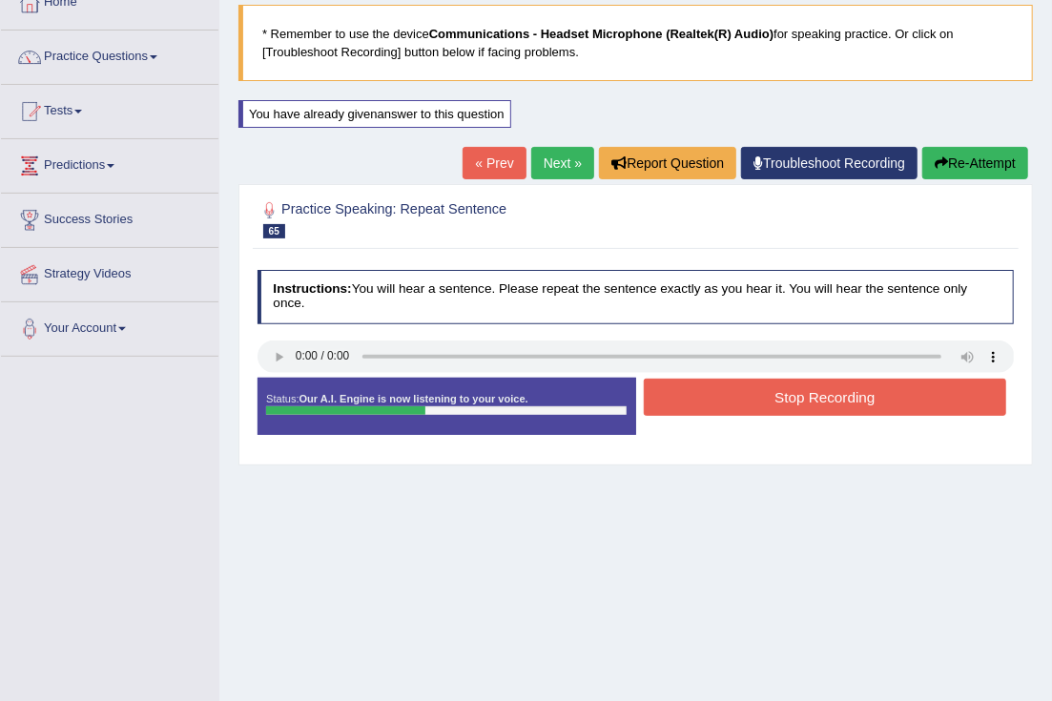
click at [730, 406] on button "Stop Recording" at bounding box center [825, 397] width 363 height 37
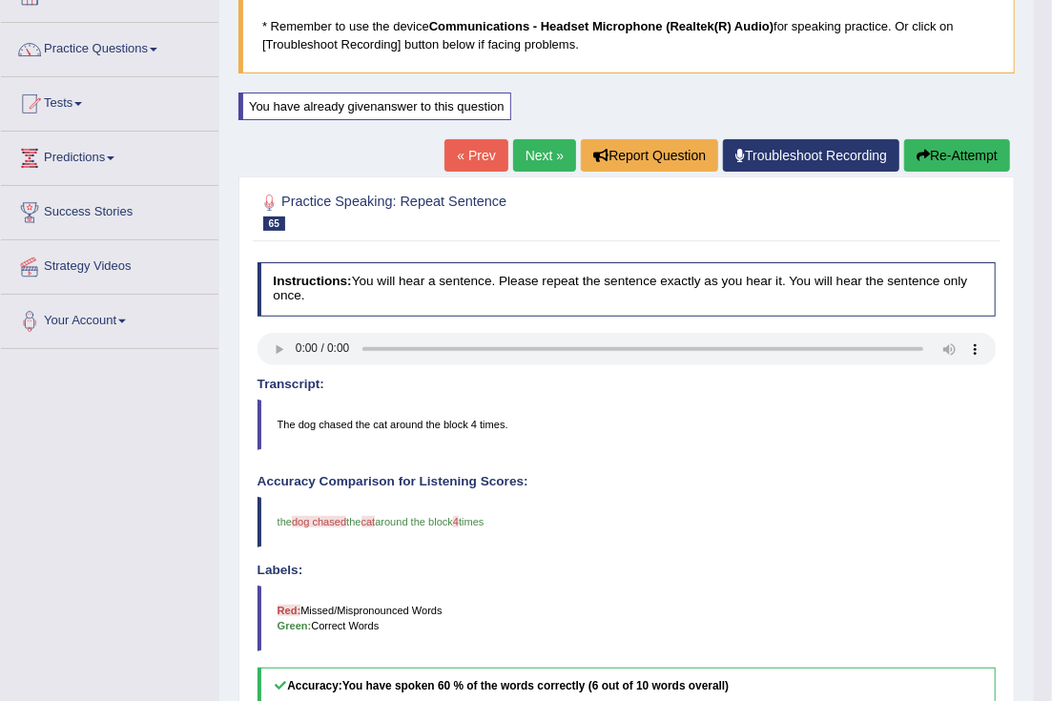
scroll to position [118, 0]
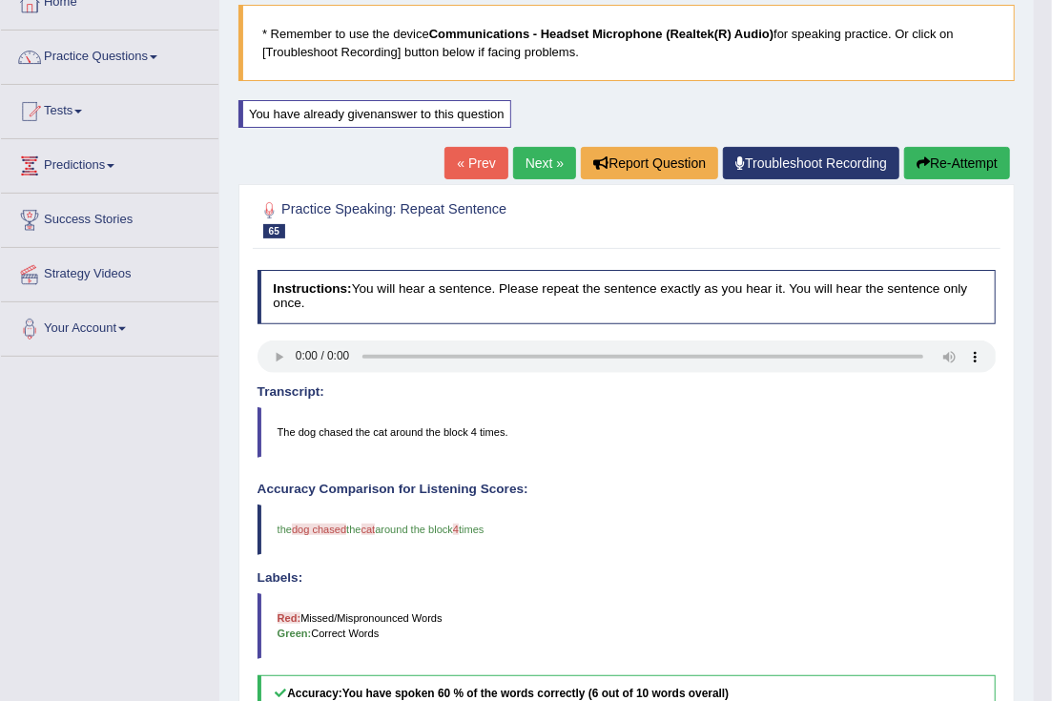
click at [919, 170] on button "Re-Attempt" at bounding box center [958, 163] width 106 height 32
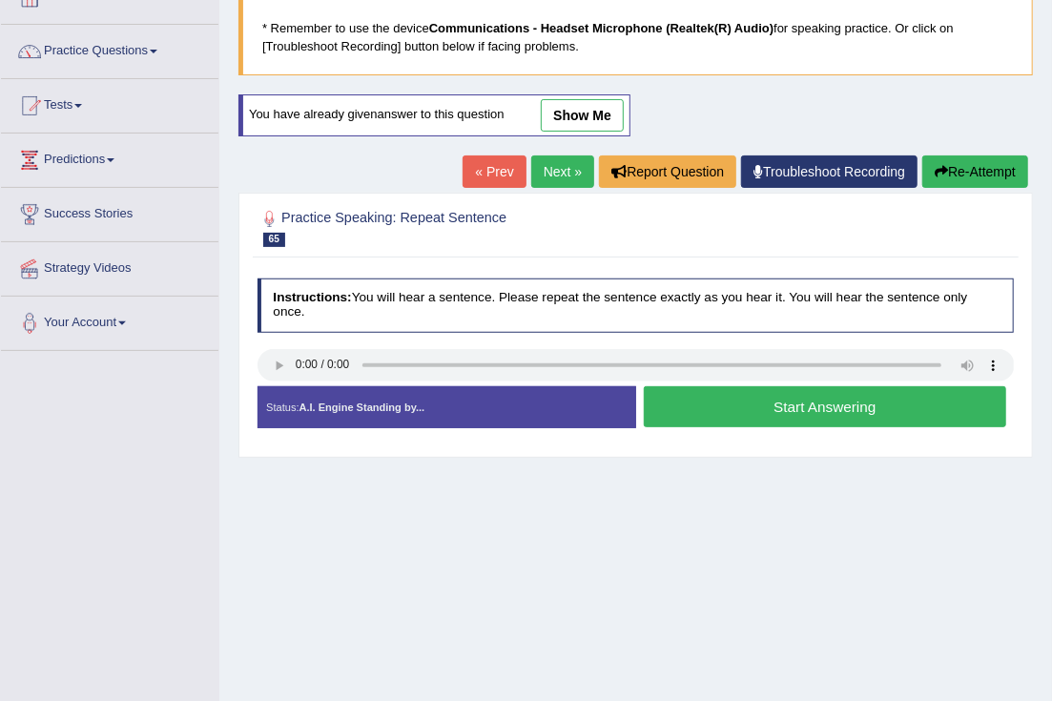
scroll to position [118, 0]
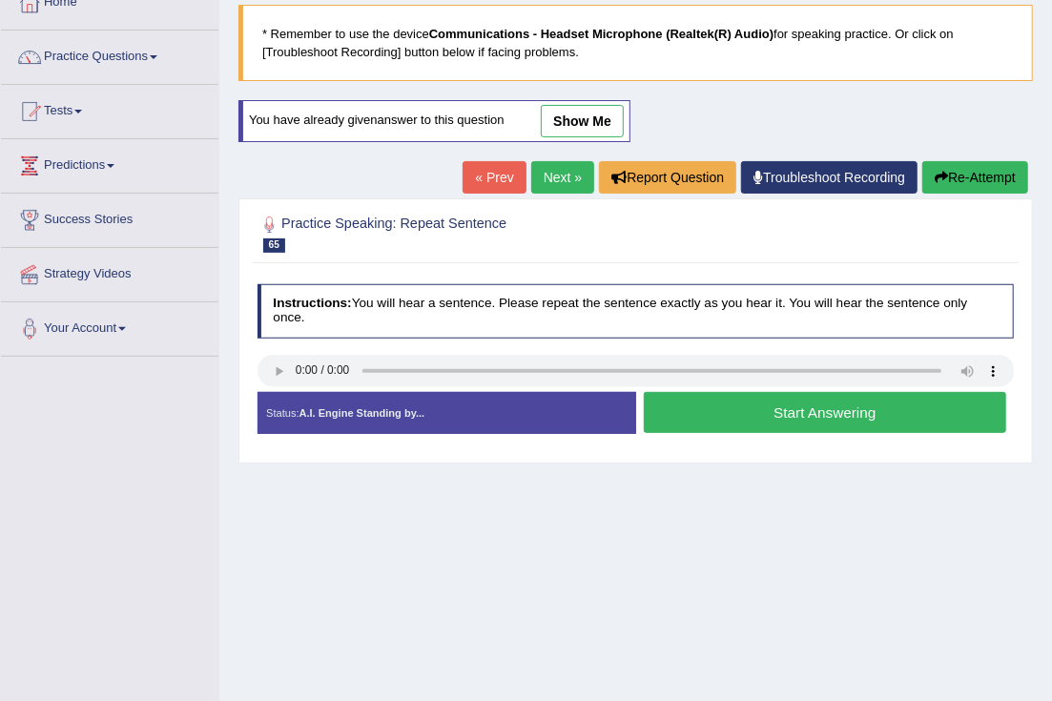
click at [704, 416] on button "Start Answering" at bounding box center [825, 412] width 363 height 41
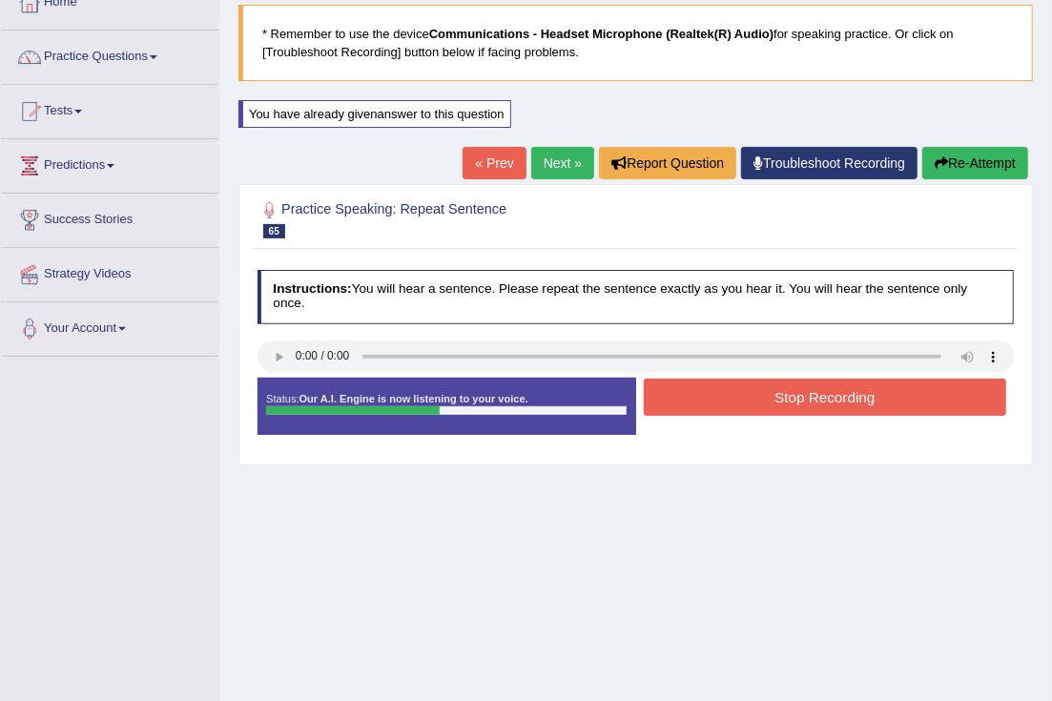
click at [698, 398] on button "Stop Recording" at bounding box center [825, 397] width 363 height 37
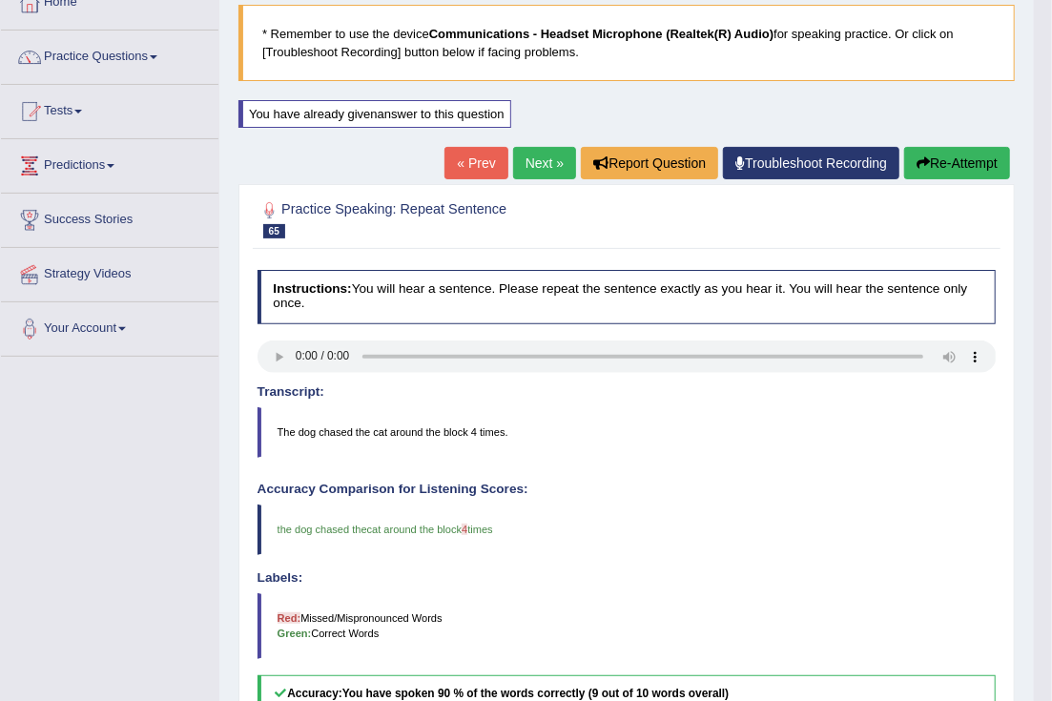
scroll to position [358, 0]
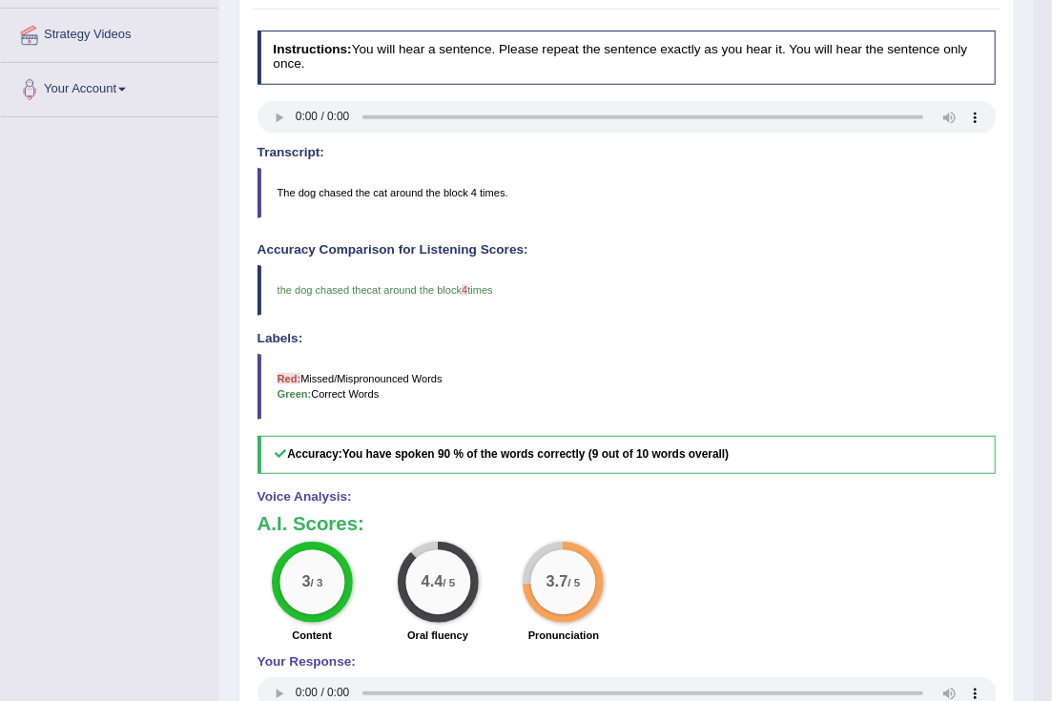
click at [475, 194] on blockquote "The dog chased the cat around the block 4 times." at bounding box center [627, 193] width 739 height 50
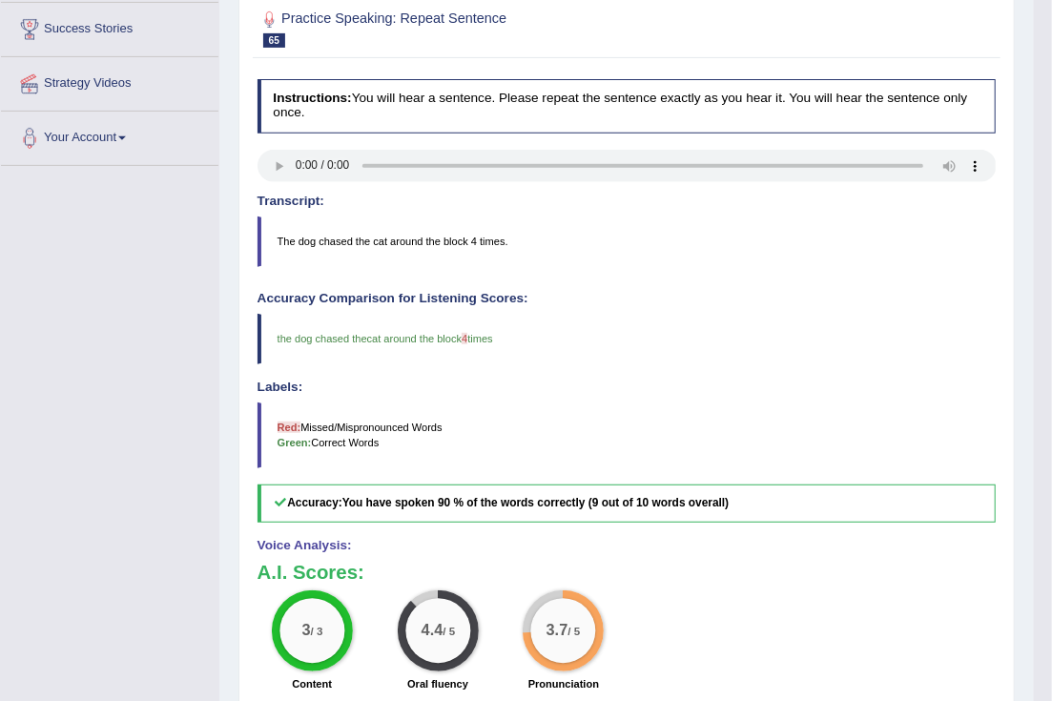
scroll to position [238, 0]
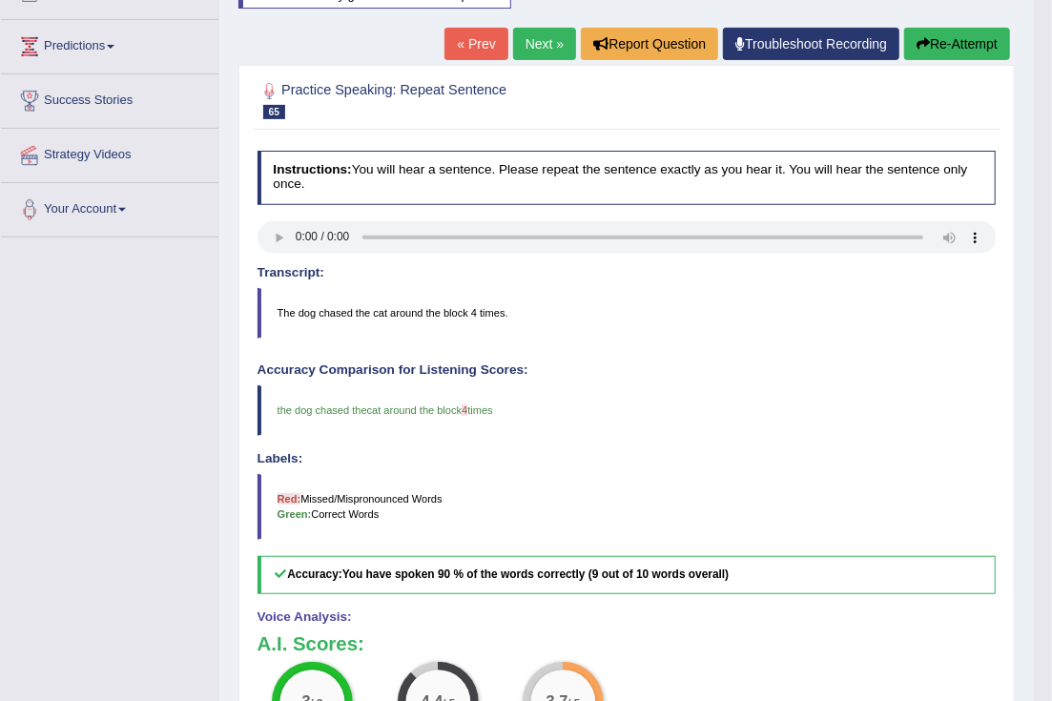
click at [959, 50] on button "Re-Attempt" at bounding box center [958, 44] width 106 height 32
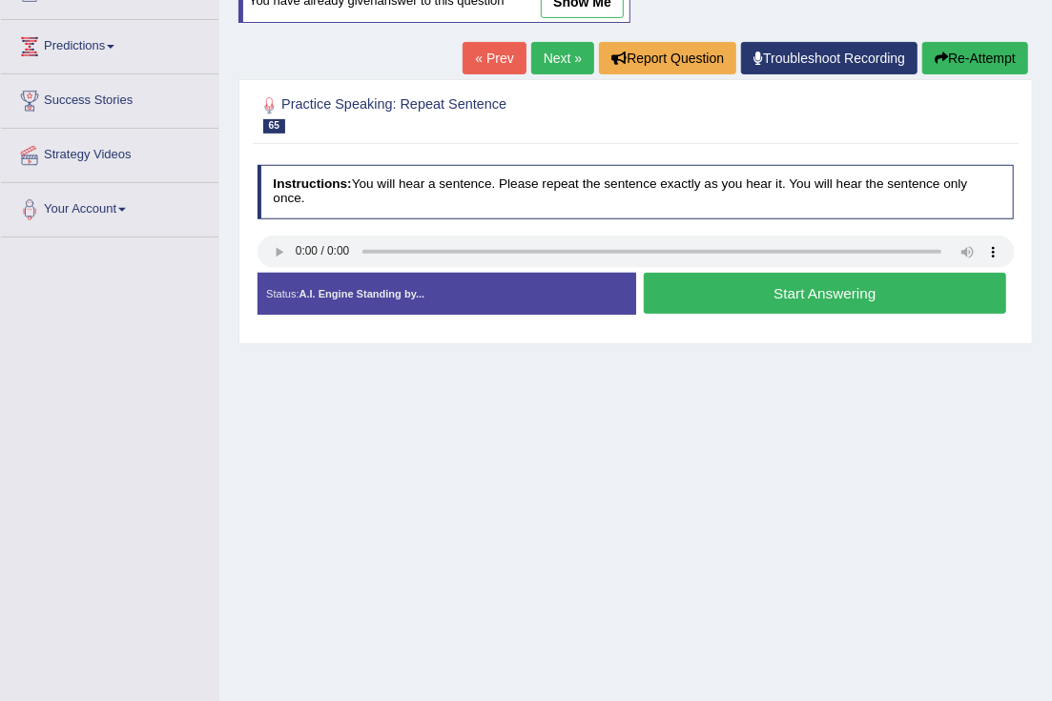
click at [718, 301] on button "Start Answering" at bounding box center [825, 293] width 363 height 41
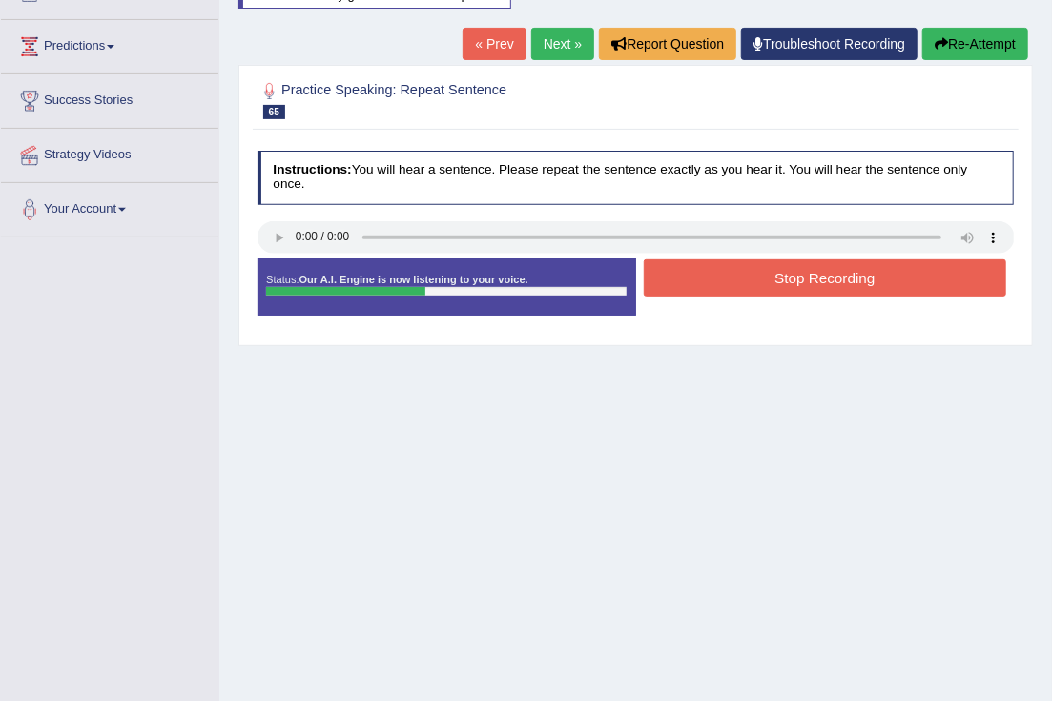
click at [705, 279] on button "Stop Recording" at bounding box center [825, 278] width 363 height 37
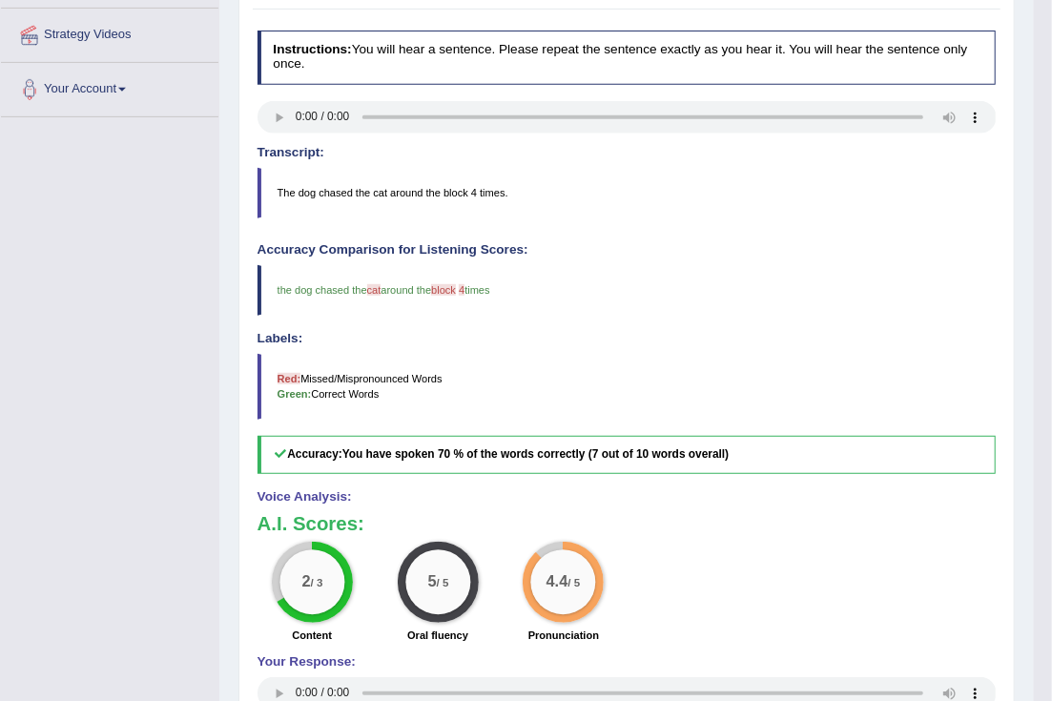
scroll to position [238, 0]
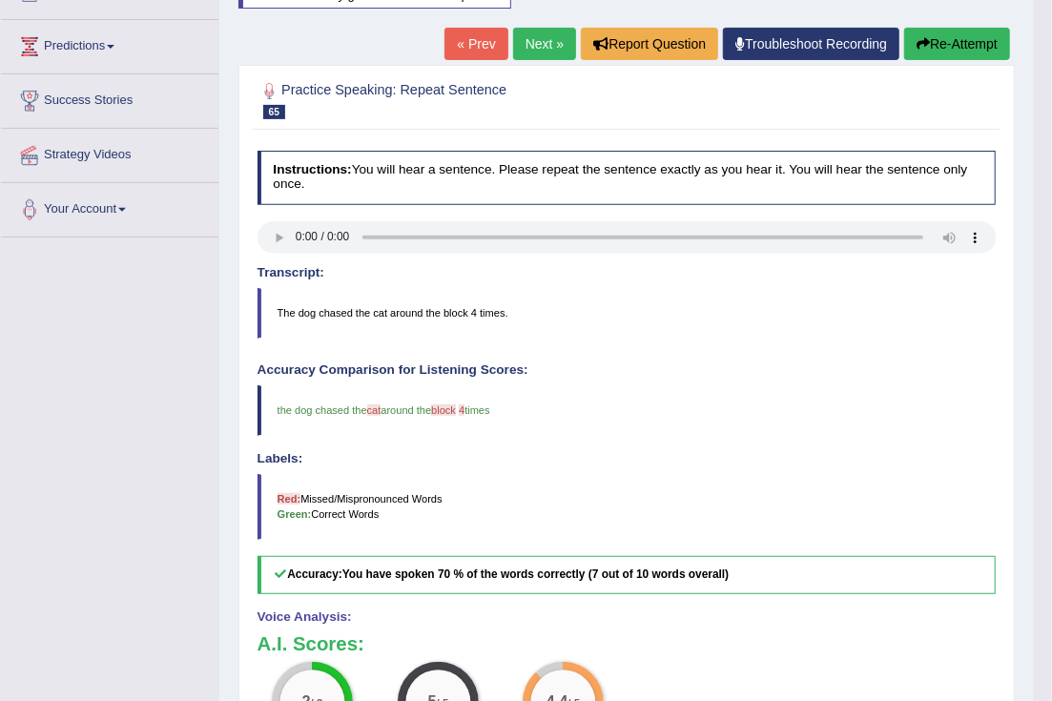
click at [958, 49] on button "Re-Attempt" at bounding box center [958, 44] width 106 height 32
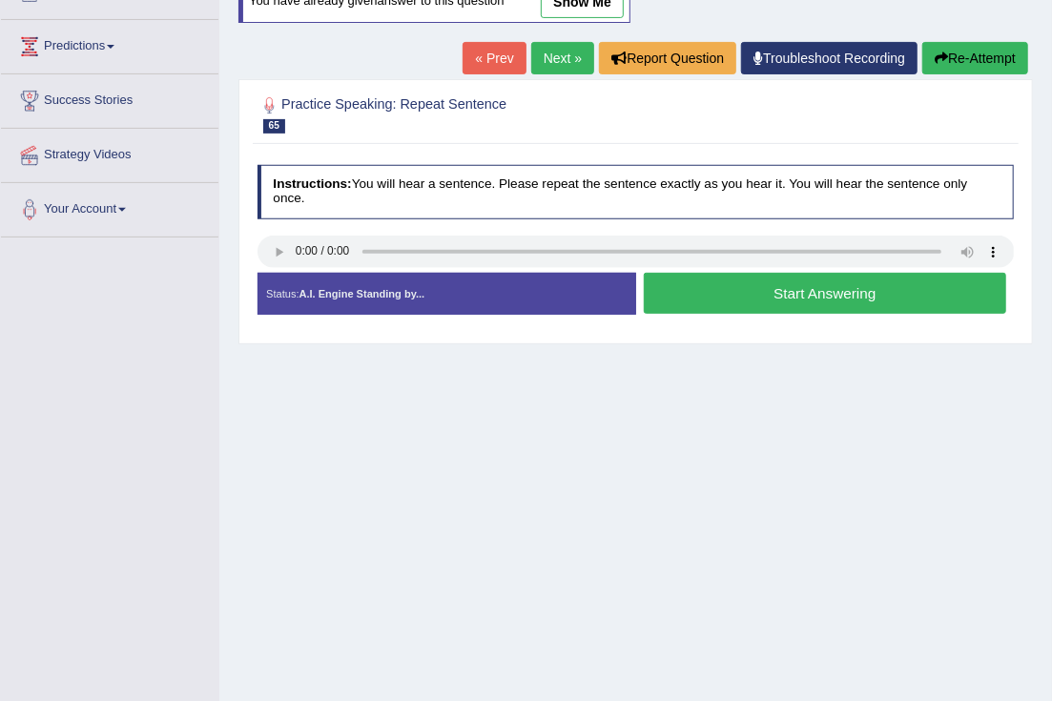
drag, startPoint x: 716, startPoint y: 302, endPoint x: 707, endPoint y: 307, distance: 10.3
click at [716, 301] on button "Start Answering" at bounding box center [825, 293] width 363 height 41
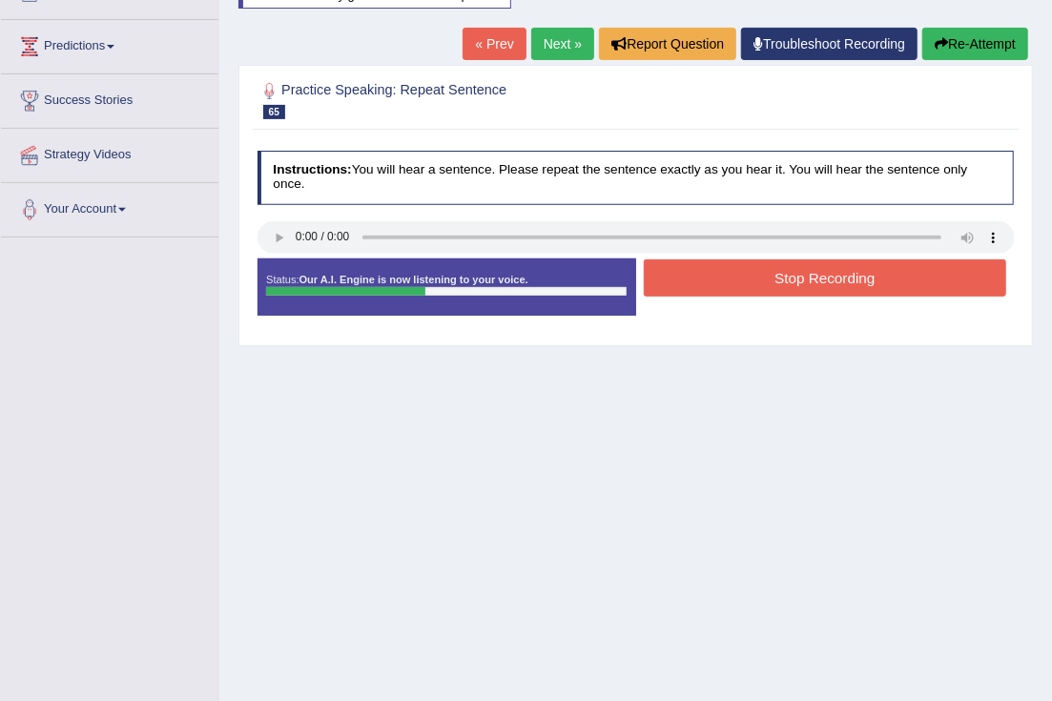
click at [685, 285] on button "Stop Recording" at bounding box center [825, 278] width 363 height 37
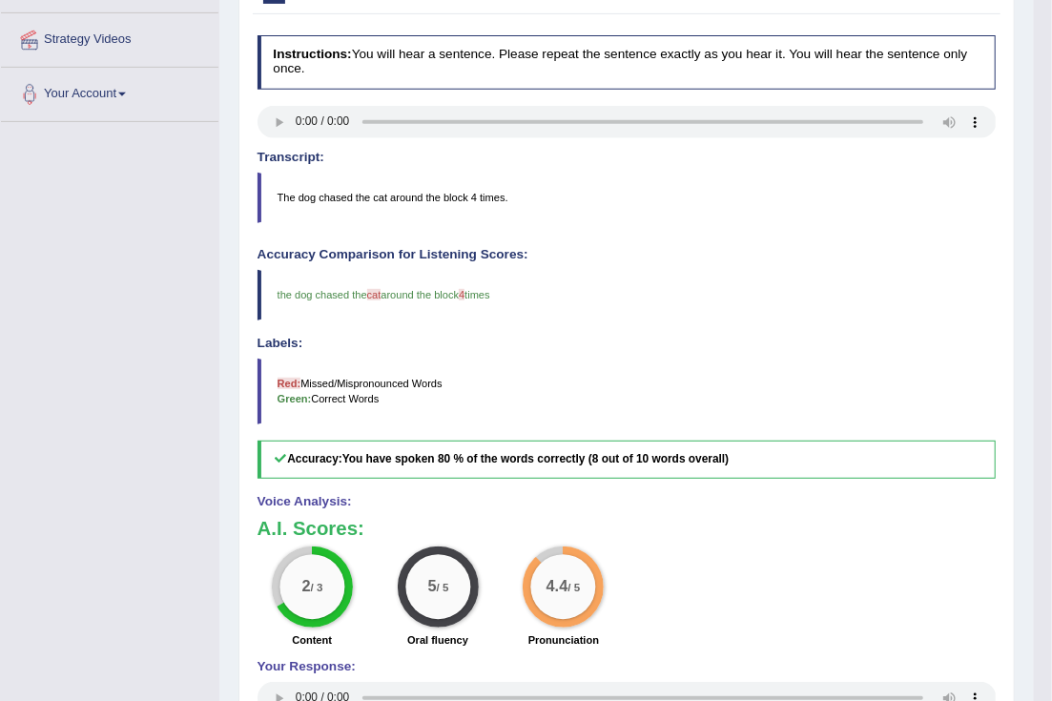
scroll to position [238, 0]
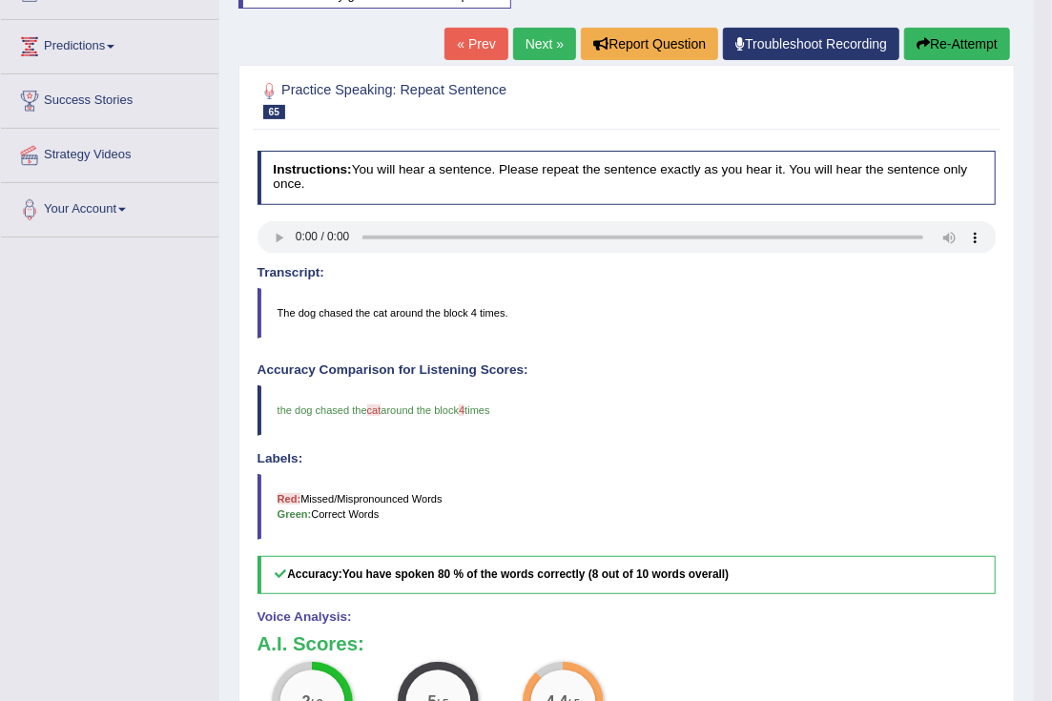
click at [529, 43] on link "Next »" at bounding box center [544, 44] width 63 height 32
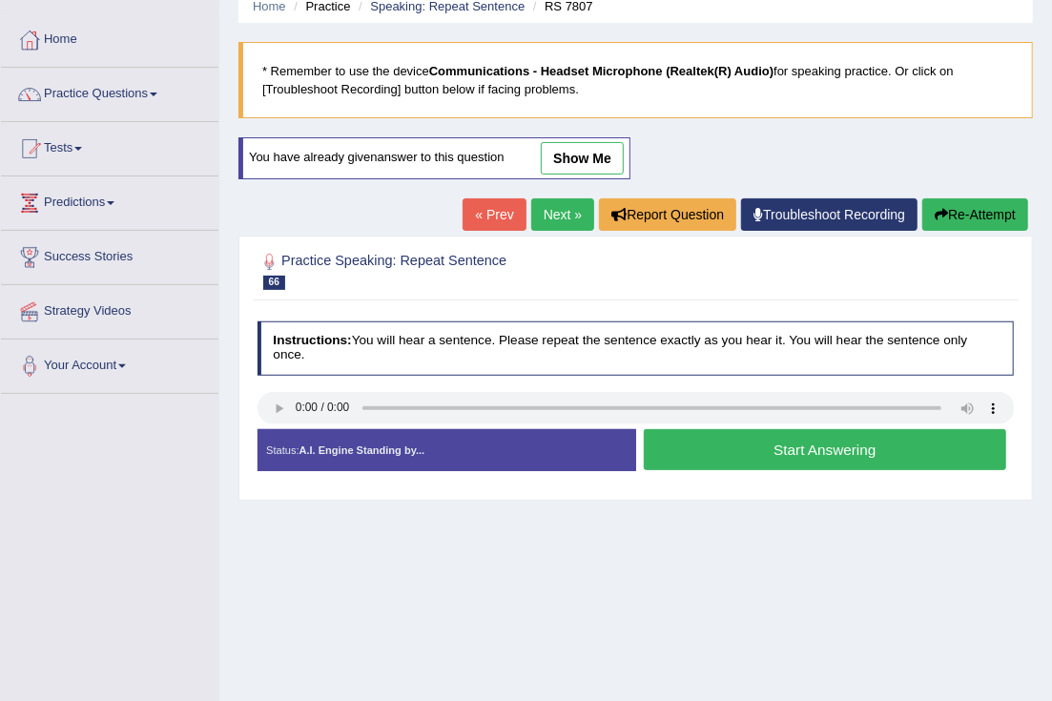
scroll to position [118, 0]
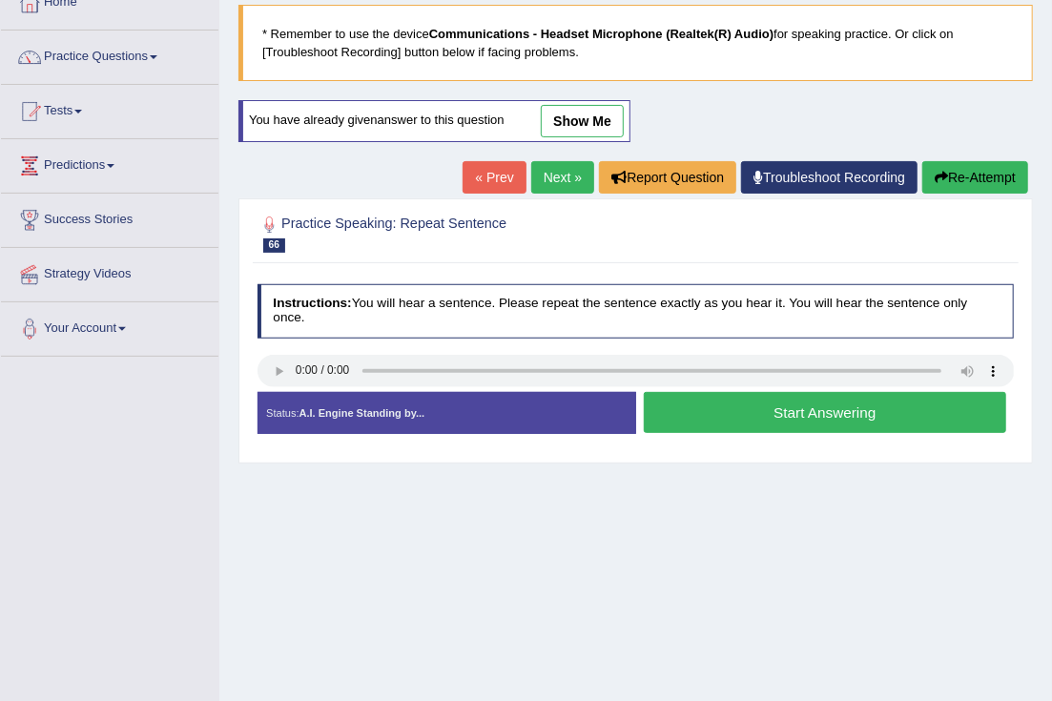
click at [791, 407] on button "Start Answering" at bounding box center [825, 412] width 363 height 41
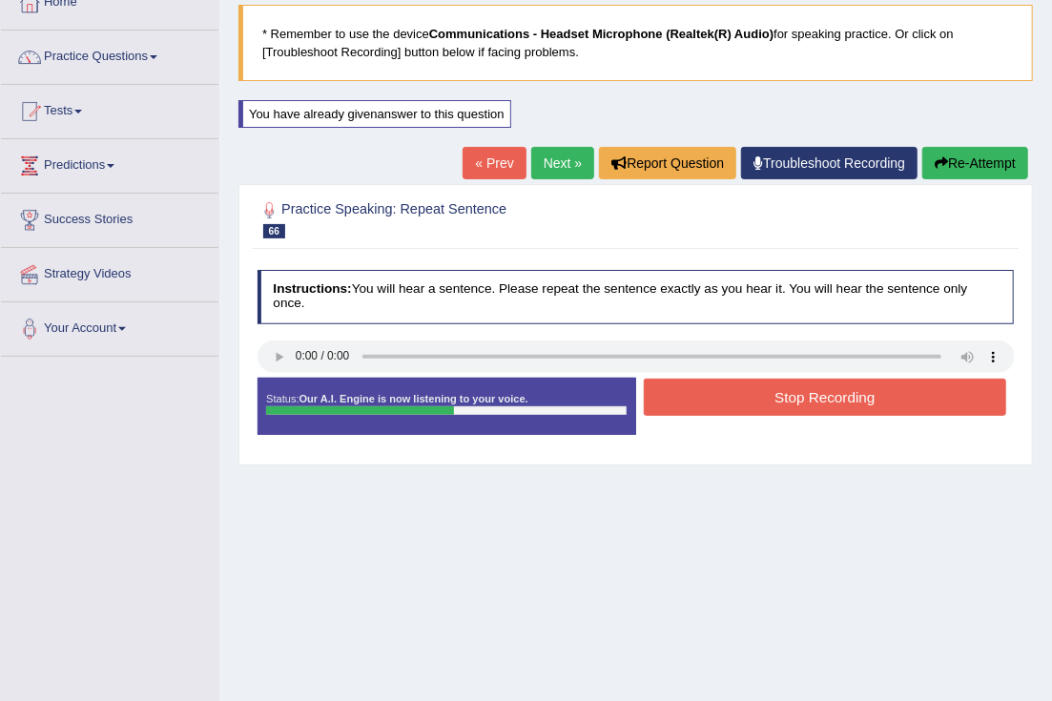
click at [781, 398] on button "Stop Recording" at bounding box center [825, 397] width 363 height 37
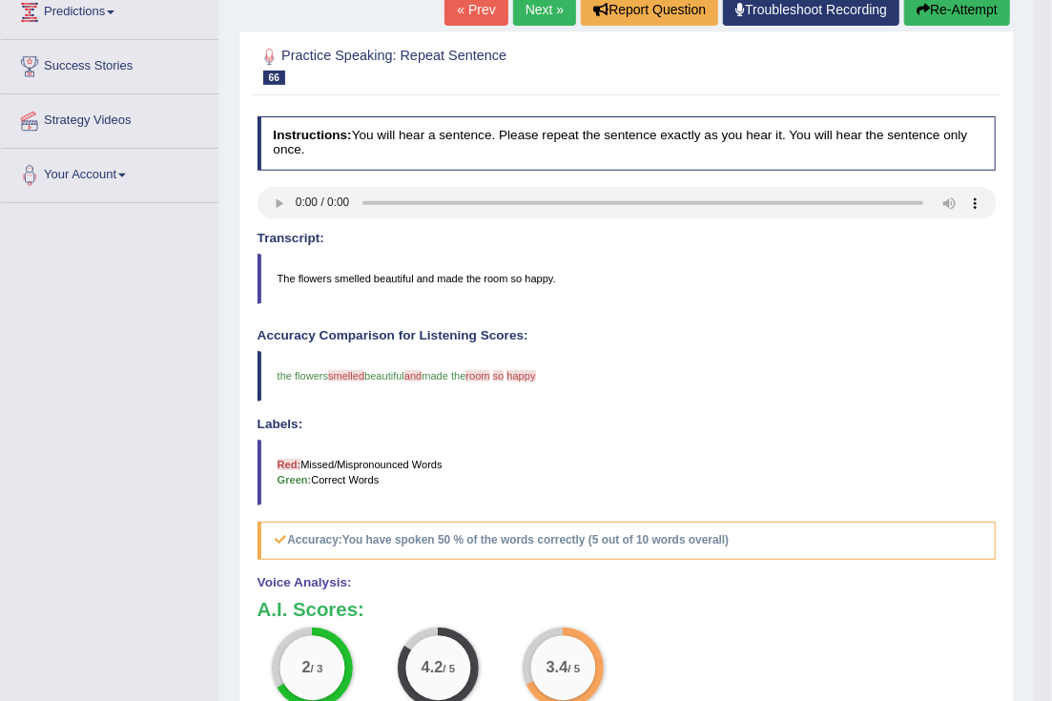
scroll to position [238, 0]
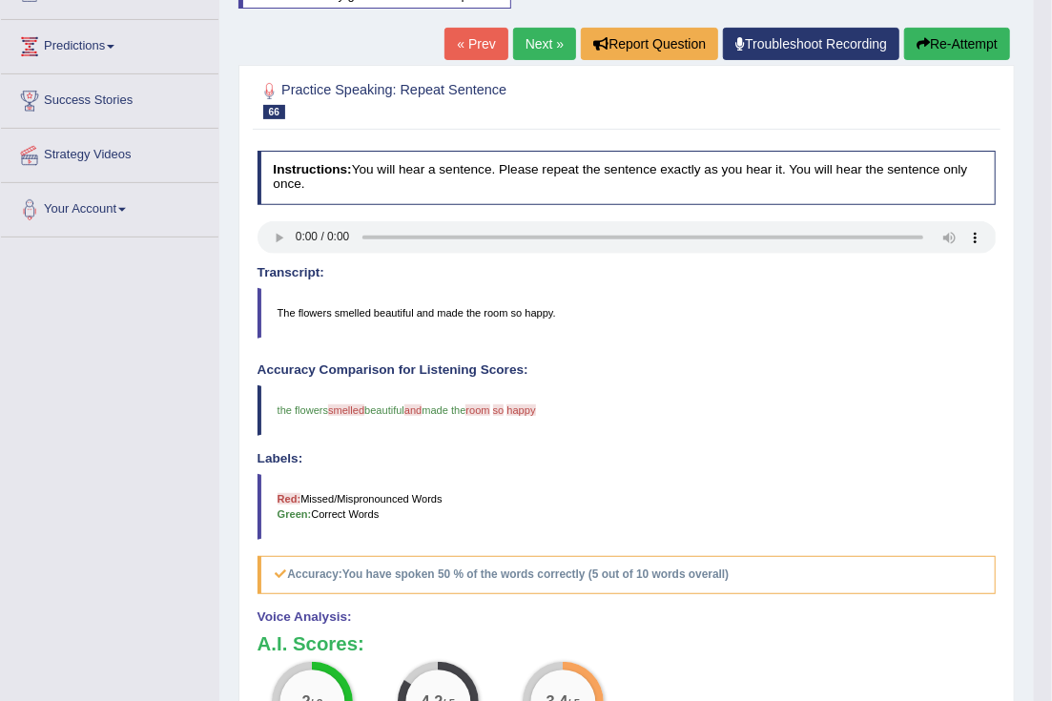
click at [936, 45] on button "Re-Attempt" at bounding box center [958, 44] width 106 height 32
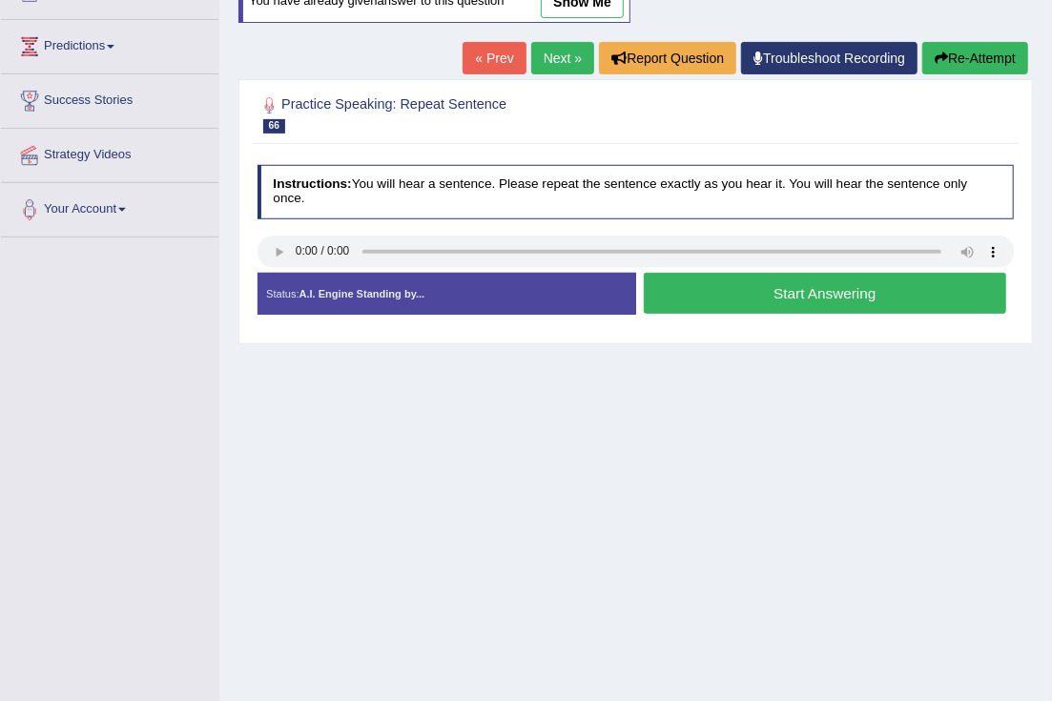
click at [739, 298] on button "Start Answering" at bounding box center [825, 293] width 363 height 41
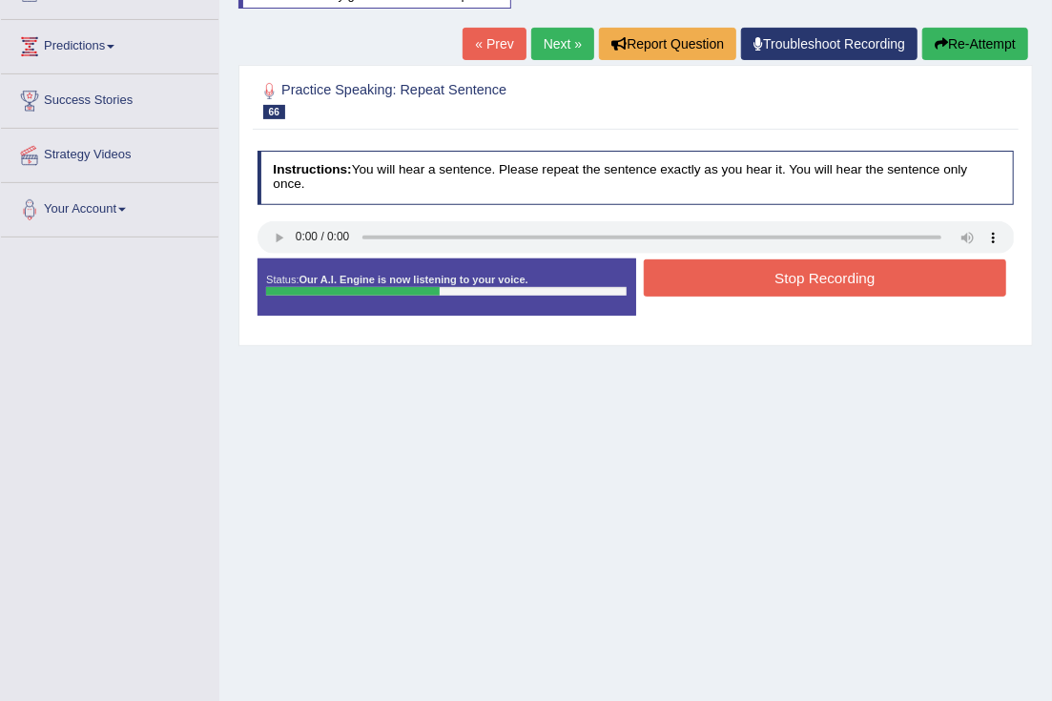
click at [734, 279] on button "Stop Recording" at bounding box center [825, 278] width 363 height 37
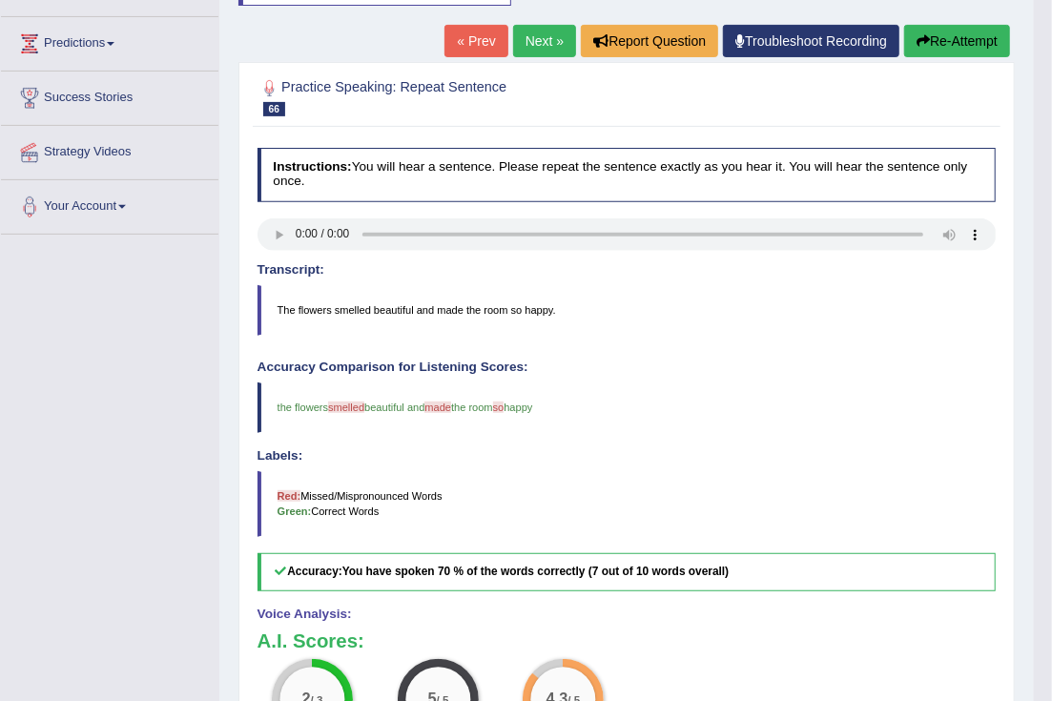
scroll to position [238, 0]
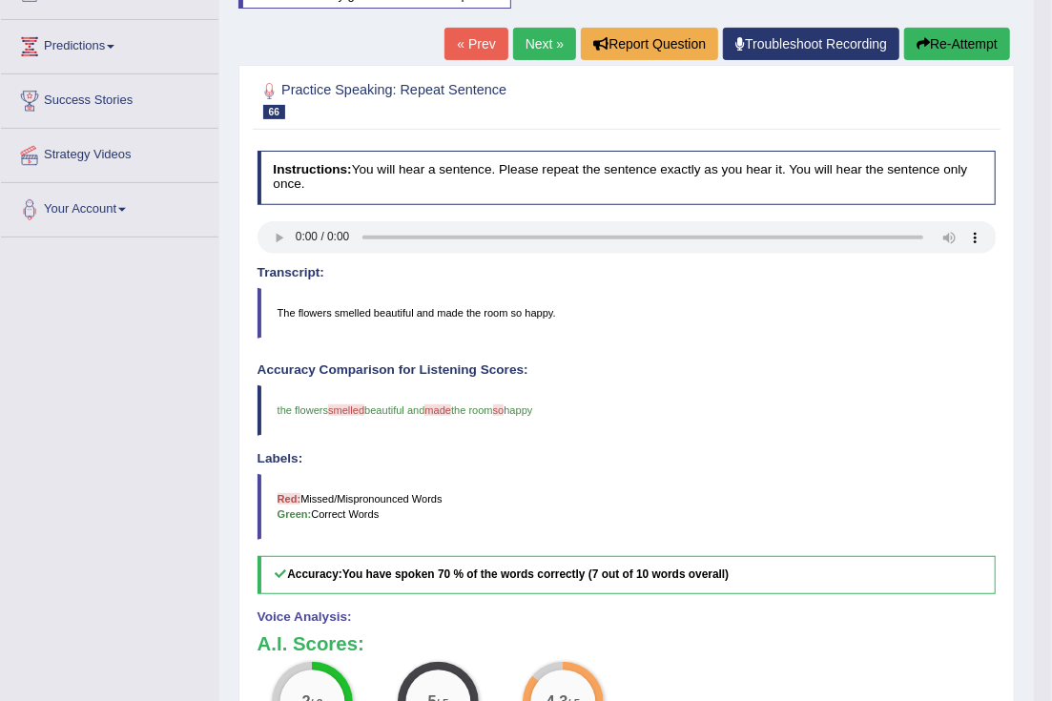
click at [943, 37] on button "Re-Attempt" at bounding box center [958, 44] width 106 height 32
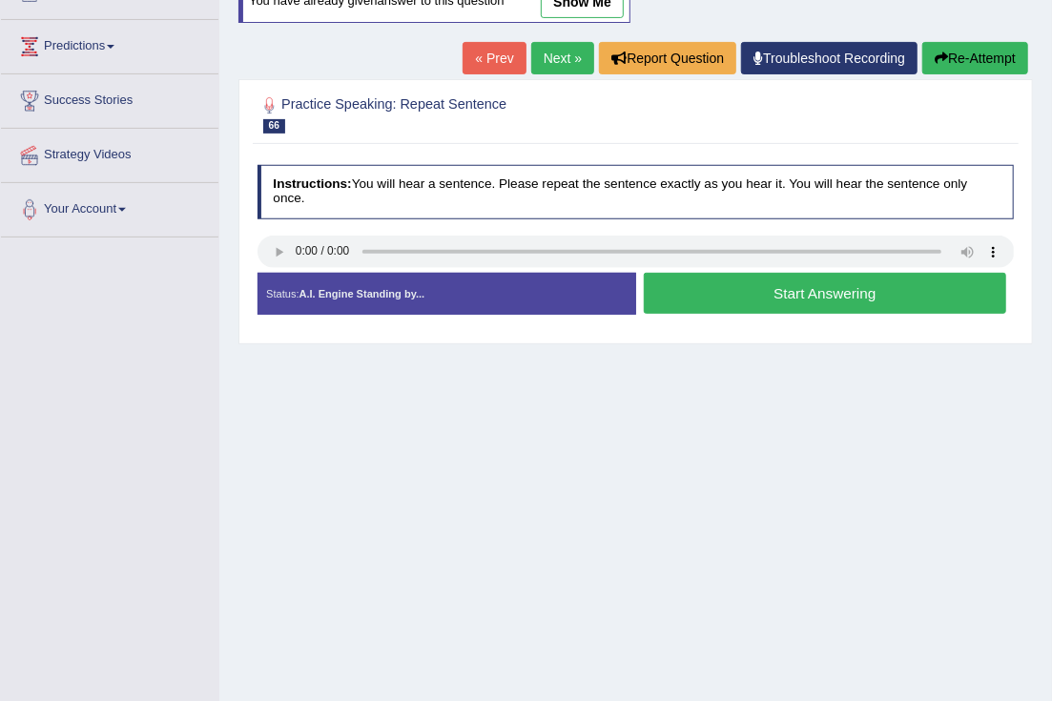
click at [723, 295] on button "Start Answering" at bounding box center [825, 293] width 363 height 41
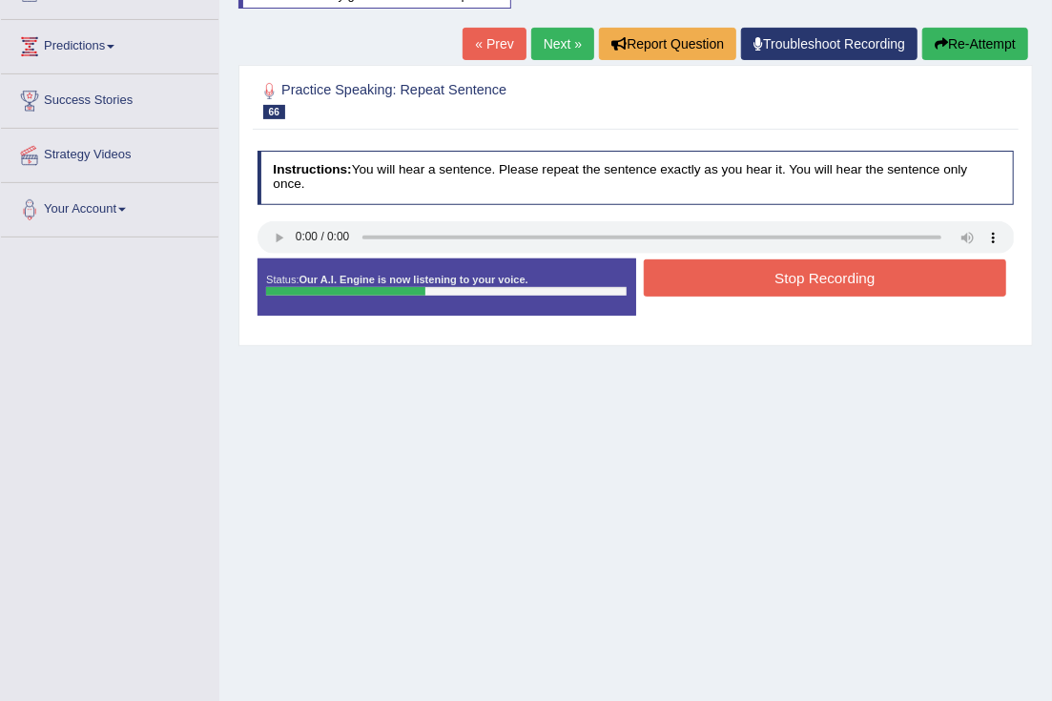
click at [700, 285] on button "Stop Recording" at bounding box center [825, 278] width 363 height 37
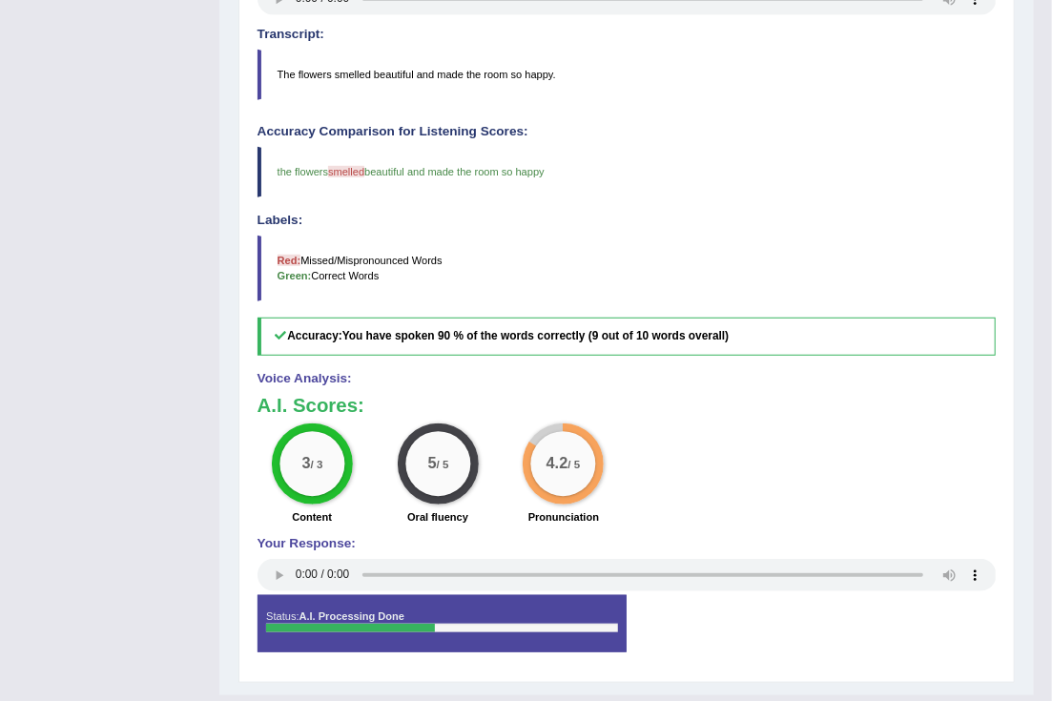
scroll to position [238, 0]
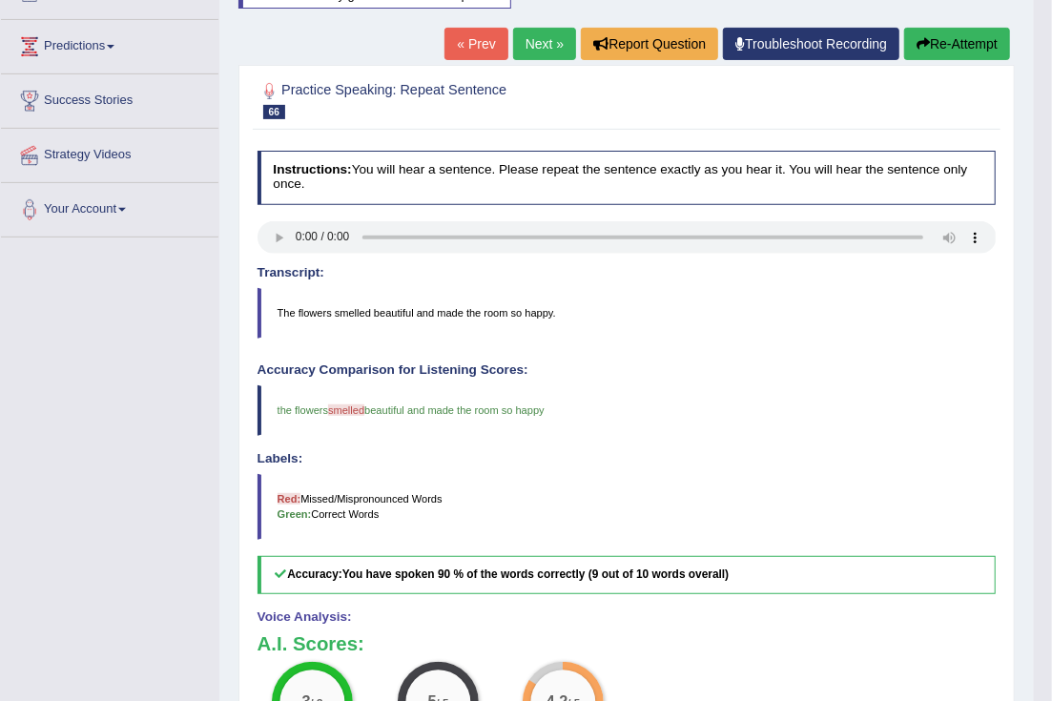
click at [539, 44] on link "Next »" at bounding box center [544, 44] width 63 height 32
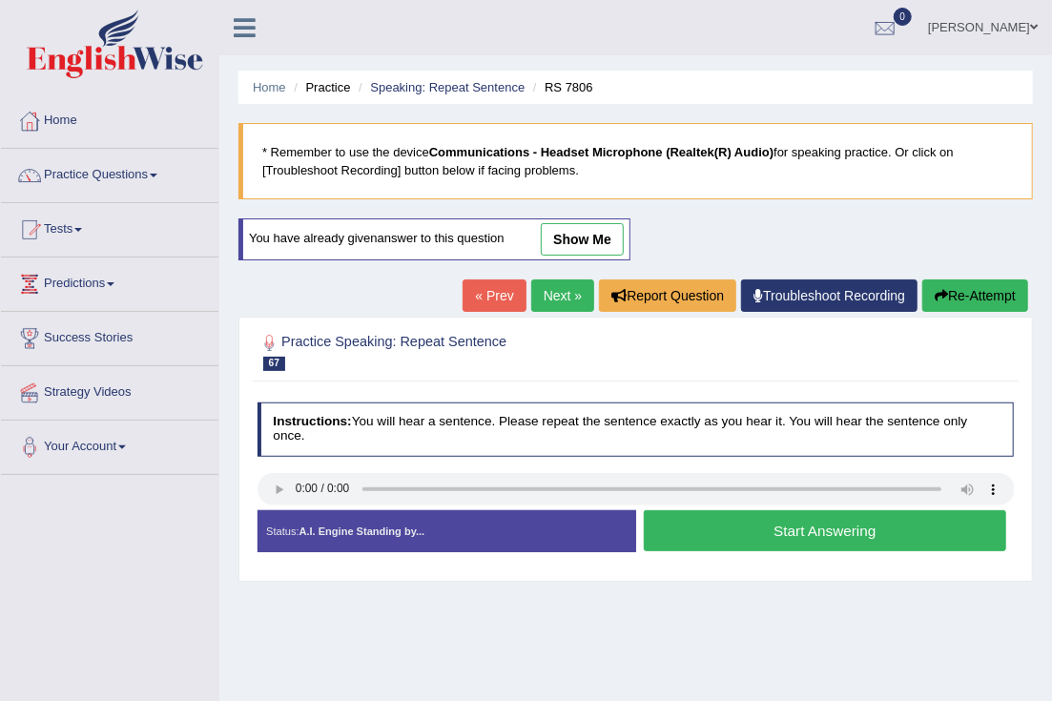
click at [735, 534] on button "Start Answering" at bounding box center [825, 530] width 363 height 41
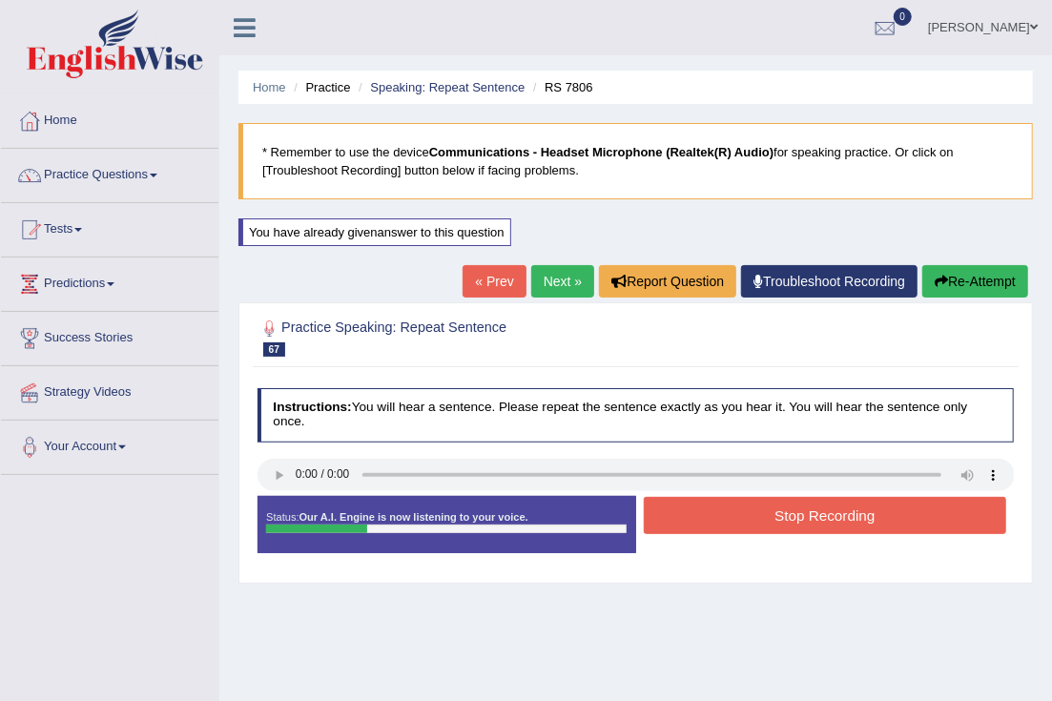
click at [709, 514] on button "Stop Recording" at bounding box center [825, 515] width 363 height 37
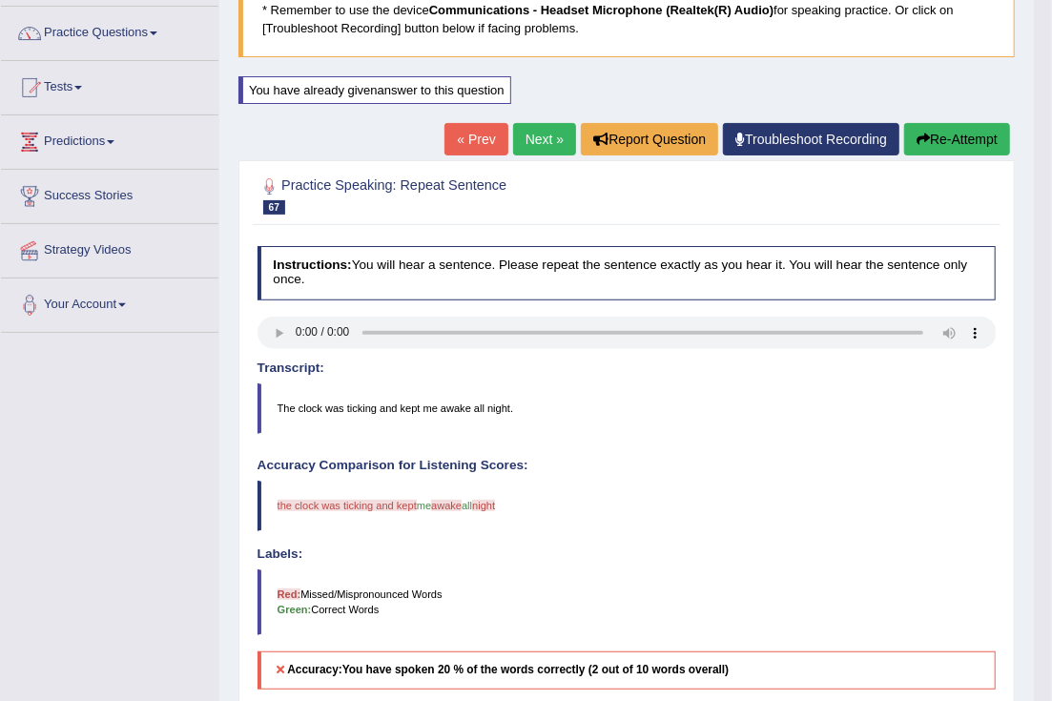
scroll to position [118, 0]
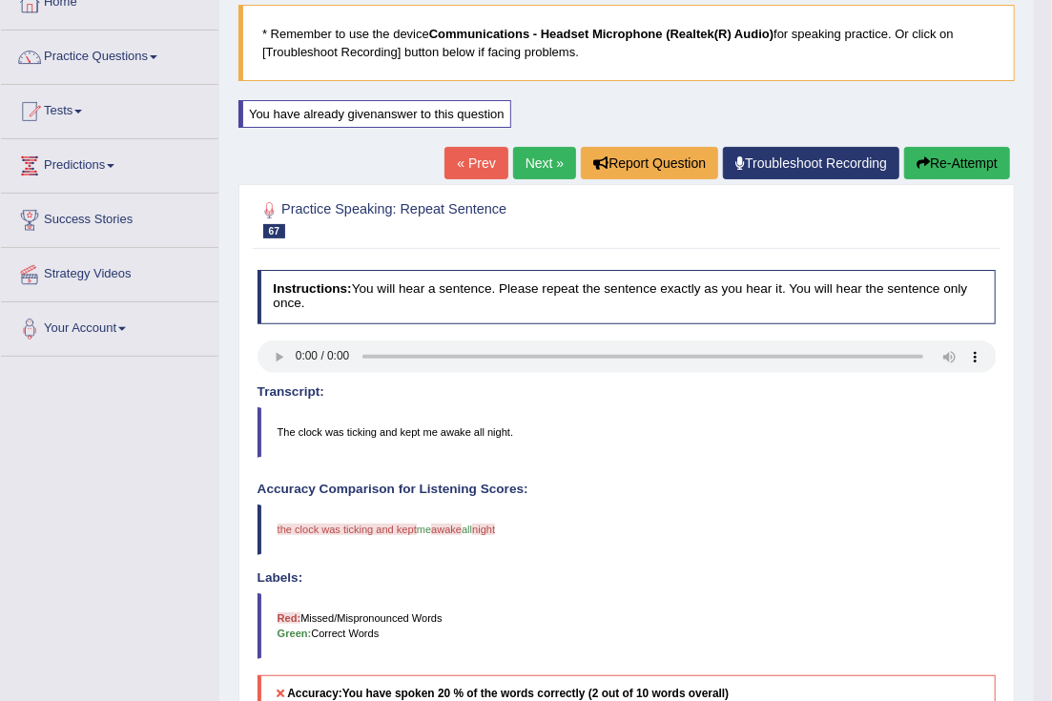
click at [939, 177] on button "Re-Attempt" at bounding box center [958, 163] width 106 height 32
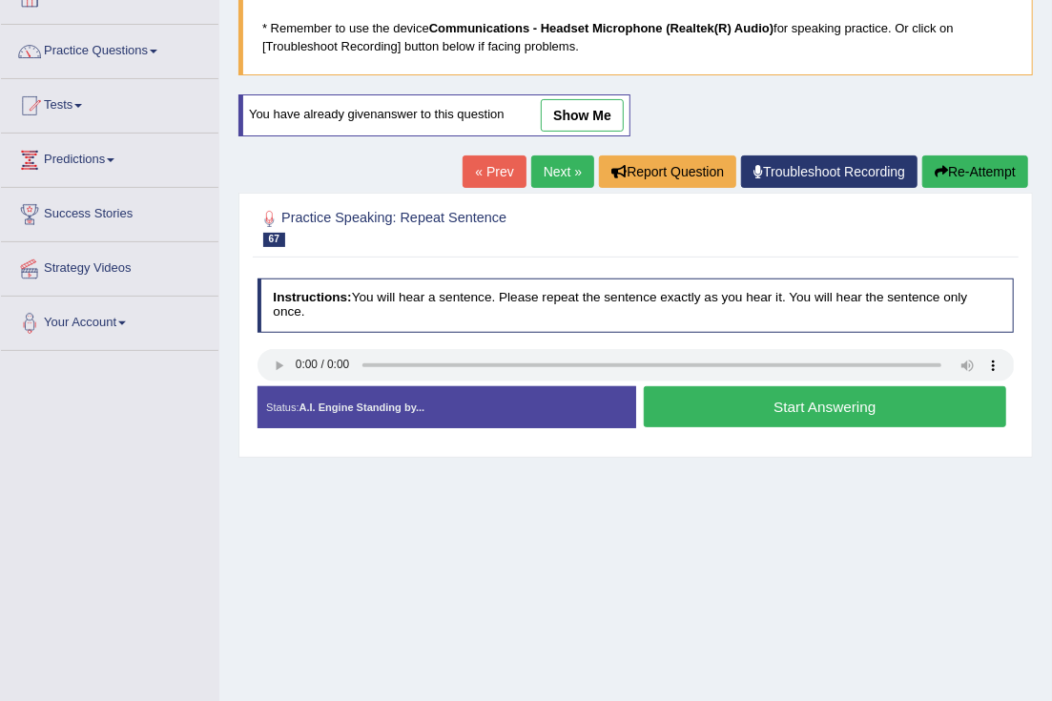
scroll to position [118, 0]
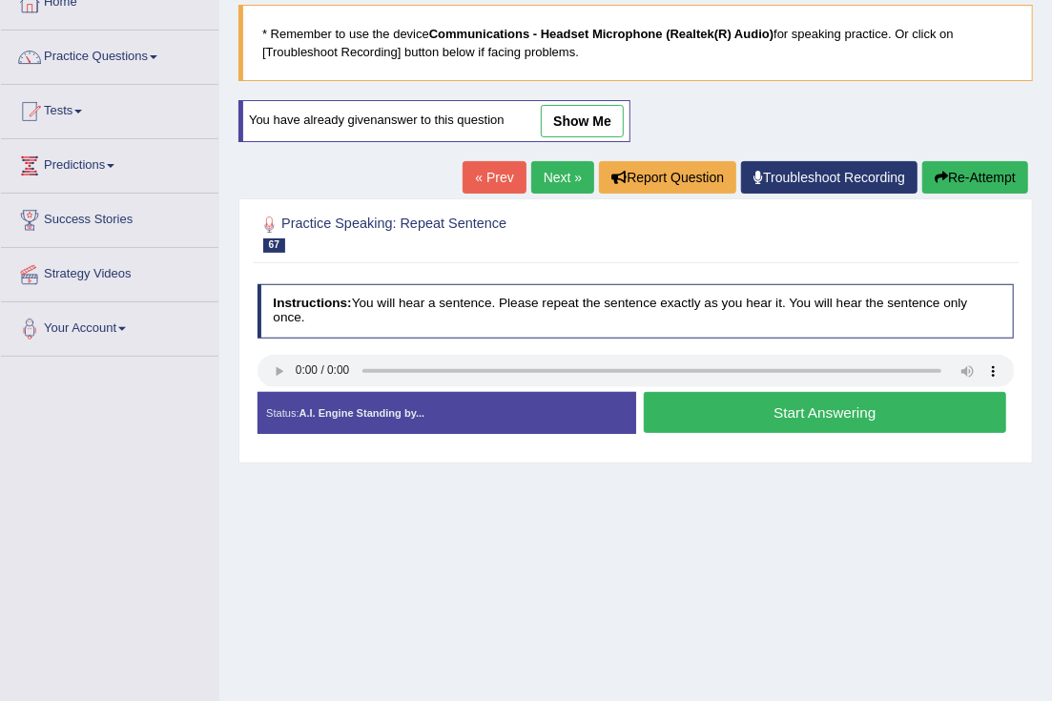
click at [663, 406] on button "Start Answering" at bounding box center [825, 412] width 363 height 41
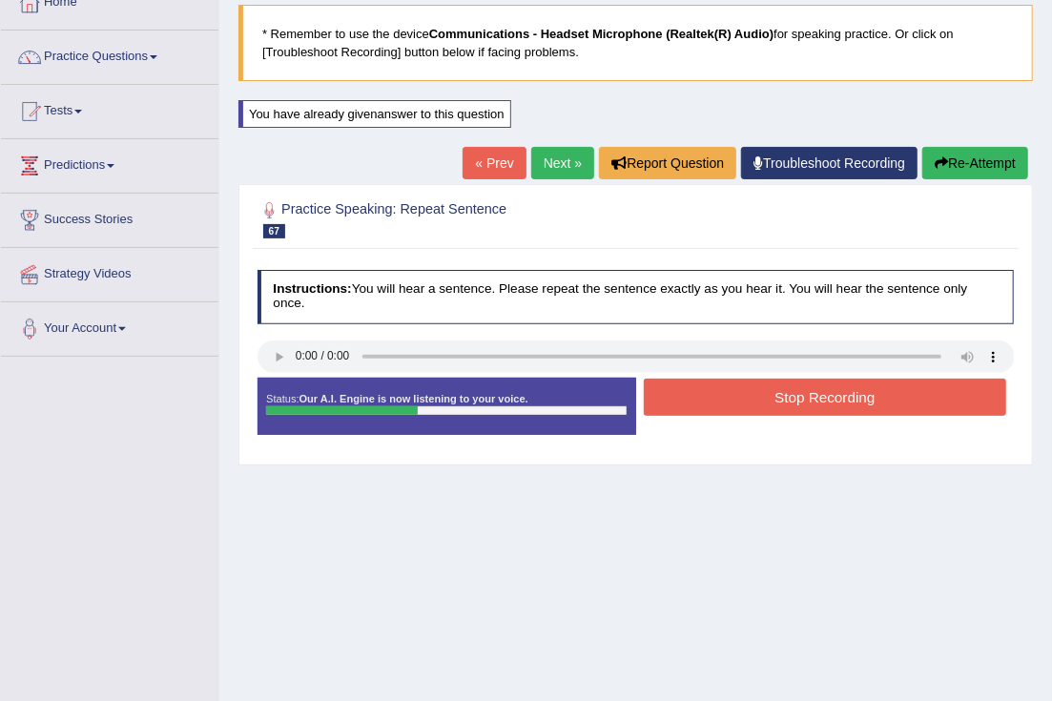
click at [717, 398] on button "Stop Recording" at bounding box center [825, 397] width 363 height 37
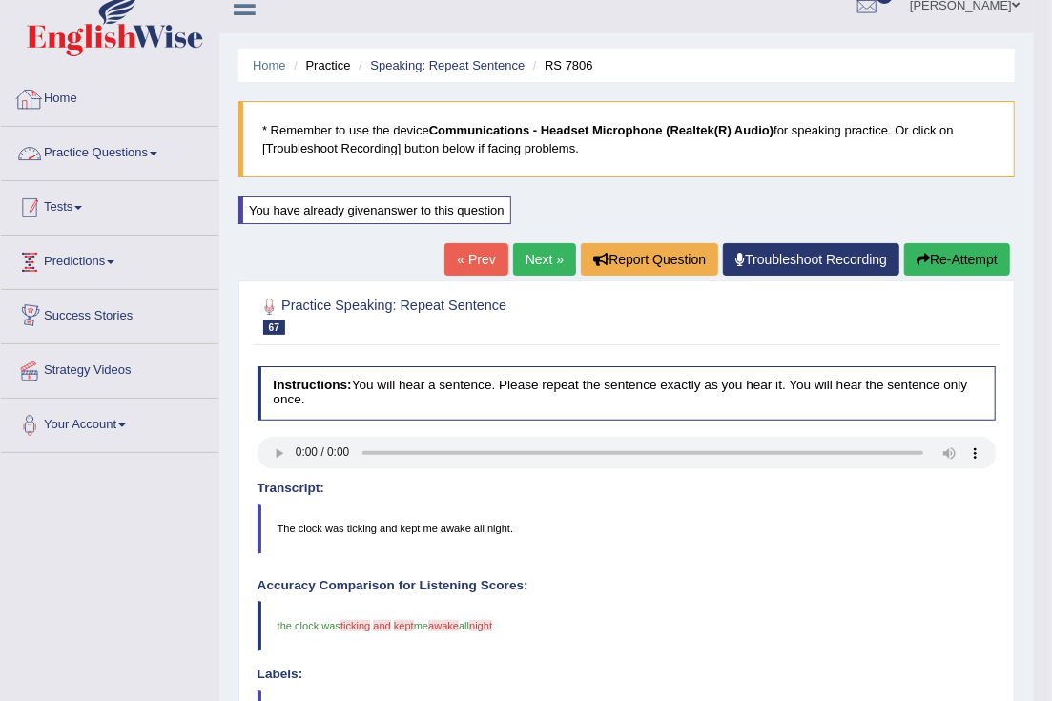
scroll to position [0, 0]
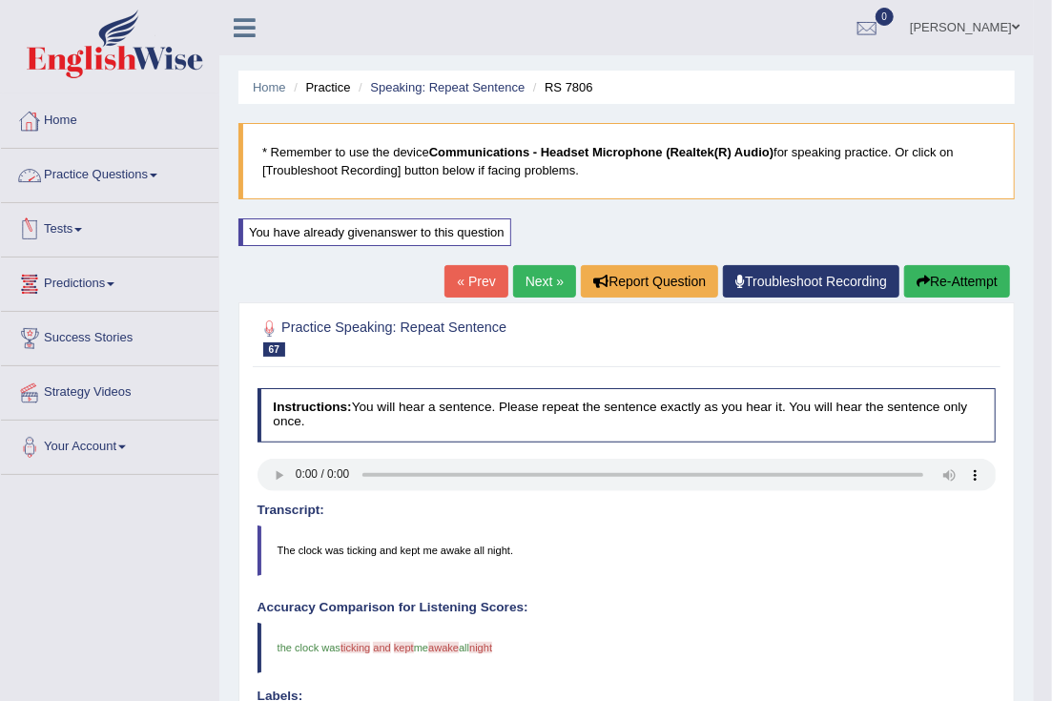
click at [65, 122] on link "Home" at bounding box center [110, 118] width 218 height 48
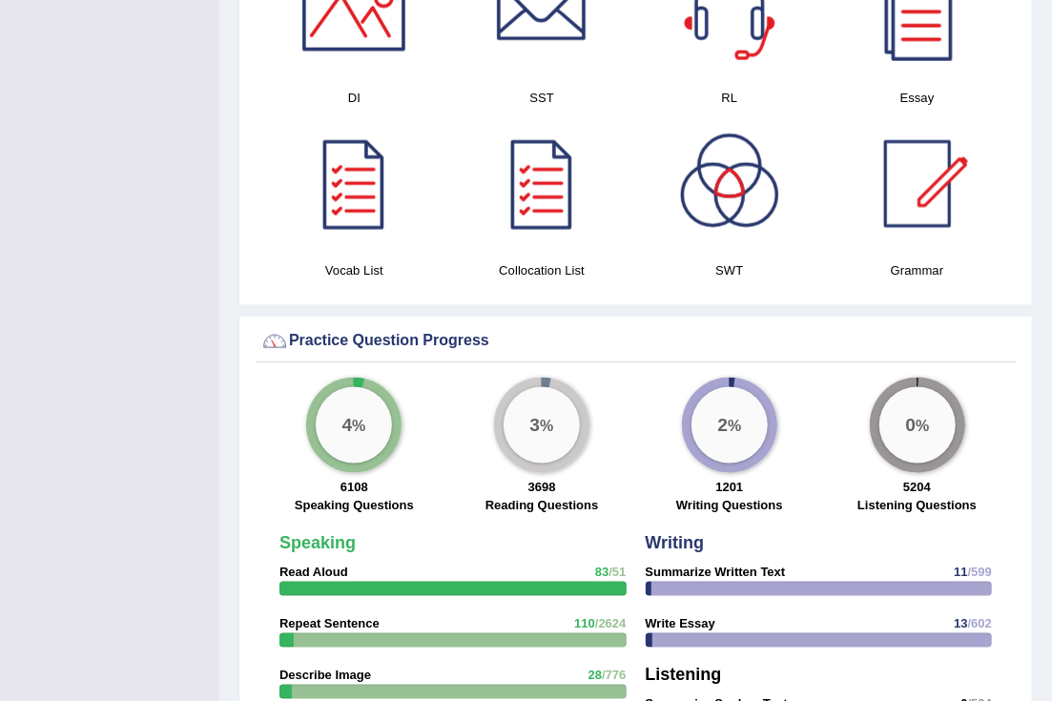
scroll to position [1193, 0]
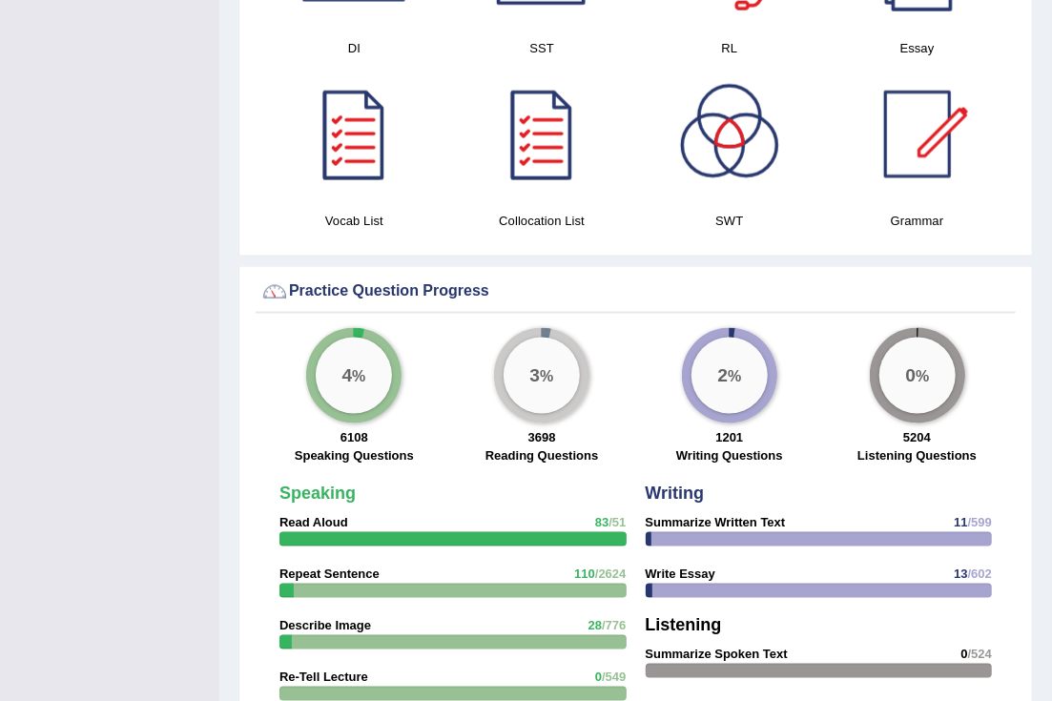
drag, startPoint x: 73, startPoint y: 60, endPoint x: -177, endPoint y: 83, distance: 251.0
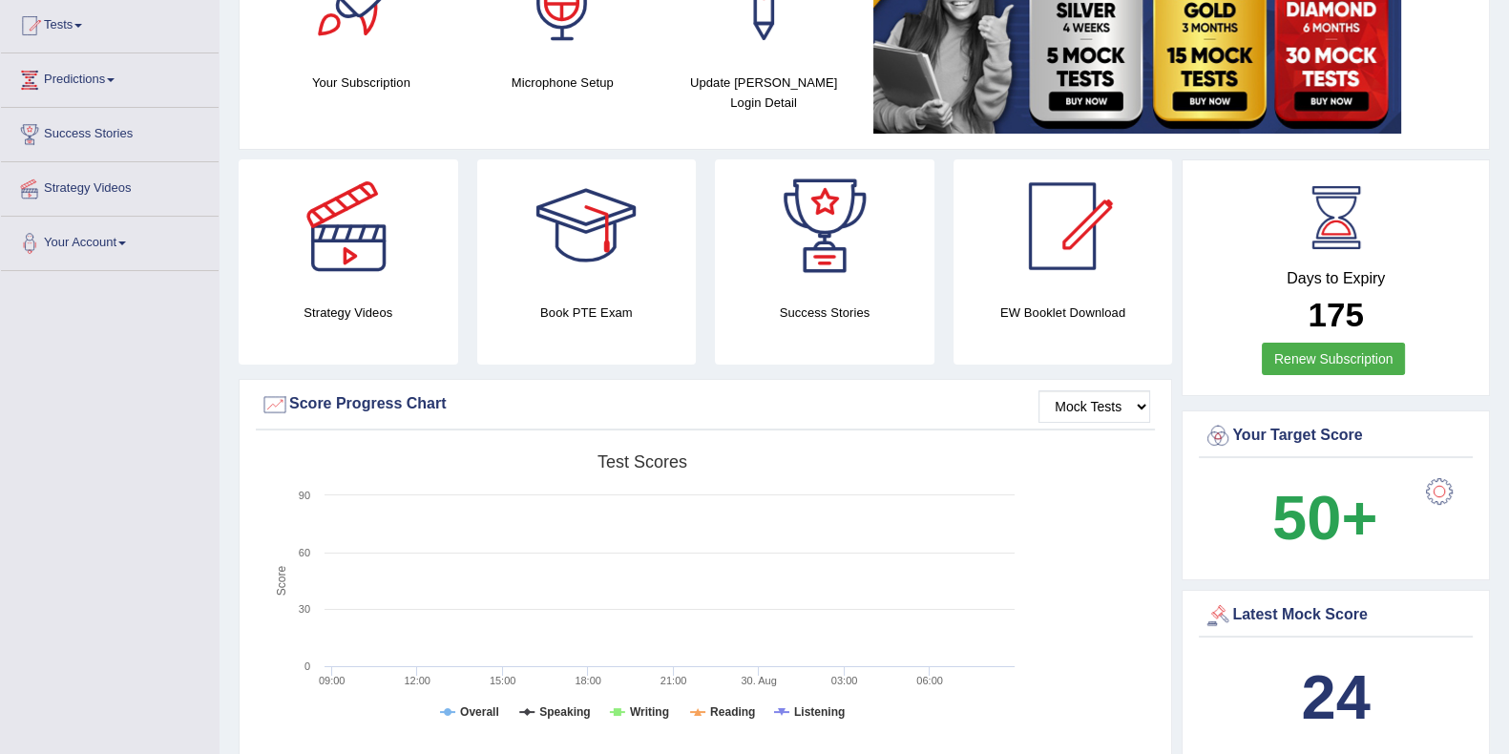
scroll to position [0, 0]
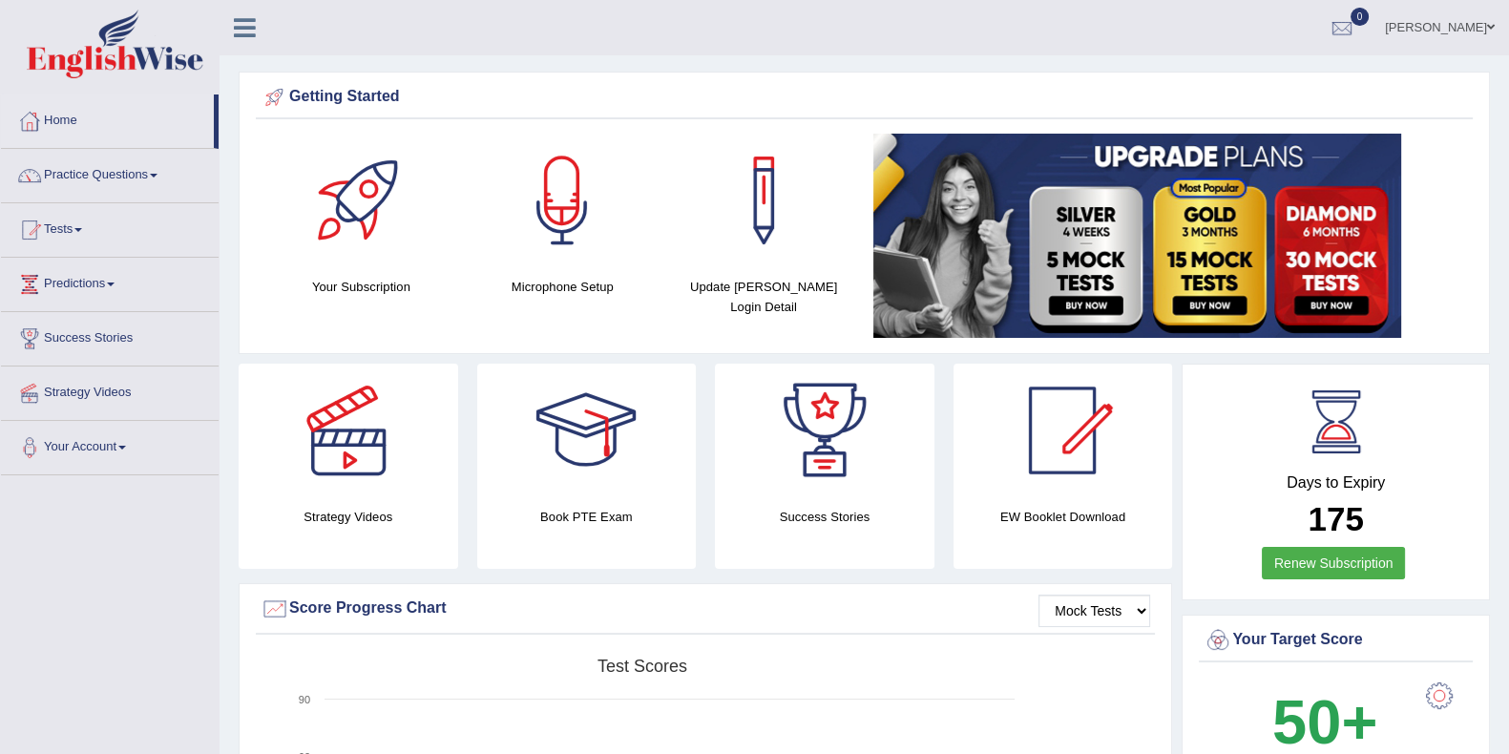
click at [122, 175] on link "Practice Questions" at bounding box center [110, 173] width 218 height 48
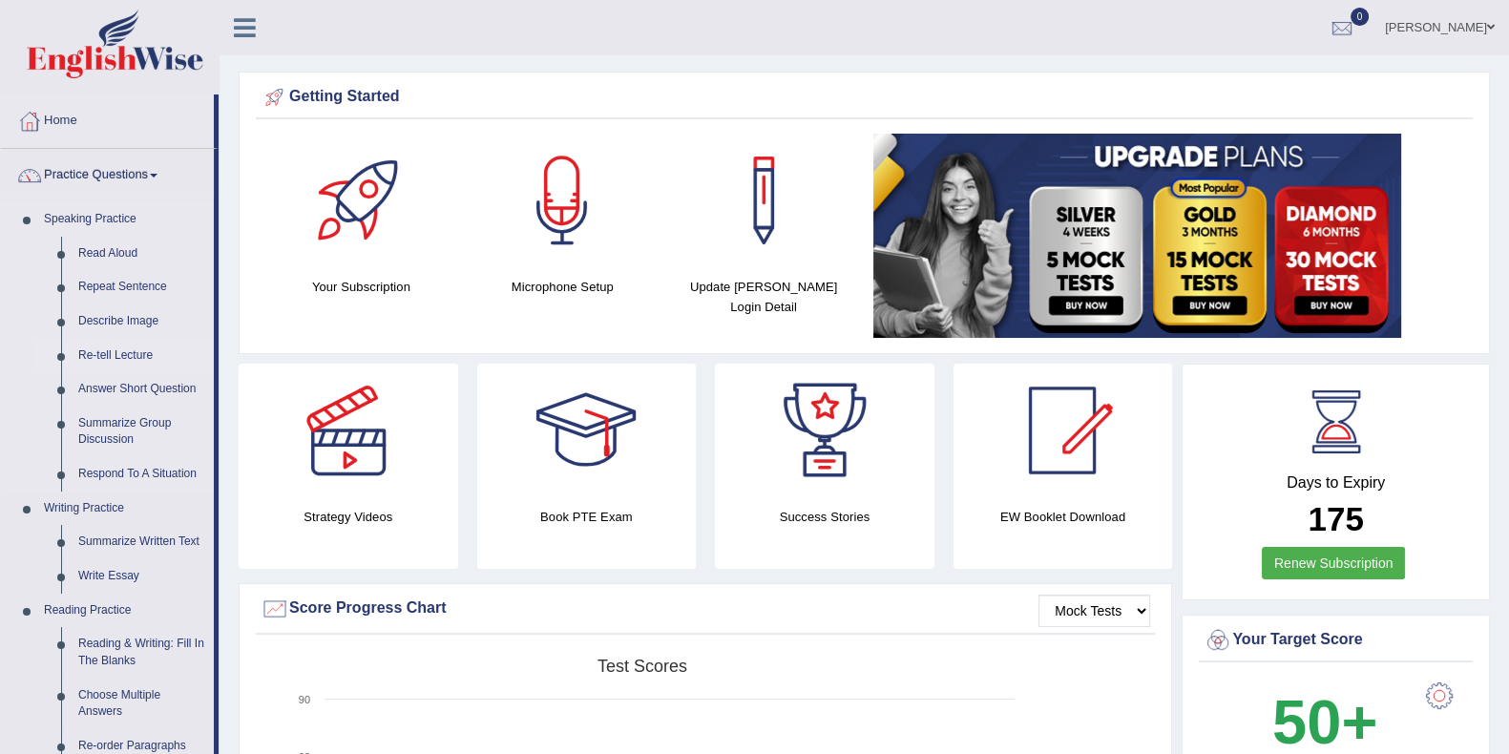
click at [105, 356] on link "Re-tell Lecture" at bounding box center [142, 356] width 144 height 34
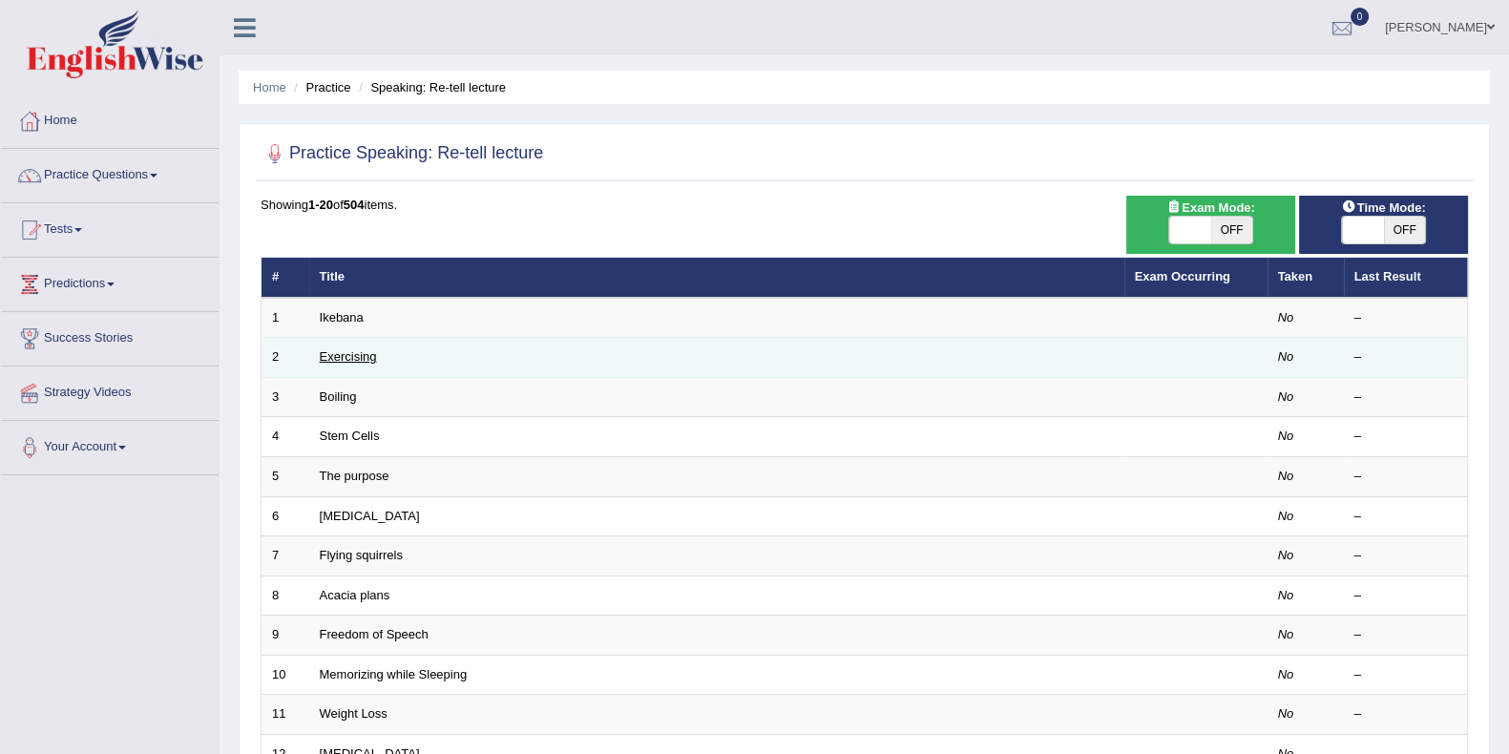
click at [370, 351] on link "Exercising" at bounding box center [348, 356] width 57 height 14
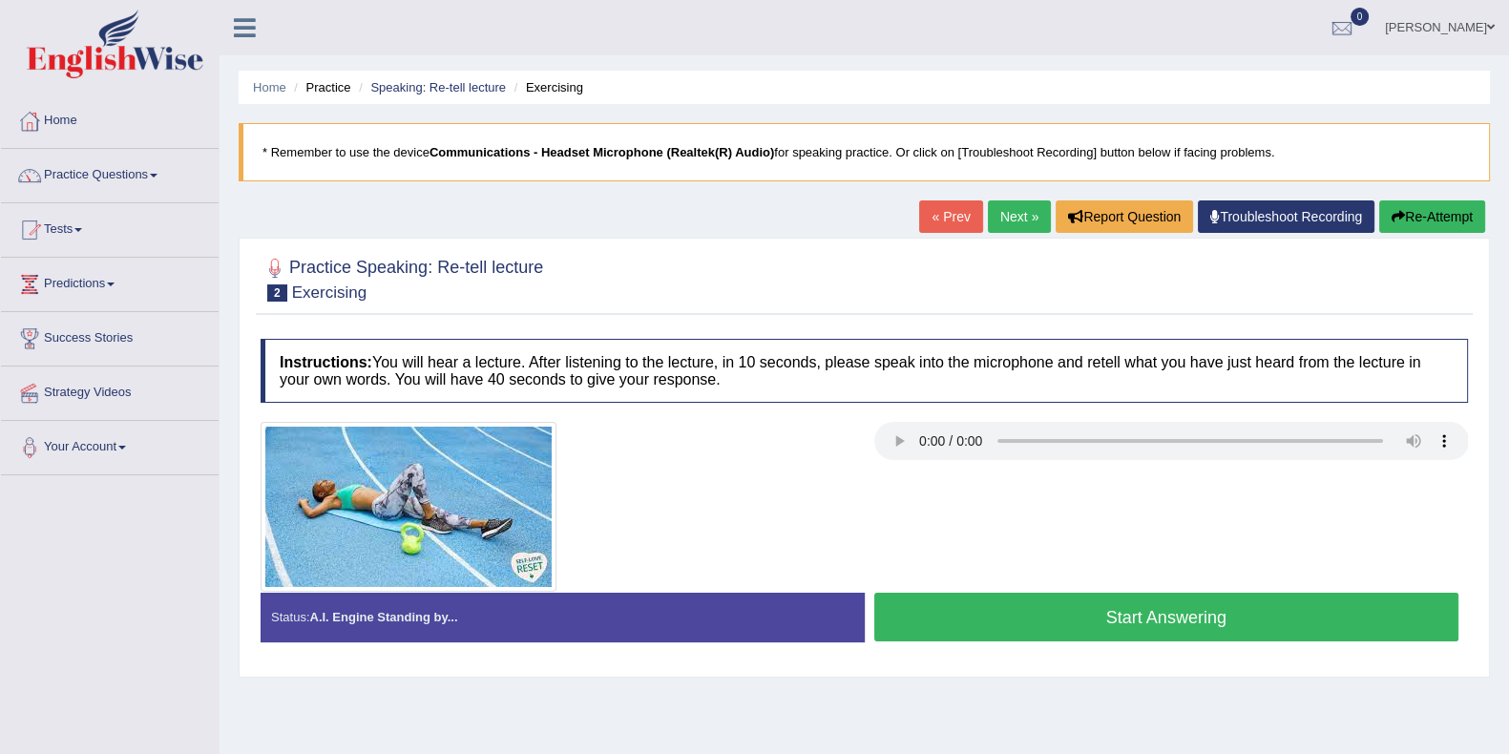
click at [1093, 618] on button "Start Answering" at bounding box center [1166, 617] width 585 height 49
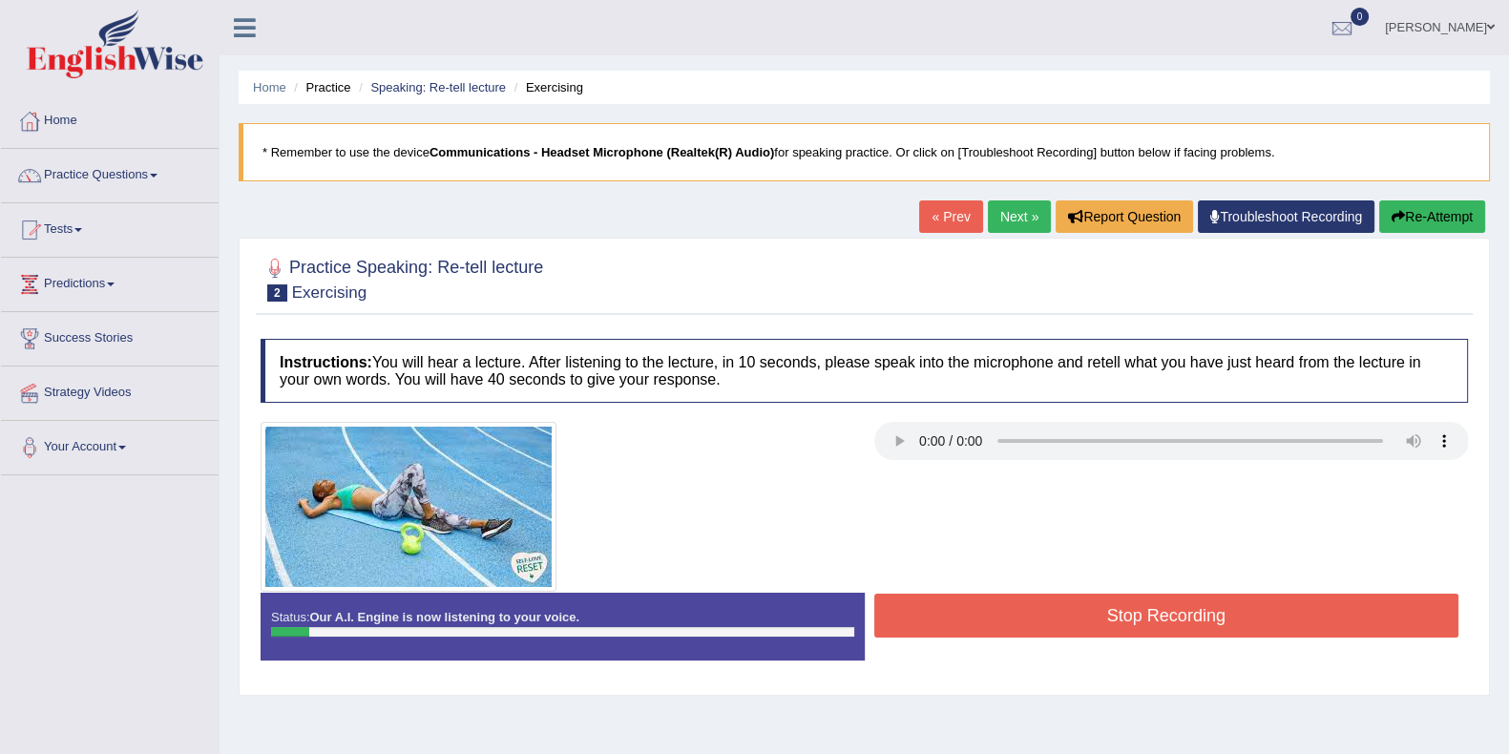
click at [971, 622] on button "Stop Recording" at bounding box center [1166, 615] width 585 height 44
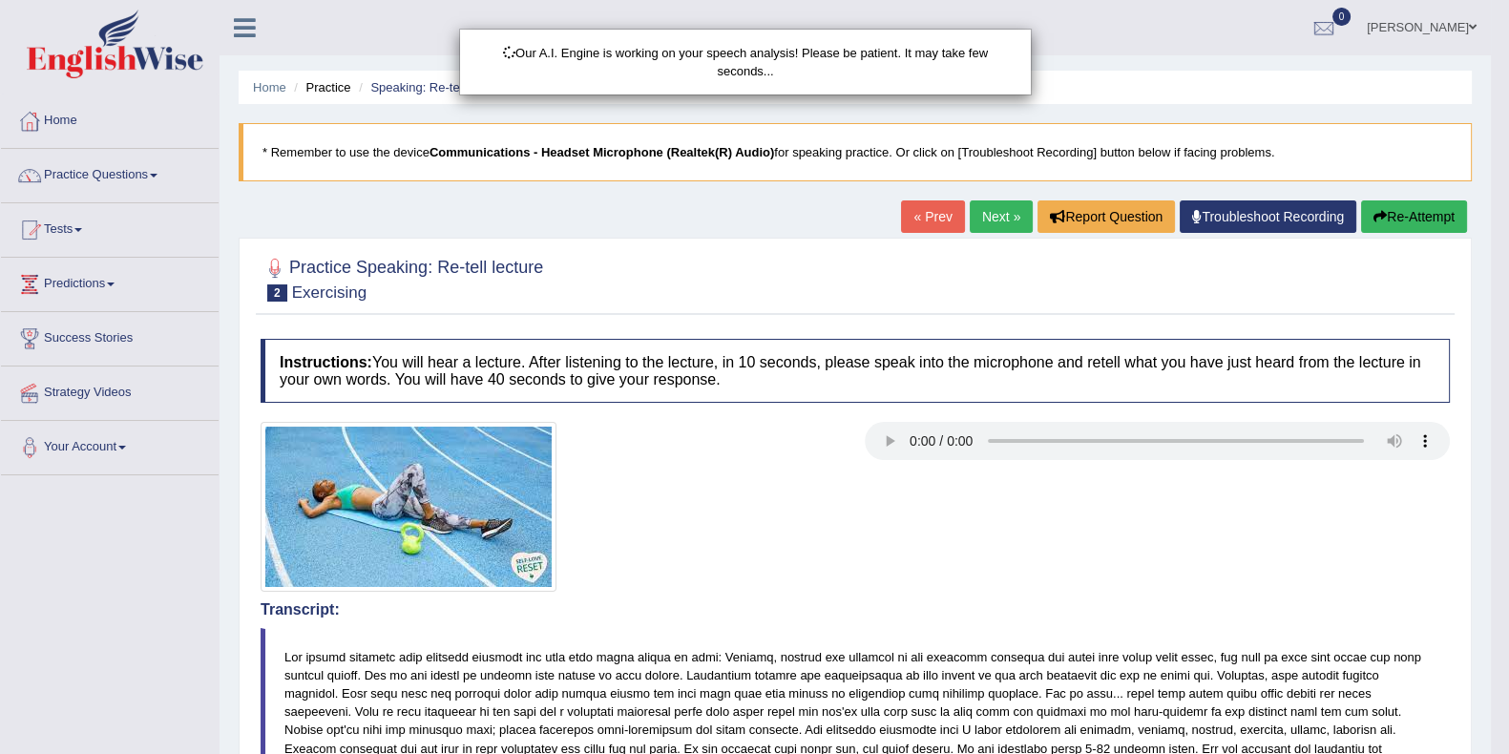
click at [1386, 217] on div "Our A.I. Engine is working on your speech analysis! Please be patient. It may t…" at bounding box center [754, 377] width 1509 height 754
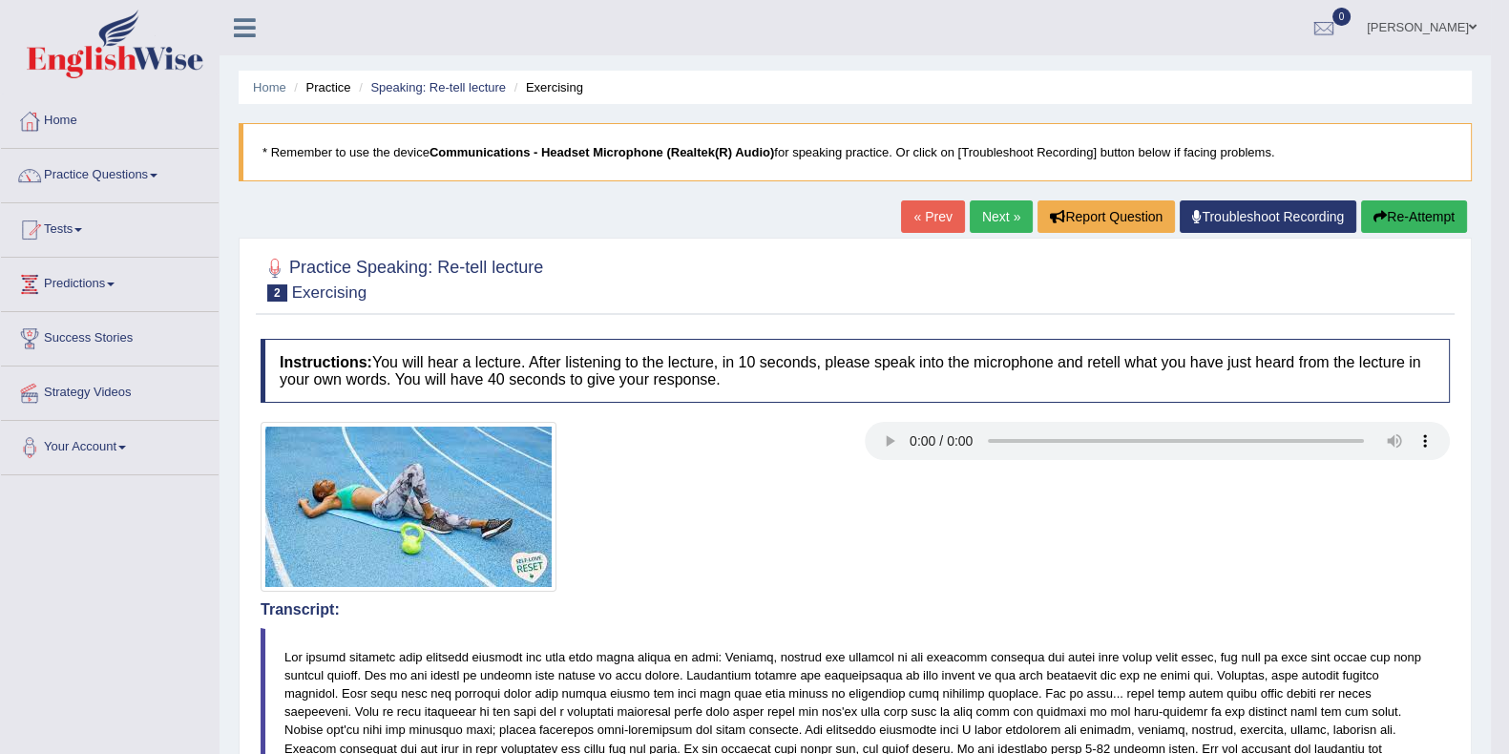
click at [1411, 211] on button "Re-Attempt" at bounding box center [1414, 216] width 106 height 32
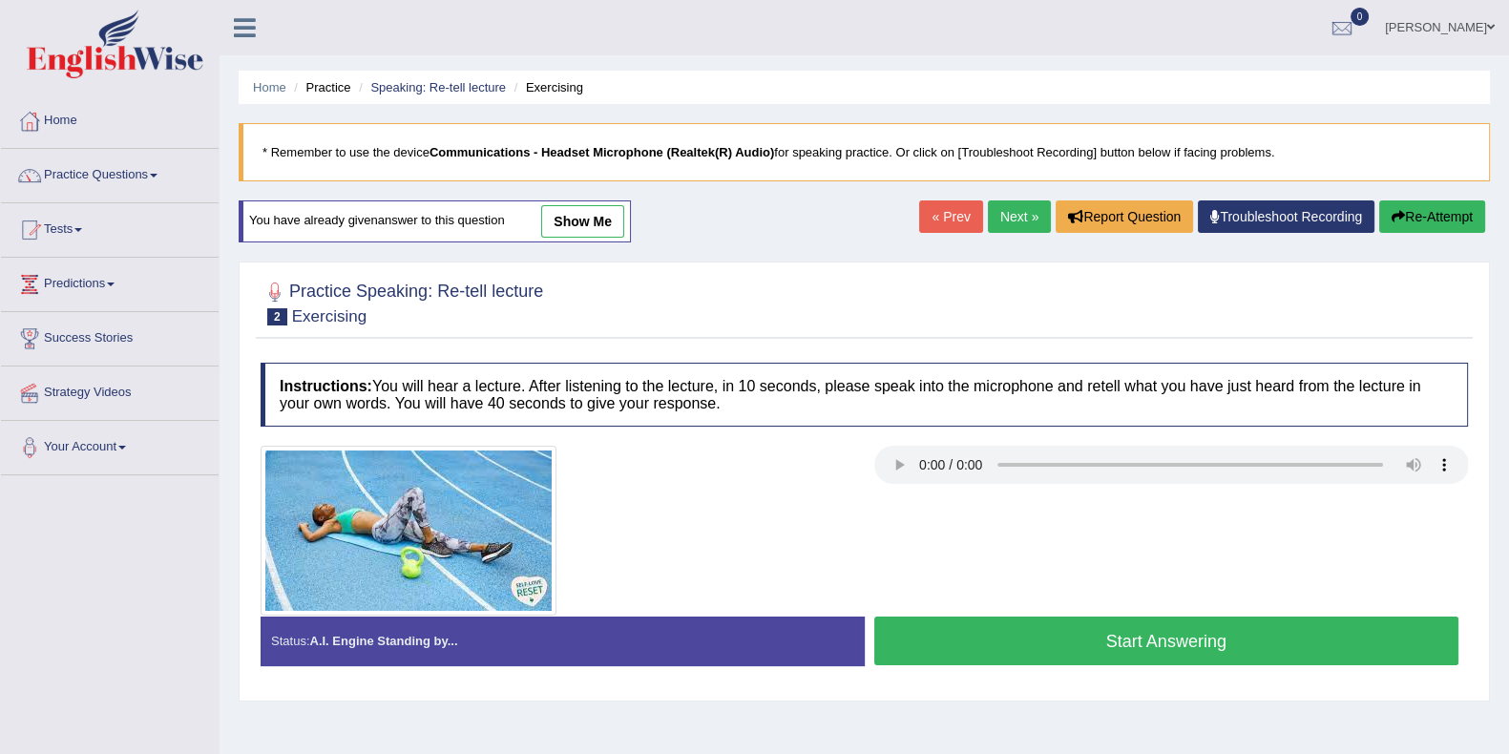
click at [931, 627] on button "Start Answering" at bounding box center [1166, 640] width 585 height 49
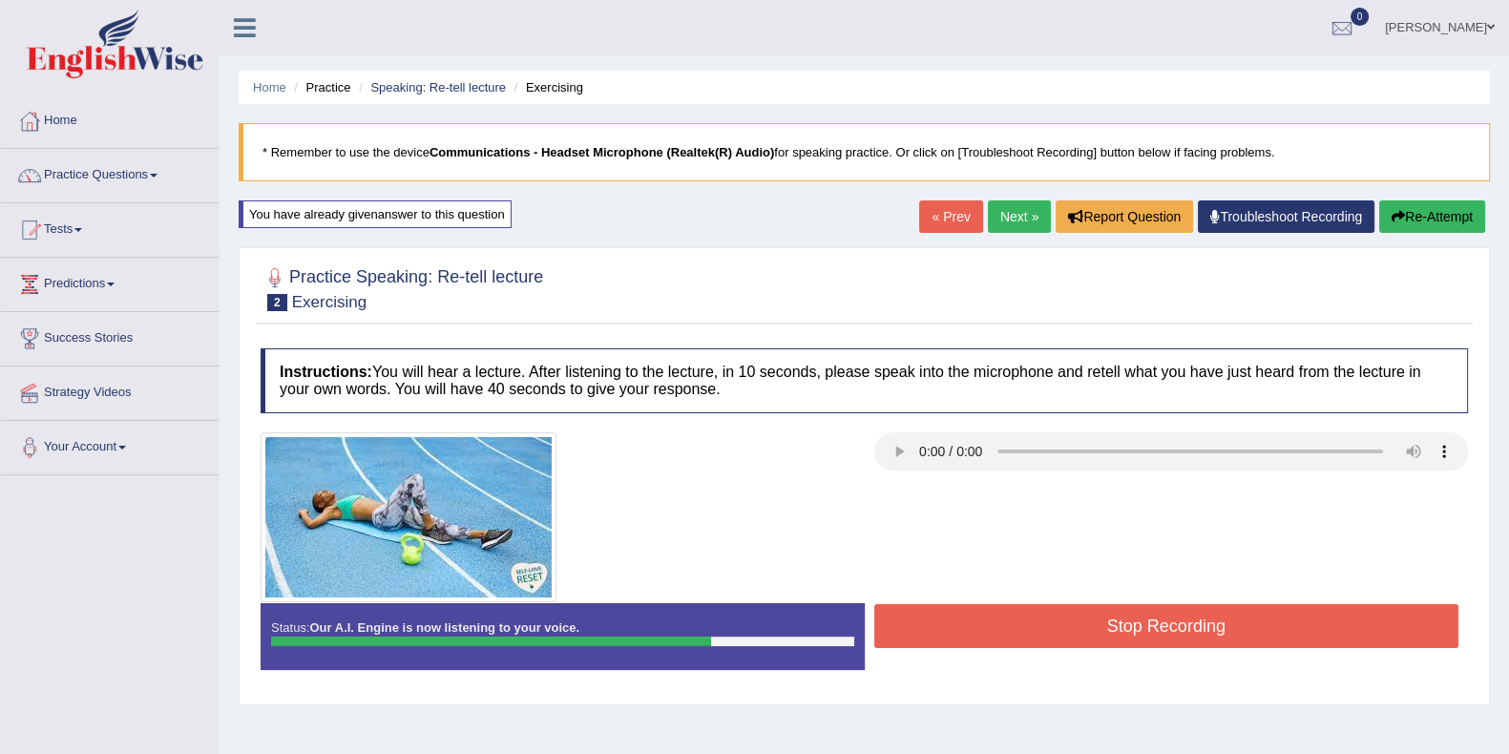
click at [980, 622] on button "Stop Recording" at bounding box center [1166, 626] width 585 height 44
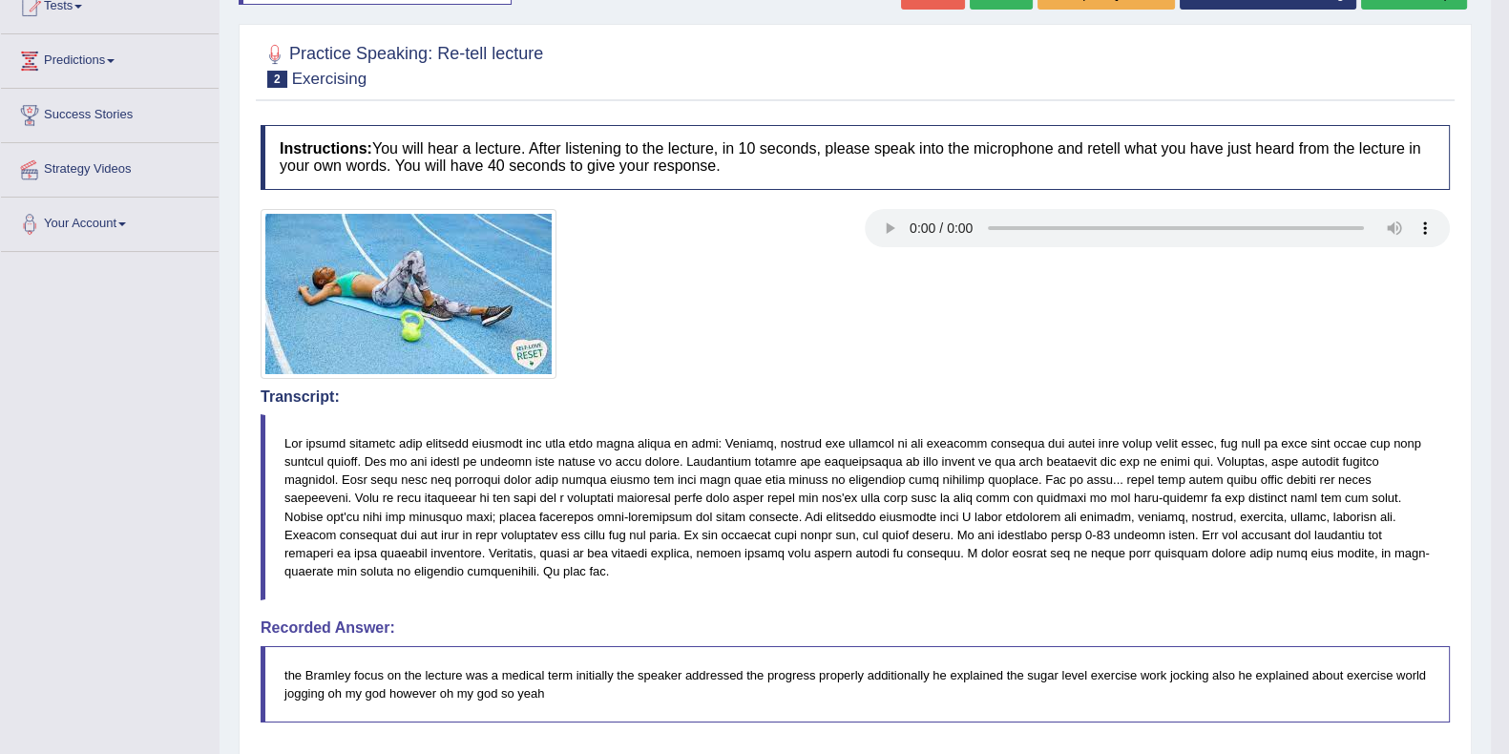
scroll to position [118, 0]
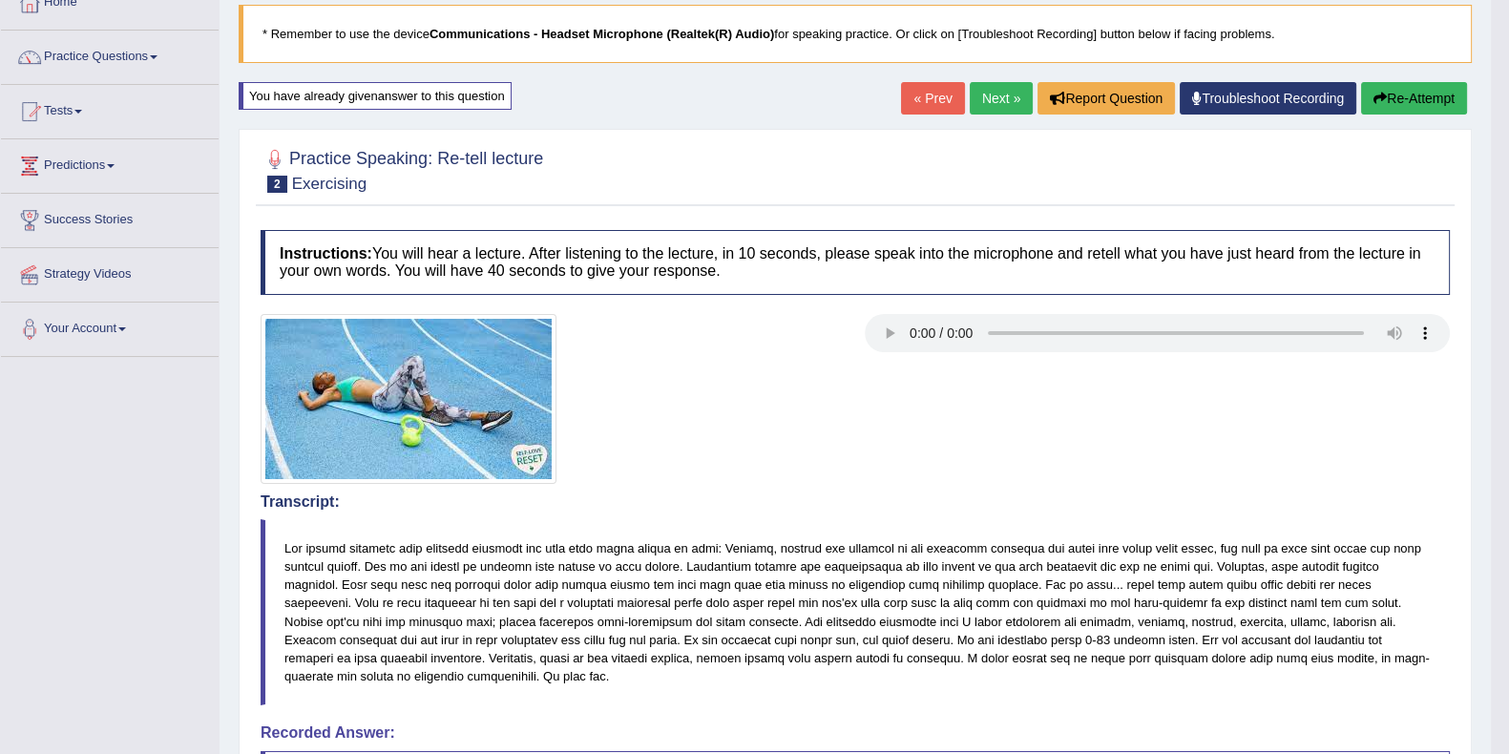
click at [167, 54] on link "Practice Questions" at bounding box center [110, 55] width 218 height 48
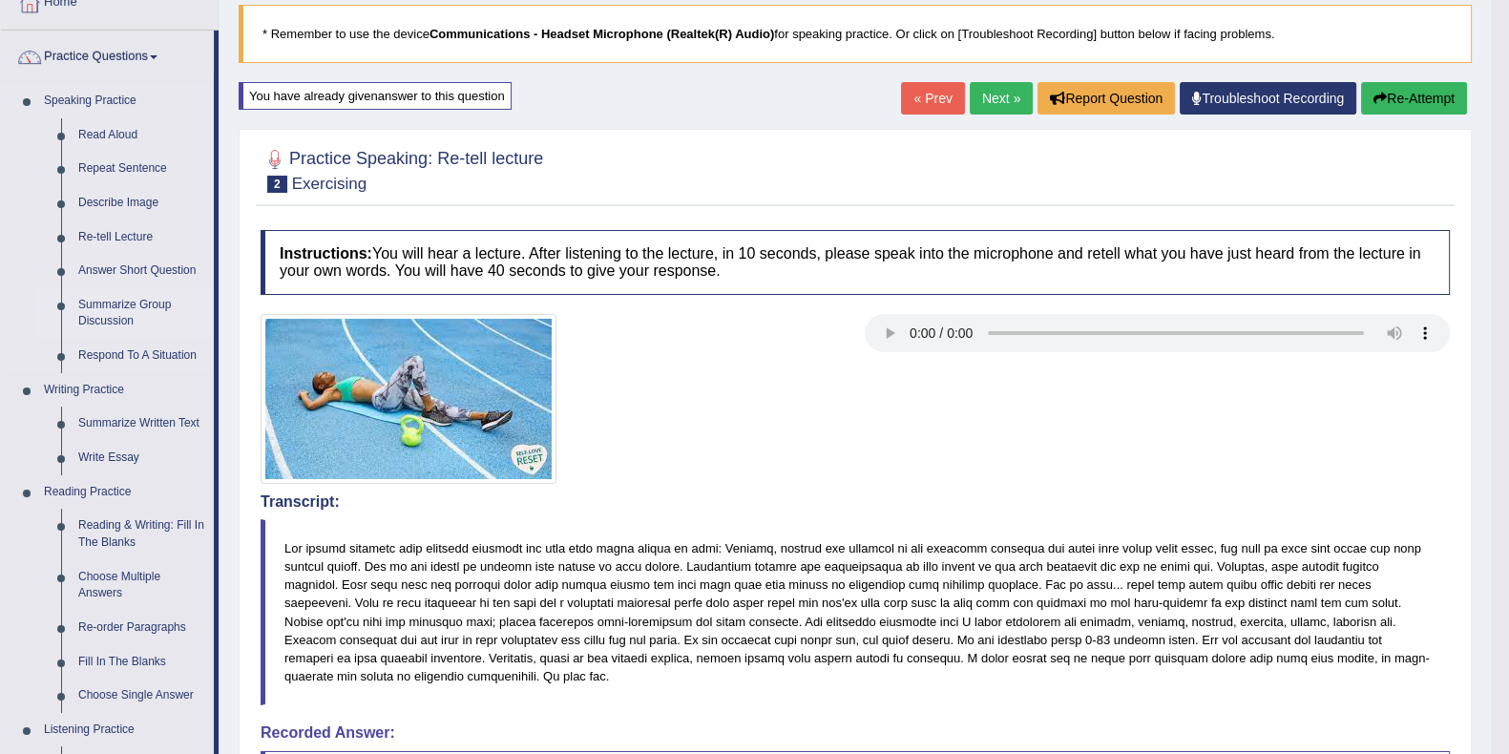
click at [130, 302] on link "Summarize Group Discussion" at bounding box center [142, 313] width 144 height 51
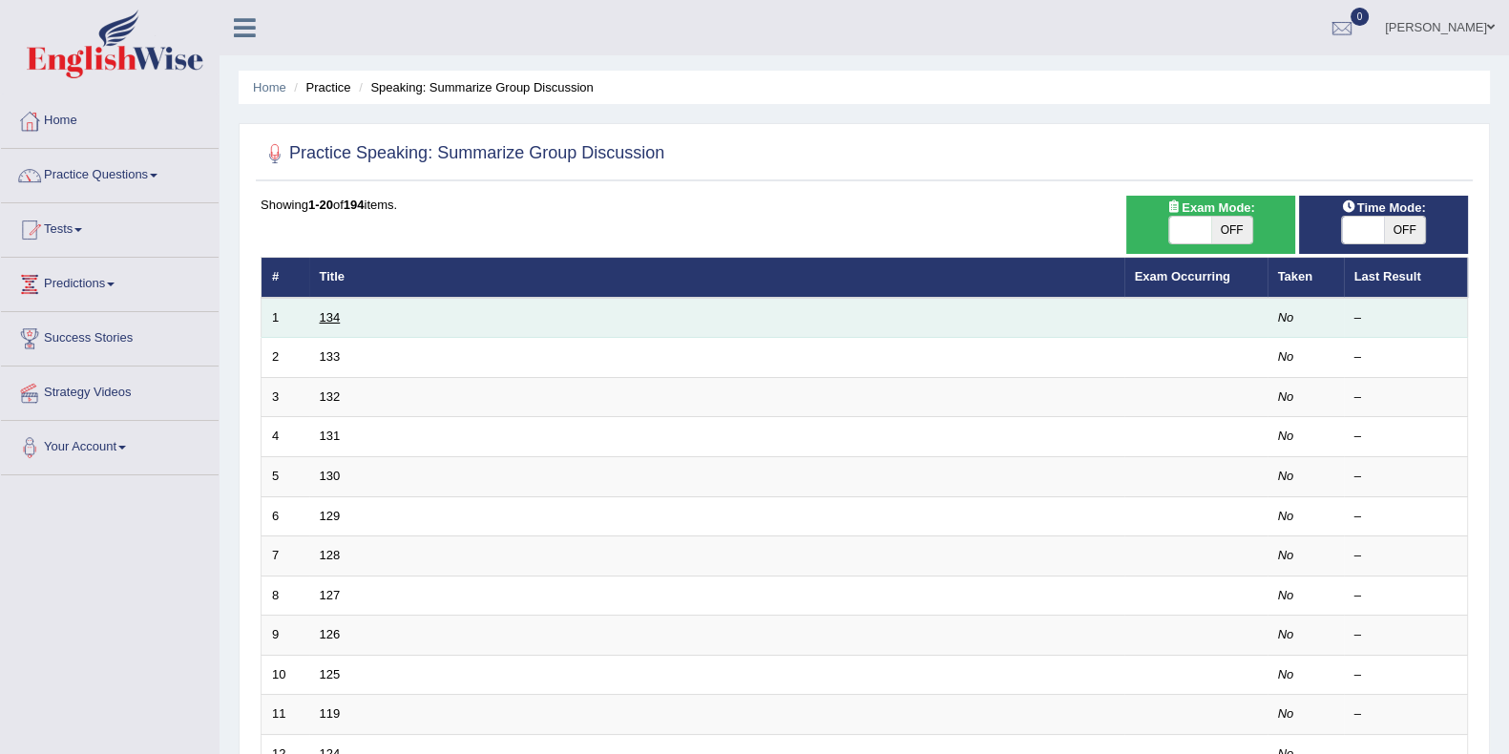
click at [336, 318] on link "134" at bounding box center [330, 317] width 21 height 14
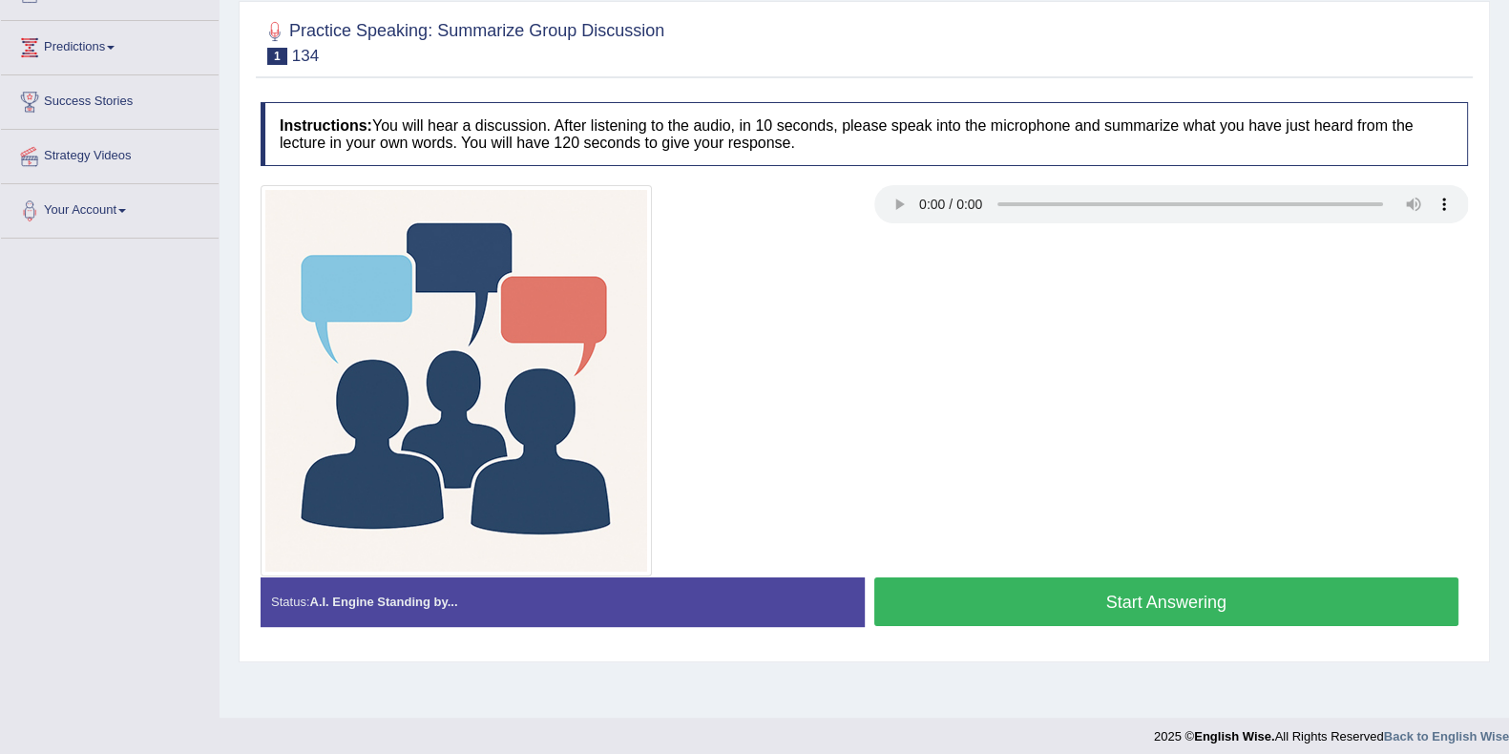
scroll to position [238, 0]
